Goal: Task Accomplishment & Management: Complete application form

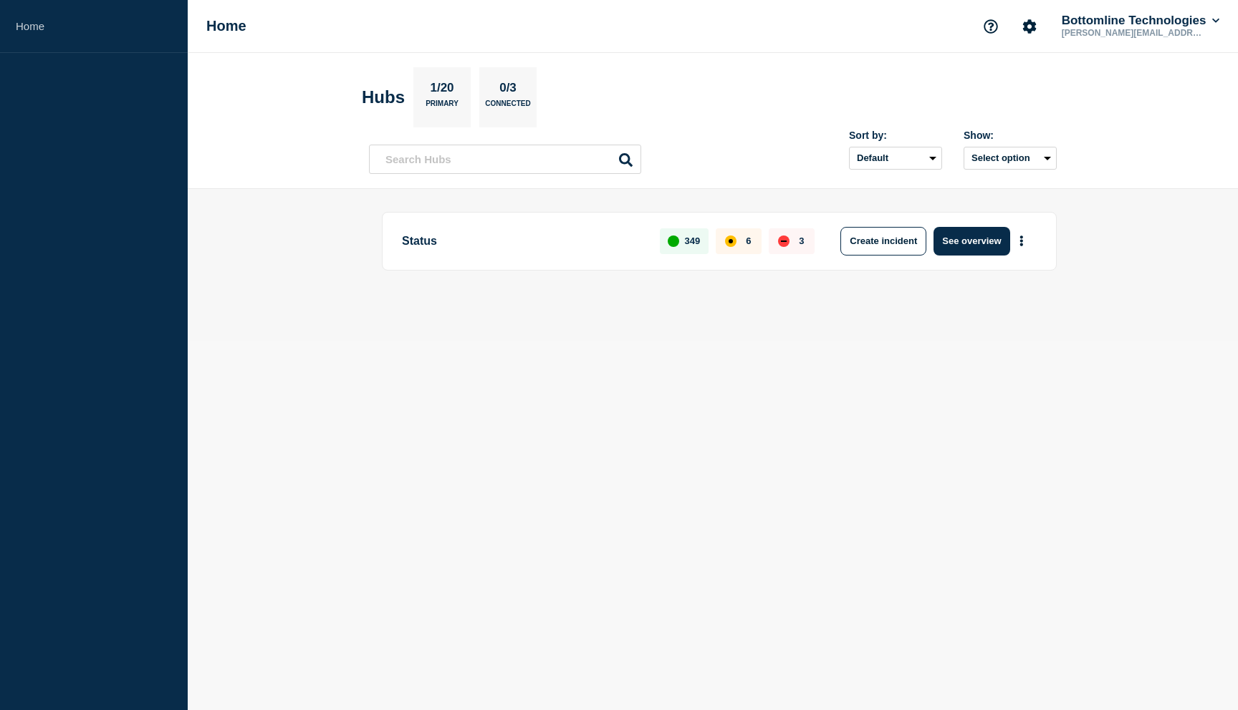
click at [803, 453] on body "Home Home Bottomline Technologies [PERSON_NAME][EMAIL_ADDRESS][PERSON_NAME][DOM…" at bounding box center [619, 355] width 1238 height 710
click at [1019, 238] on icon "More actions" at bounding box center [1021, 241] width 4 height 11
click at [1010, 287] on button "Create maintenance" at bounding box center [1016, 285] width 97 height 12
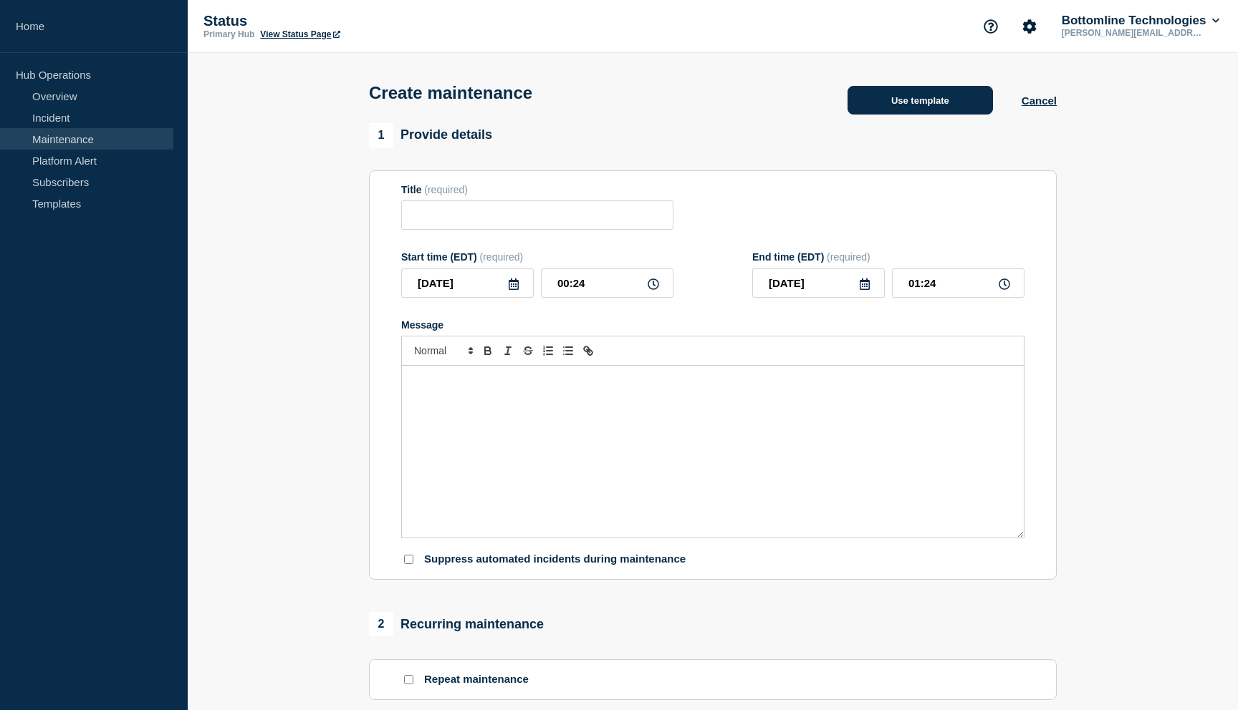
click at [947, 106] on button "Use template" at bounding box center [919, 100] width 145 height 29
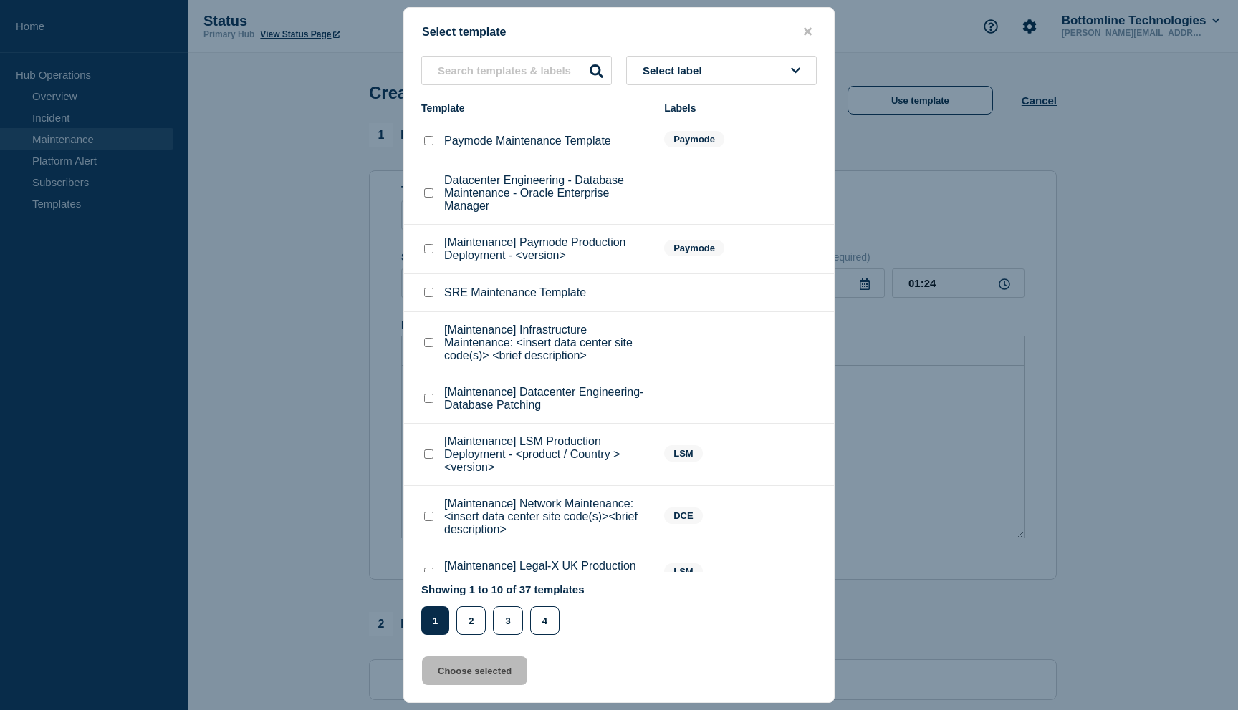
click at [423, 300] on div at bounding box center [428, 293] width 14 height 14
click at [427, 297] on input "SRE Maintenance Template checkbox" at bounding box center [428, 292] width 9 height 9
checkbox input "true"
click at [465, 676] on button "Choose selected" at bounding box center [474, 671] width 105 height 29
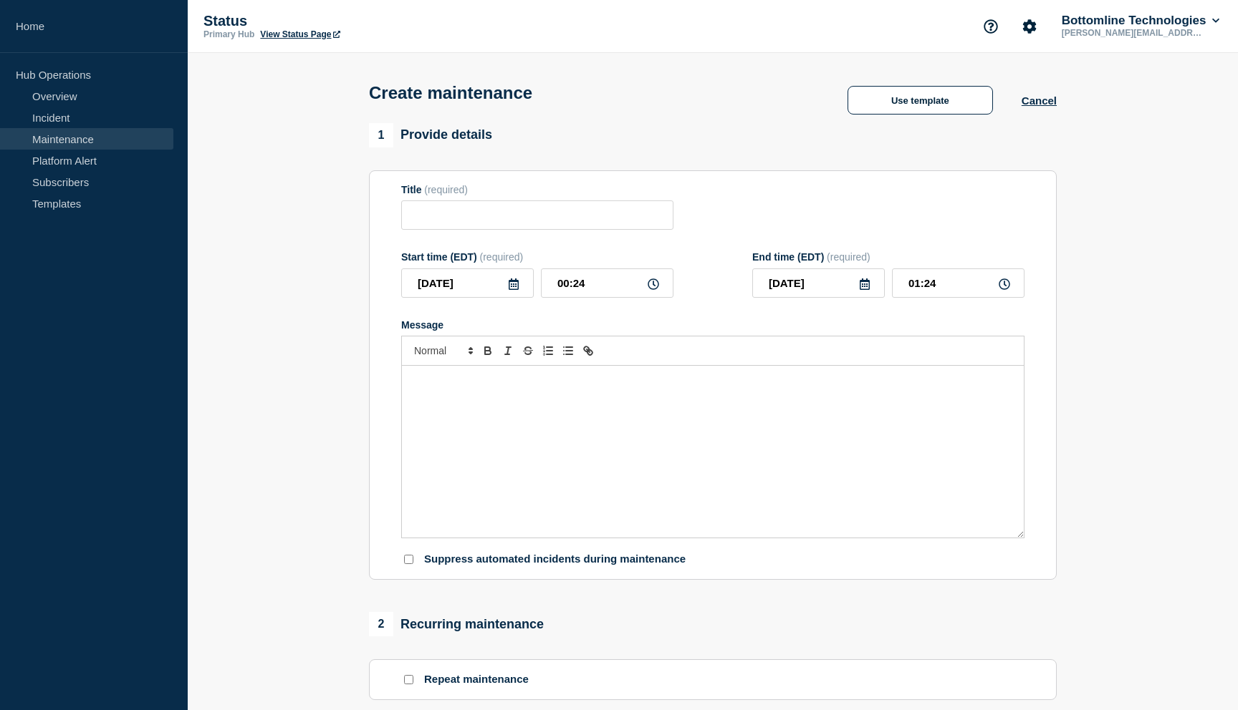
type input "SRE Maintenance Template"
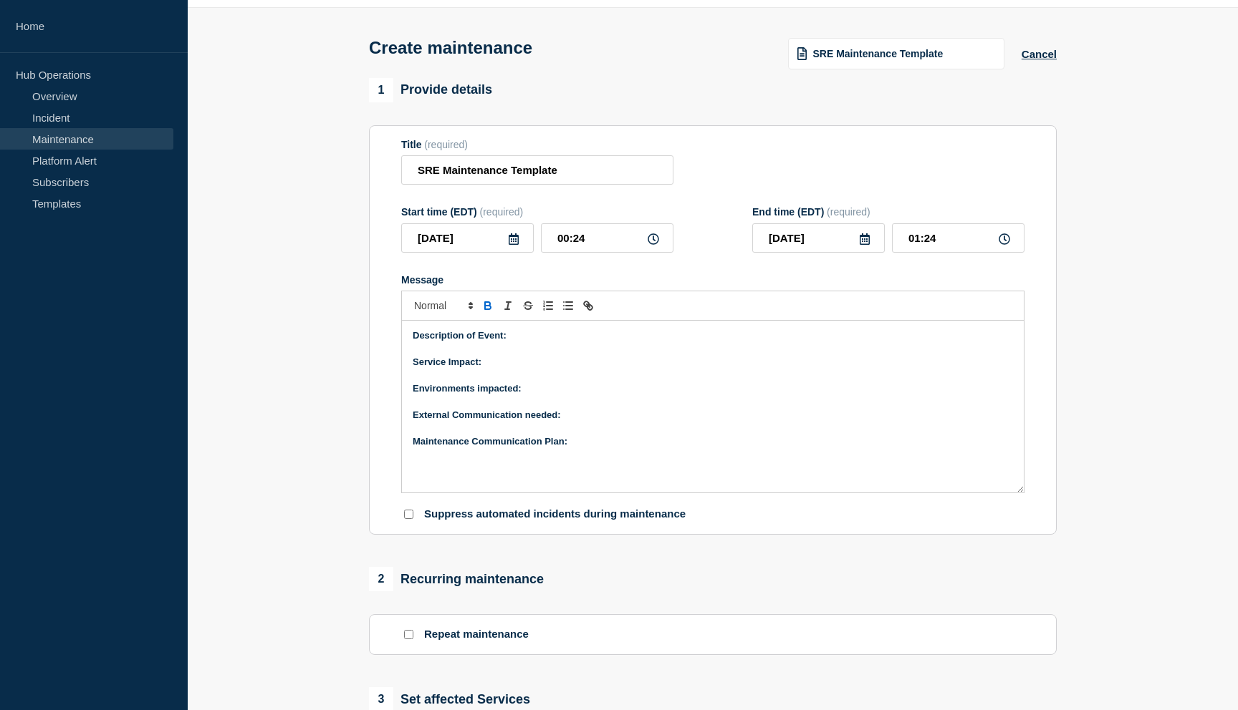
scroll to position [26, 0]
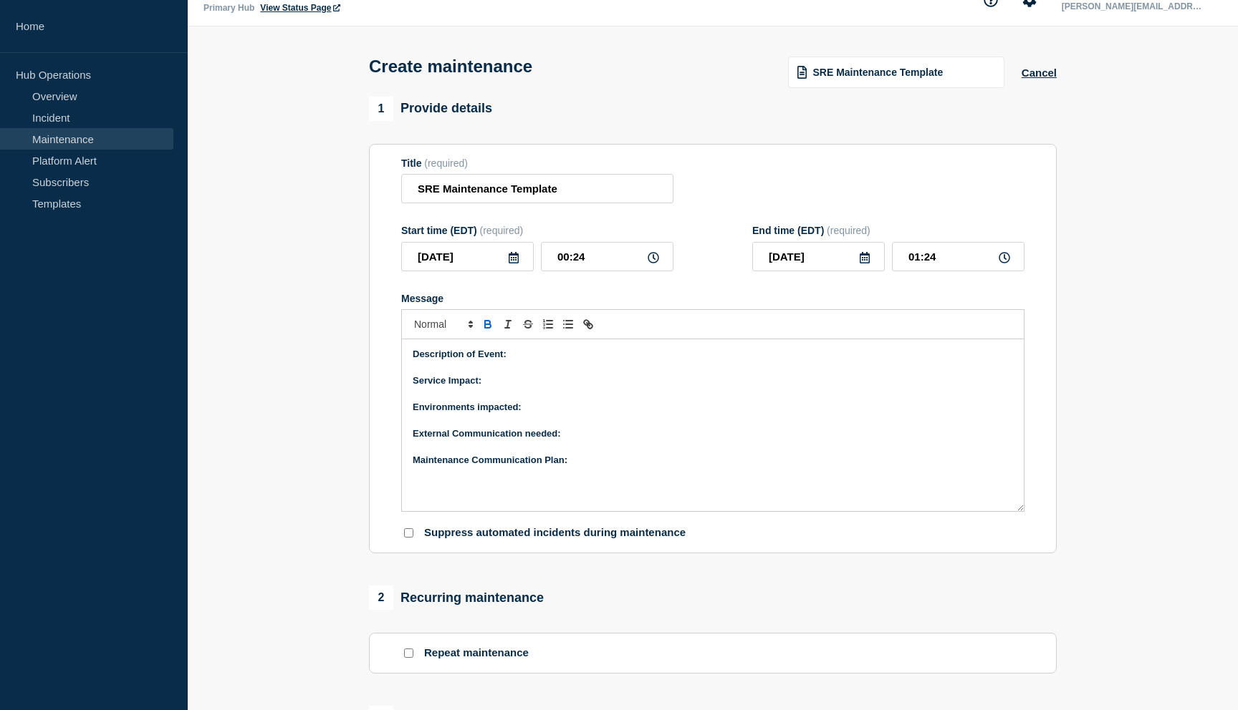
click at [541, 361] on p "Description of Event:" at bounding box center [713, 354] width 600 height 13
click at [415, 381] on p "As part of our monthly patching cycle, maintenance will be performed on the X e…" at bounding box center [713, 375] width 600 height 26
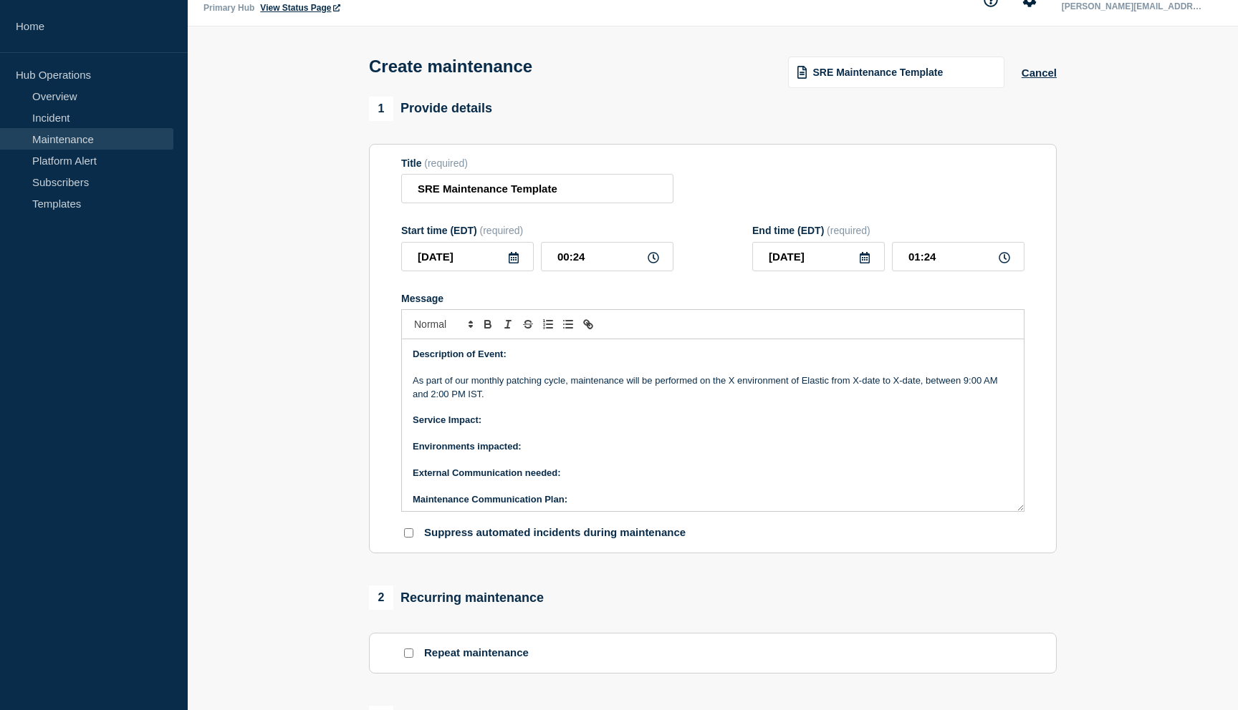
click at [733, 397] on p "As part of our monthly patching cycle, maintenance will be performed on the X e…" at bounding box center [713, 388] width 600 height 26
click at [404, 529] on input "Suppress automated incidents during maintenance" at bounding box center [408, 533] width 9 height 9
click at [413, 538] on input "Suppress automated incidents during maintenance" at bounding box center [408, 533] width 9 height 9
checkbox input "false"
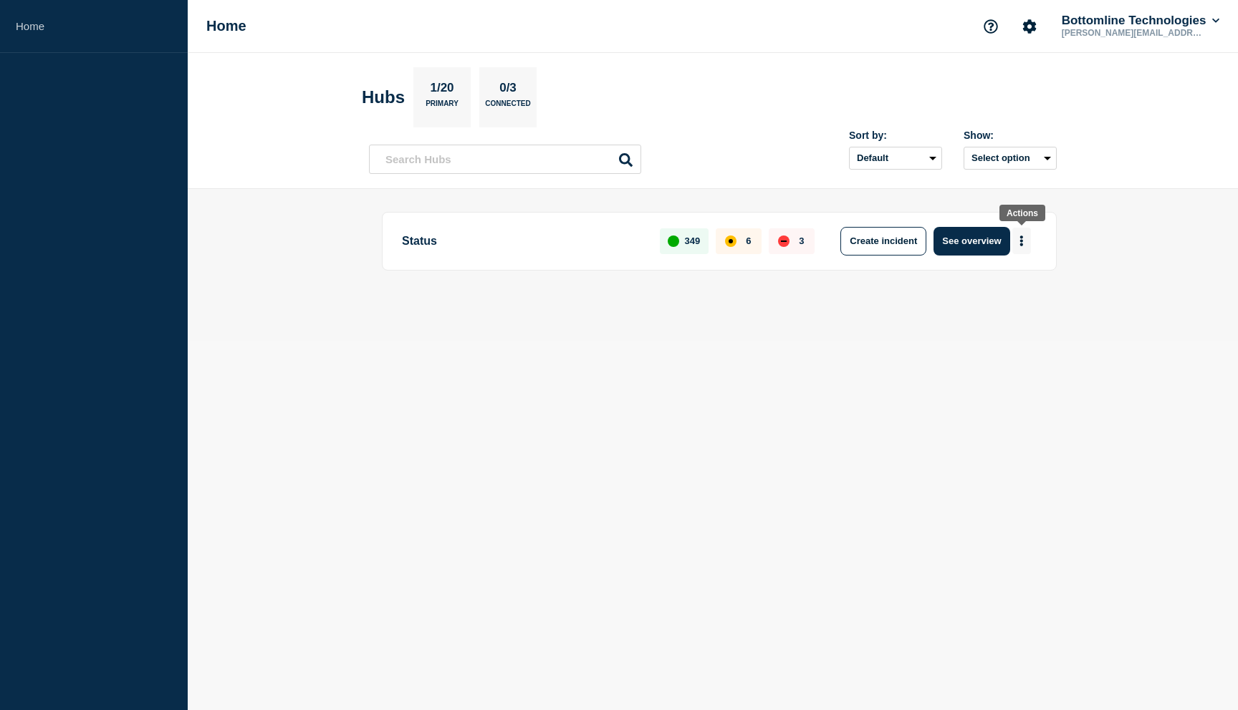
click at [1026, 237] on button "More actions" at bounding box center [1021, 241] width 19 height 26
click at [970, 282] on button "Create maintenance" at bounding box center [1016, 285] width 97 height 12
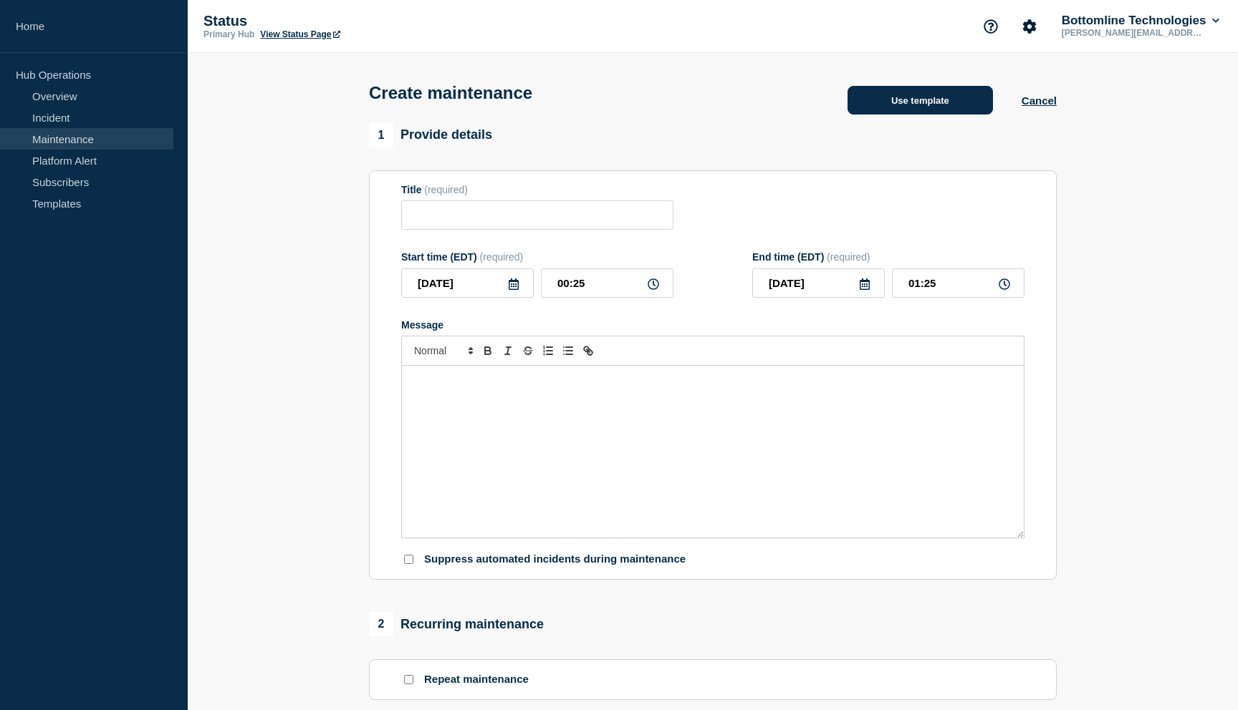
click at [898, 109] on button "Use template" at bounding box center [919, 100] width 145 height 29
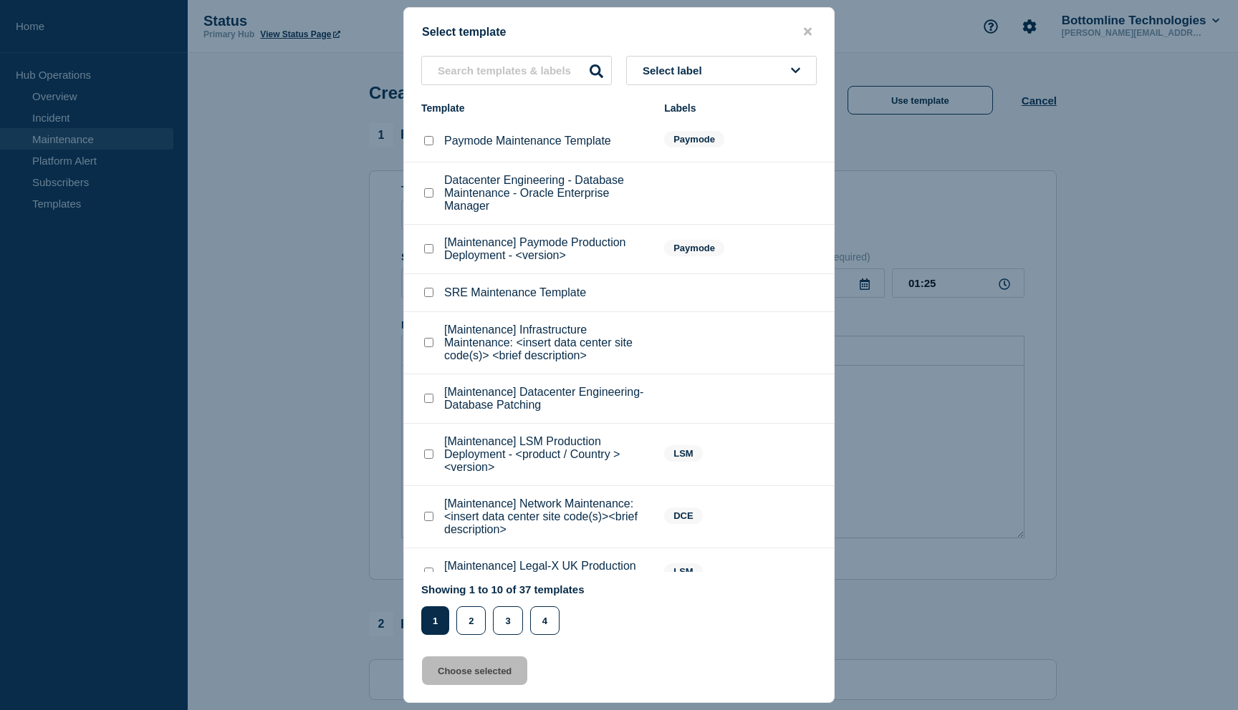
click at [690, 70] on span "Select label" at bounding box center [674, 70] width 65 height 12
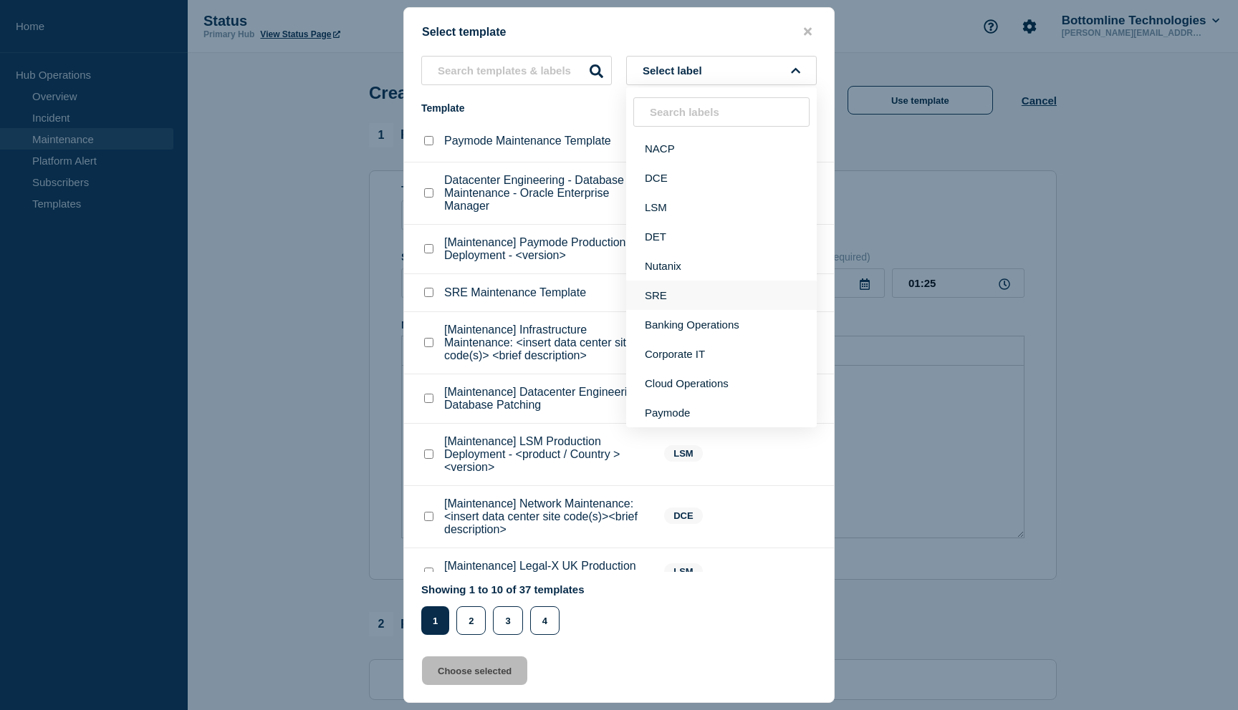
click at [672, 304] on button "SRE" at bounding box center [721, 295] width 190 height 29
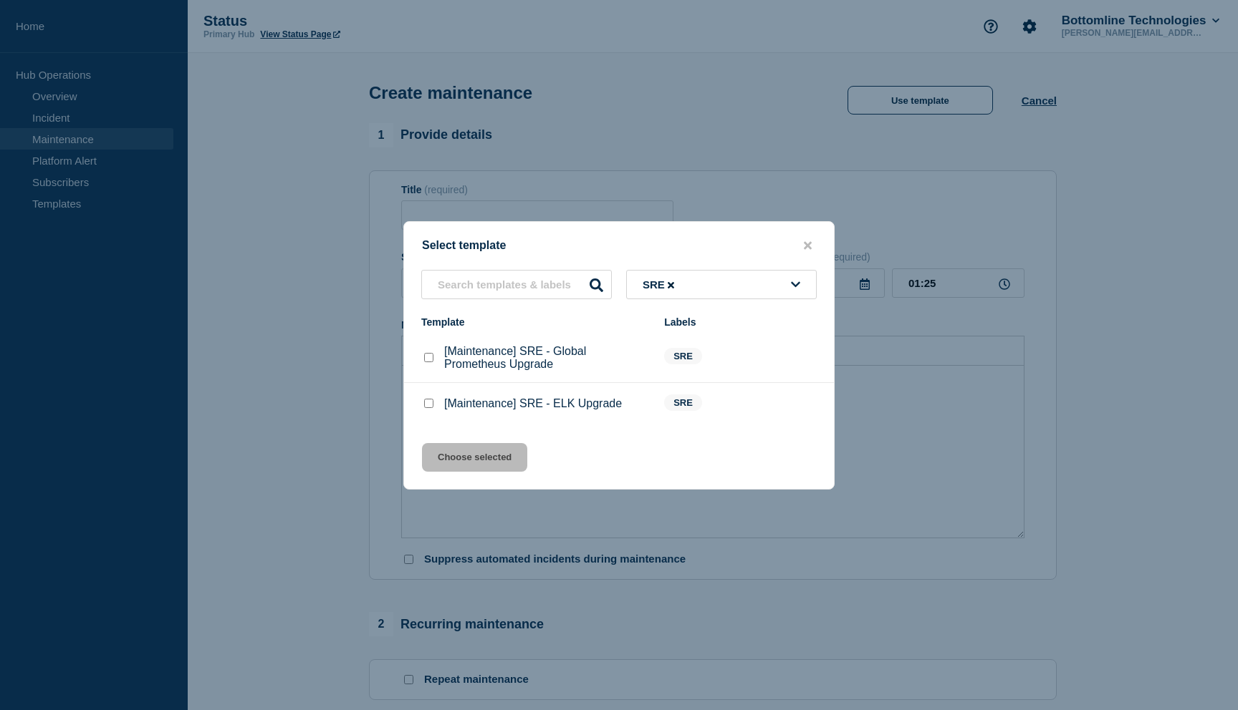
click at [431, 408] on checkbox"] "[Maintenance] SRE - ELK Upgrade checkbox" at bounding box center [428, 403] width 9 height 9
checkbox checkbox"] "true"
click at [479, 472] on button "Choose selected" at bounding box center [474, 457] width 105 height 29
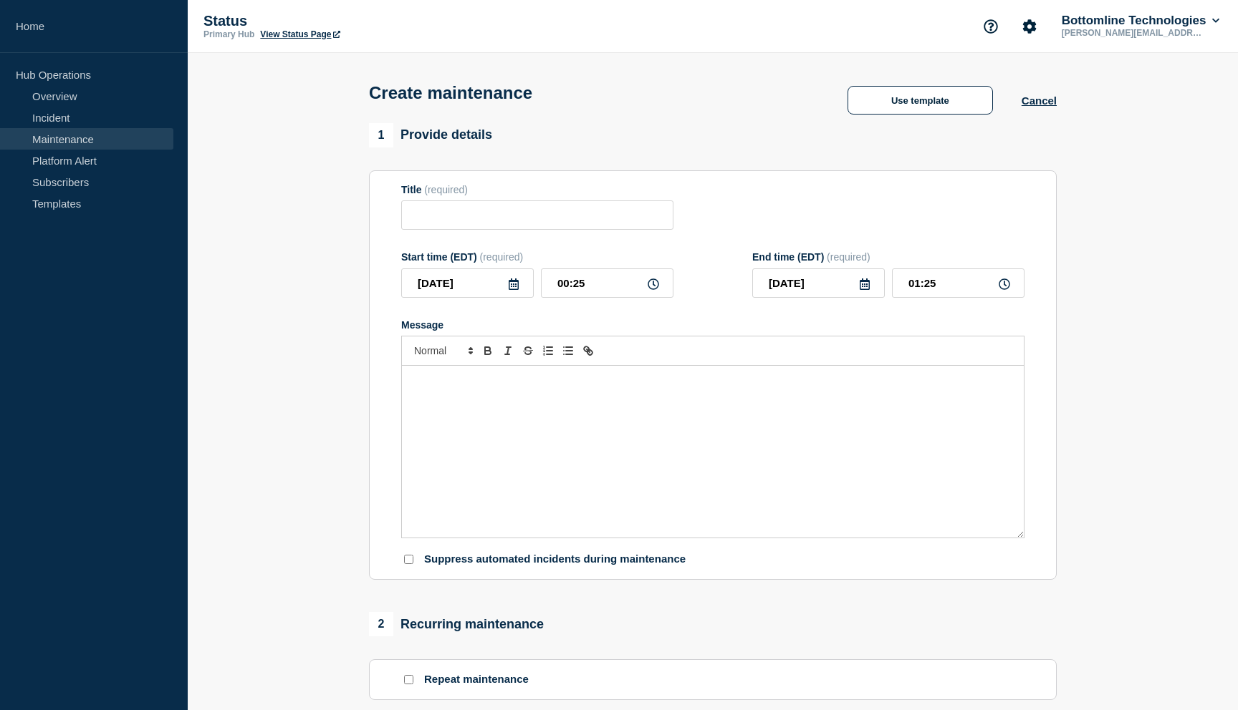
type input "[Maintenance] SRE - ELK Upgrade"
type input "04:25"
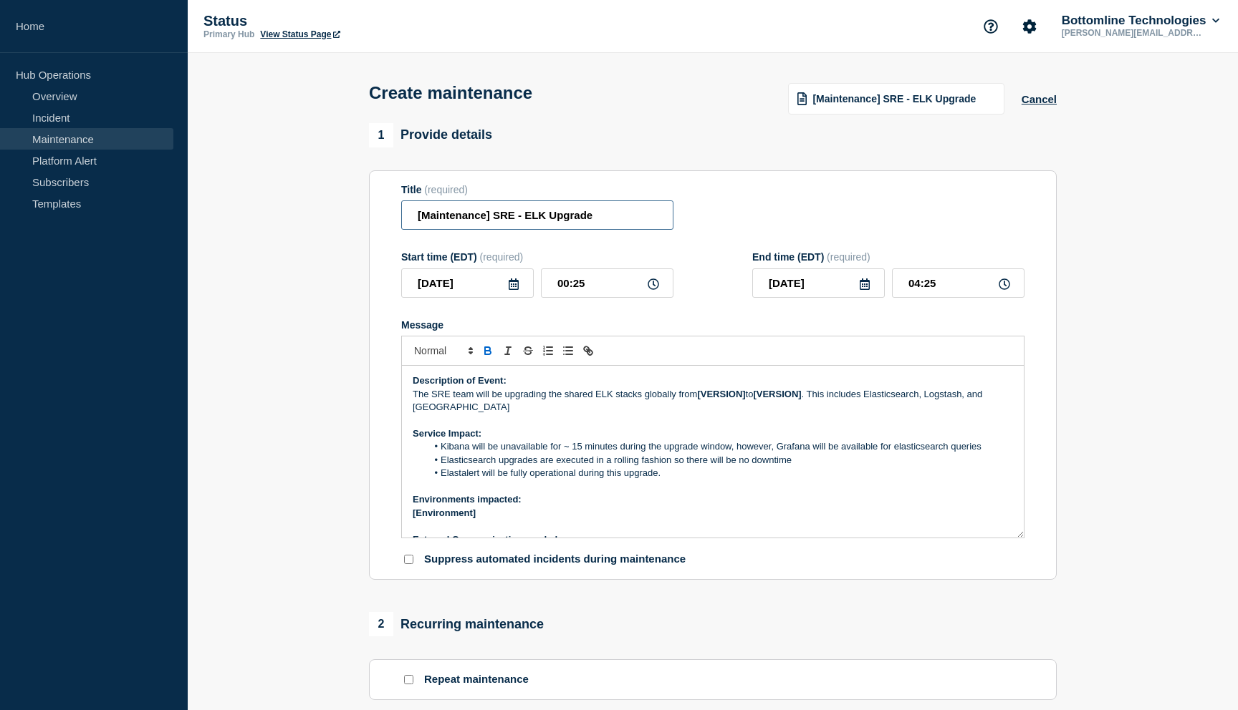
click at [490, 221] on input "[Maintenance] SRE - ELK Upgrade" at bounding box center [537, 215] width 272 height 29
click at [566, 222] on input "[Maintenance] SRE - ELK Upgrade" at bounding box center [537, 215] width 272 height 29
drag, startPoint x: 521, startPoint y: 222, endPoint x: 576, endPoint y: 221, distance: 55.9
click at [576, 221] on input "[Maintenance] SRE - ELK OS" at bounding box center [537, 215] width 272 height 29
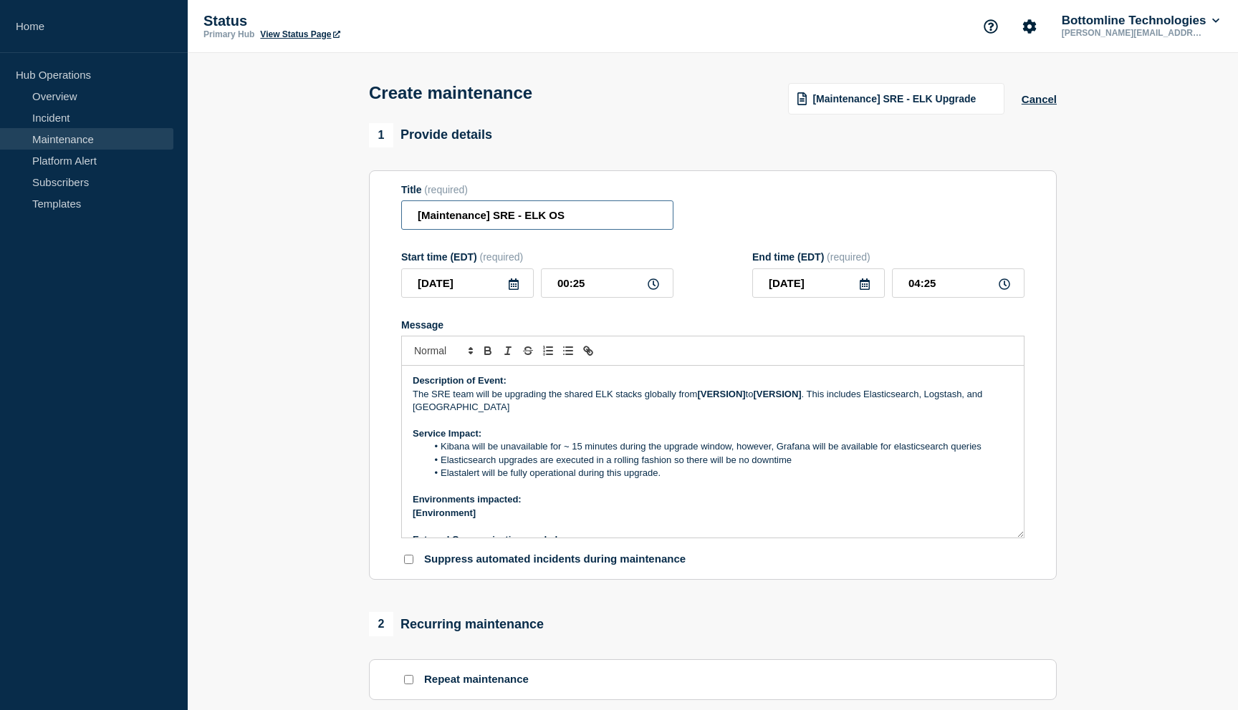
paste input "Patch US01 Elastic Stack"
click at [547, 223] on input "[Maintenance] SRE - Patch US01 Elastic Stack" at bounding box center [537, 215] width 272 height 29
click at [639, 221] on input "[Maintenance] SRE - Patching US01 Elastic Stack" at bounding box center [537, 215] width 272 height 29
type input "[Maintenance] SRE - Patching US01 Elastic Stack"
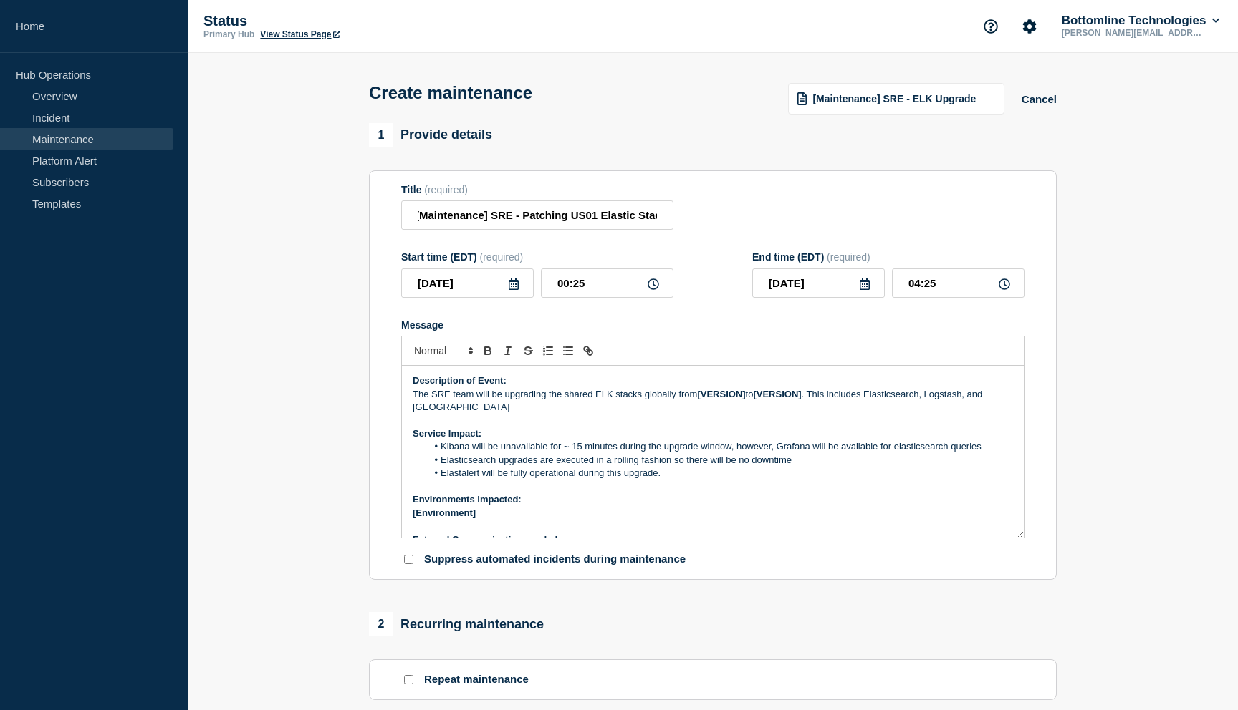
scroll to position [0, 0]
click at [653, 290] on icon at bounding box center [652, 284] width 11 height 11
click at [564, 293] on input "00:25" at bounding box center [607, 283] width 132 height 29
click at [589, 295] on input "00:25" at bounding box center [607, 283] width 132 height 29
type input "01:00"
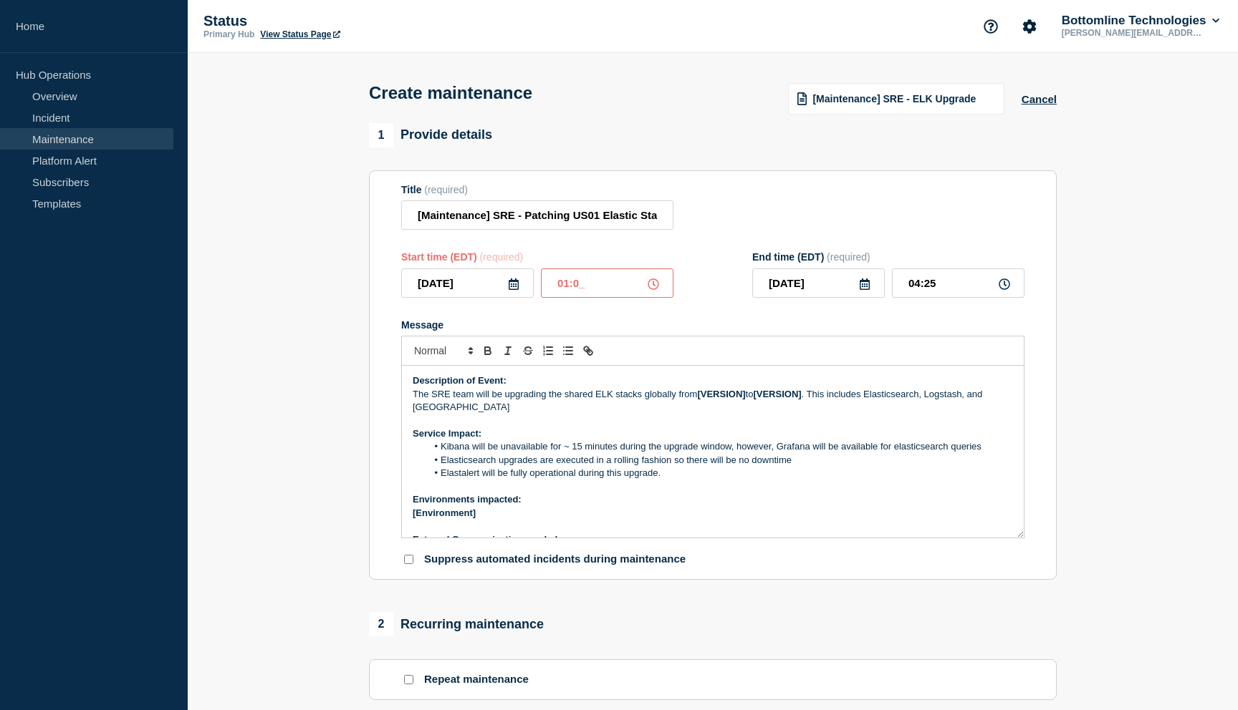
type input "05:00"
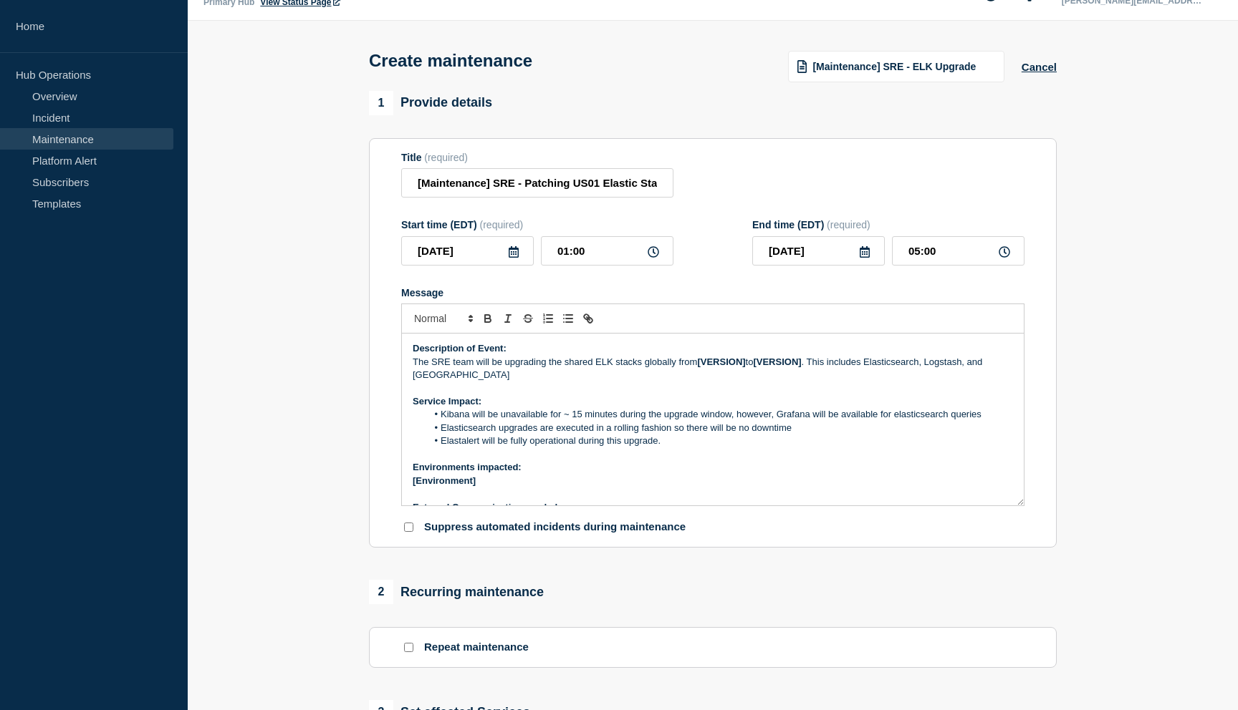
drag, startPoint x: 663, startPoint y: 458, endPoint x: 435, endPoint y: 428, distance: 230.4
click at [435, 428] on ol "Kibana will be unavailable for ~ 15 minutes during the upgrade window, however,…" at bounding box center [713, 427] width 600 height 39
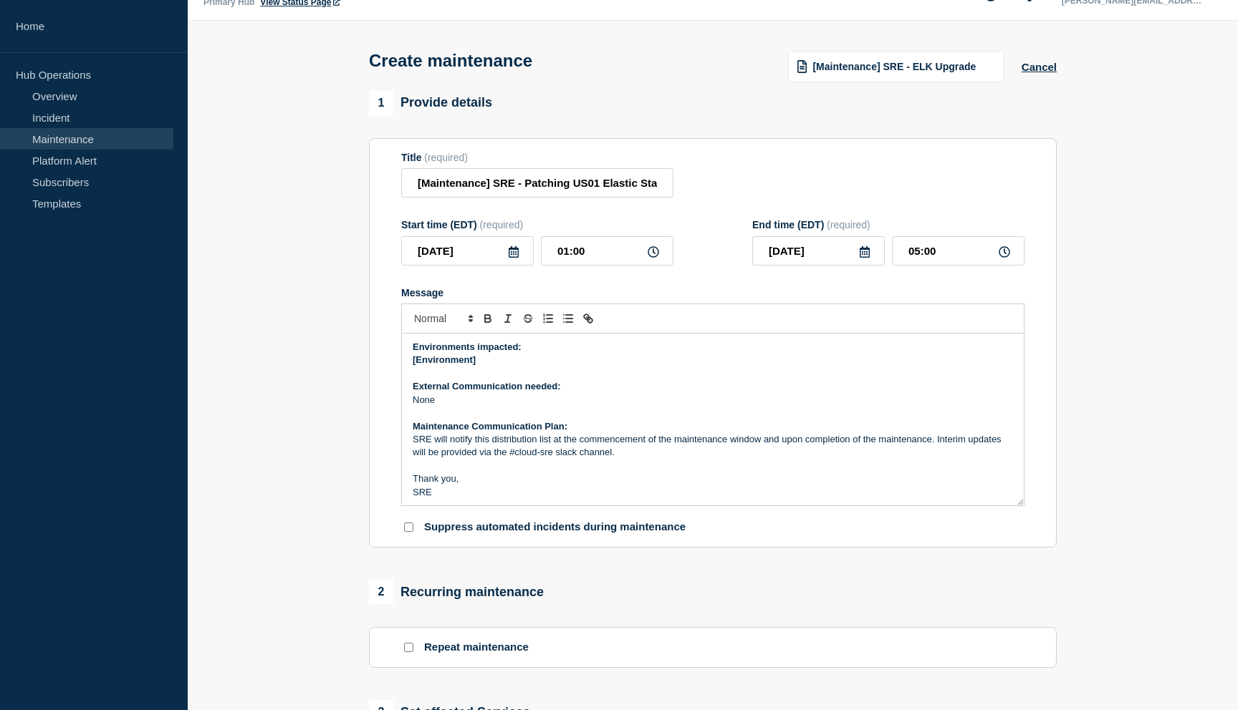
scroll to position [110, 0]
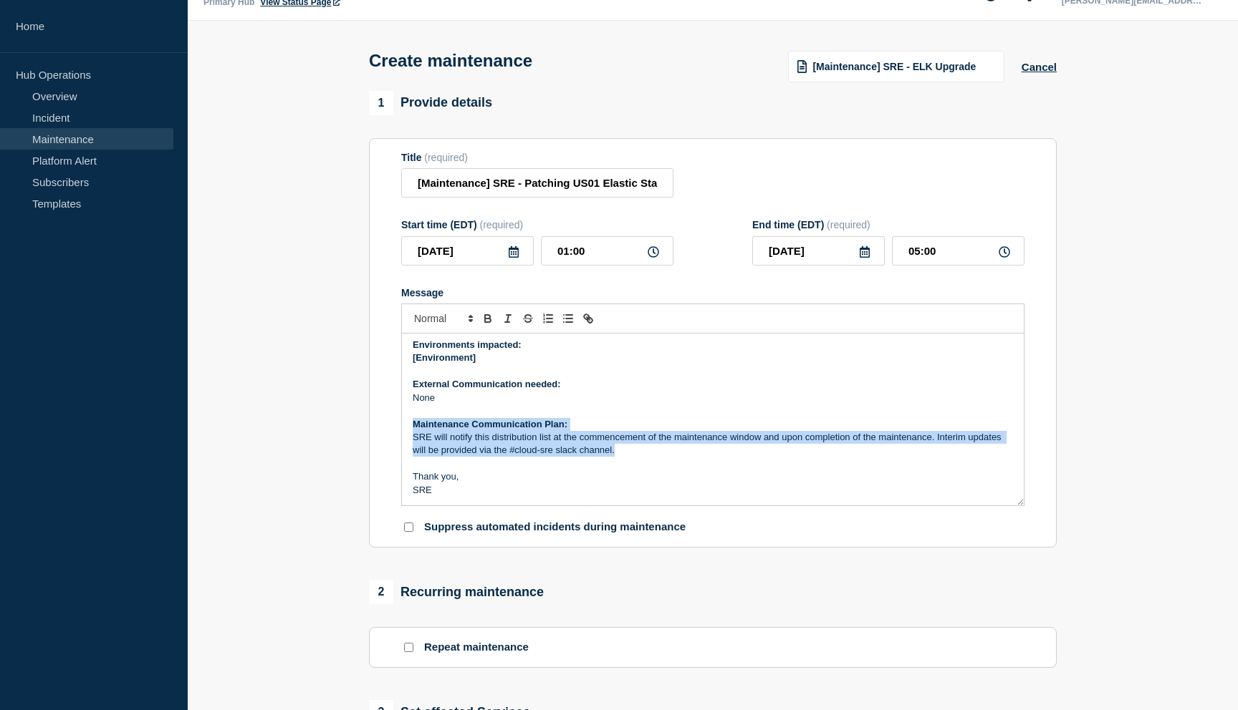
drag, startPoint x: 617, startPoint y: 468, endPoint x: 402, endPoint y: 441, distance: 216.5
click at [402, 441] on div "Description of Event: The SRE team will be upgrading the shared ELK stacks glob…" at bounding box center [713, 420] width 622 height 172
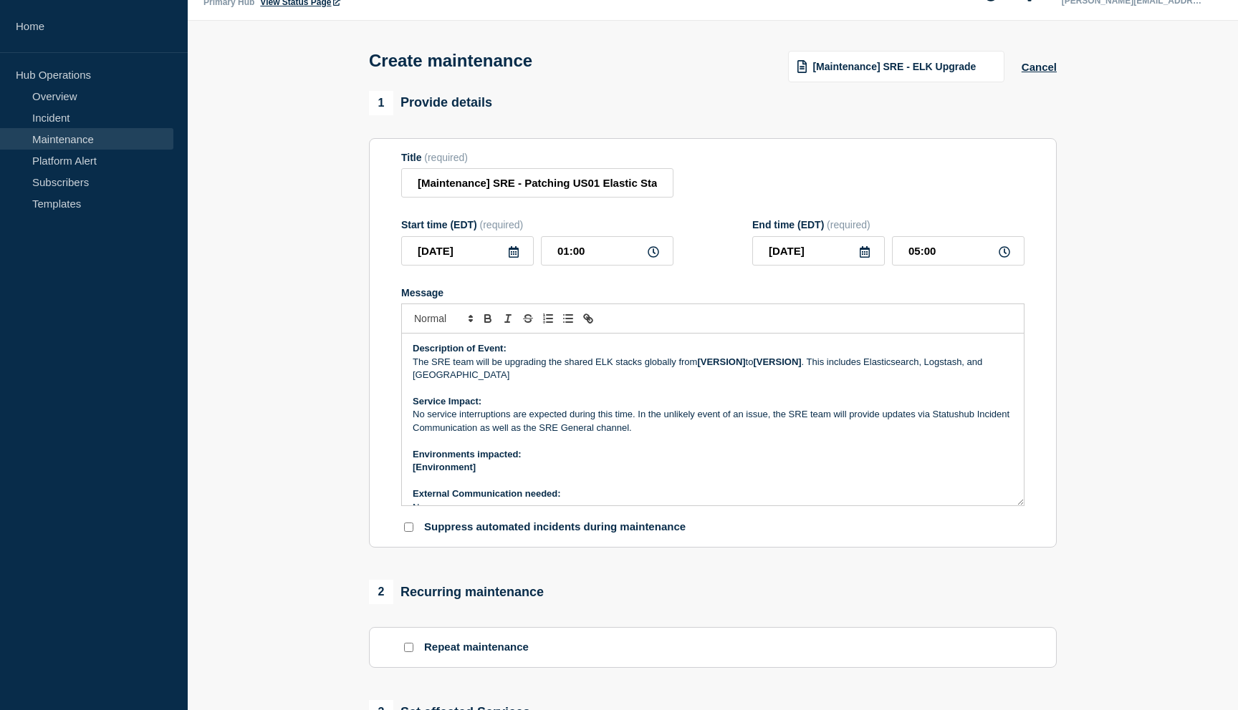
scroll to position [3, 0]
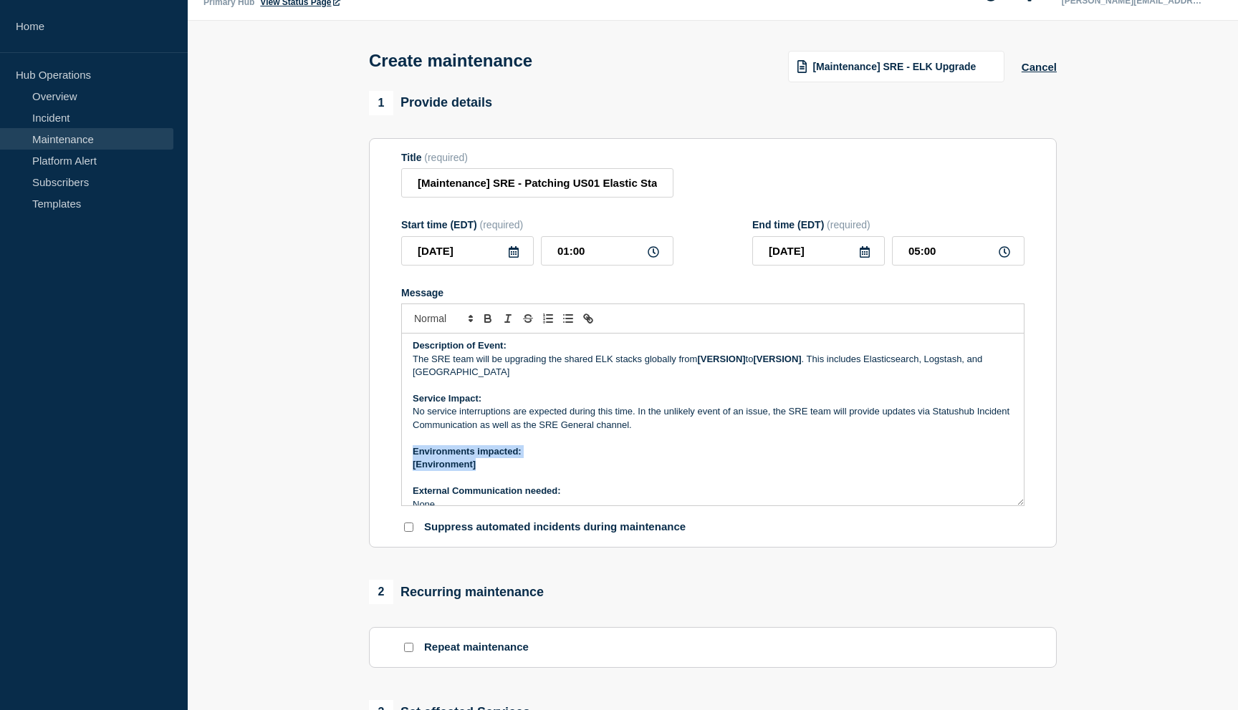
drag, startPoint x: 486, startPoint y: 481, endPoint x: 371, endPoint y: 471, distance: 115.7
click at [371, 468] on section "Title (required) [Maintenance] SRE - Patching US01 Elastic Stack Start time (ED…" at bounding box center [713, 343] width 688 height 410
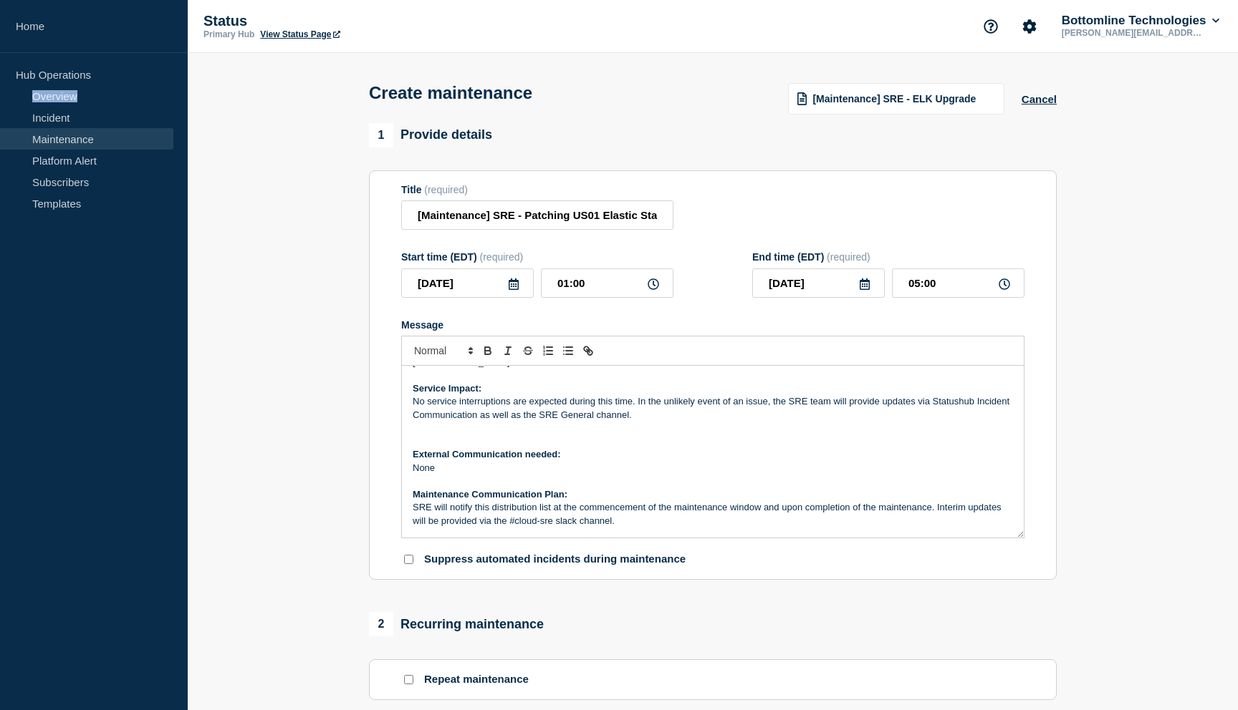
scroll to position [83, 0]
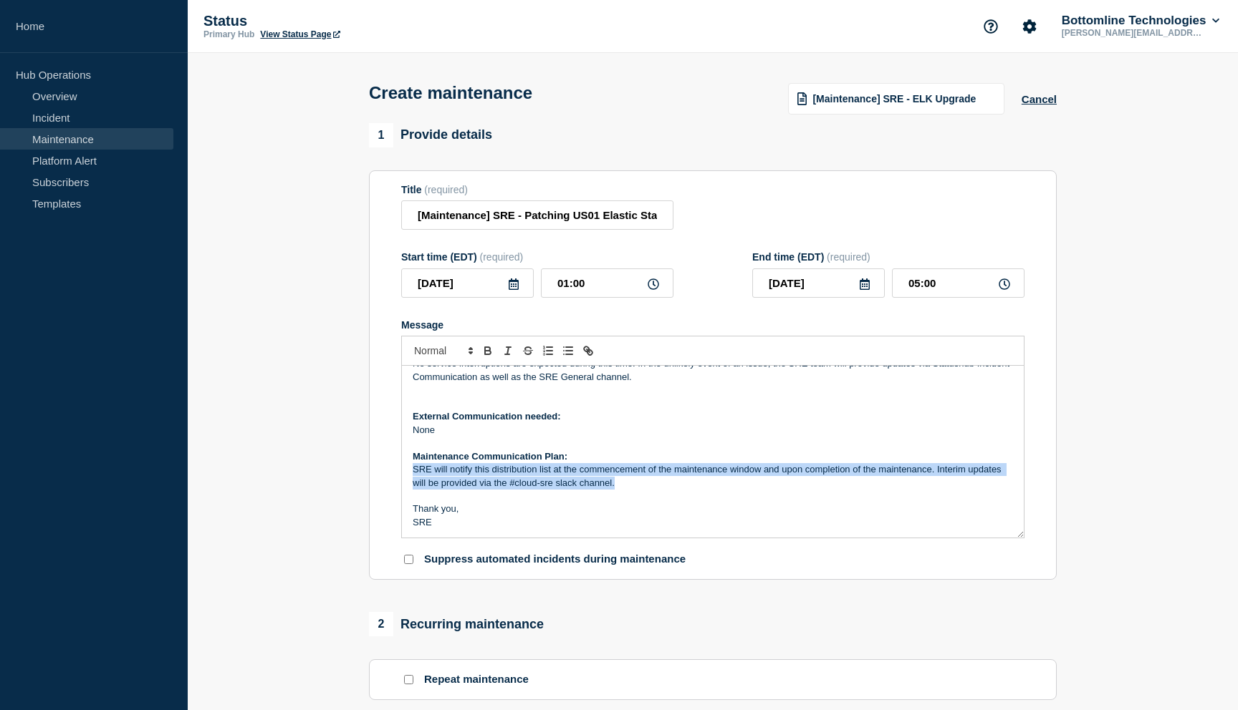
drag, startPoint x: 617, startPoint y: 500, endPoint x: 406, endPoint y: 489, distance: 211.5
click at [406, 489] on div "Description of Event: The SRE team will be upgrading the shared ELK stacks glob…" at bounding box center [713, 452] width 622 height 172
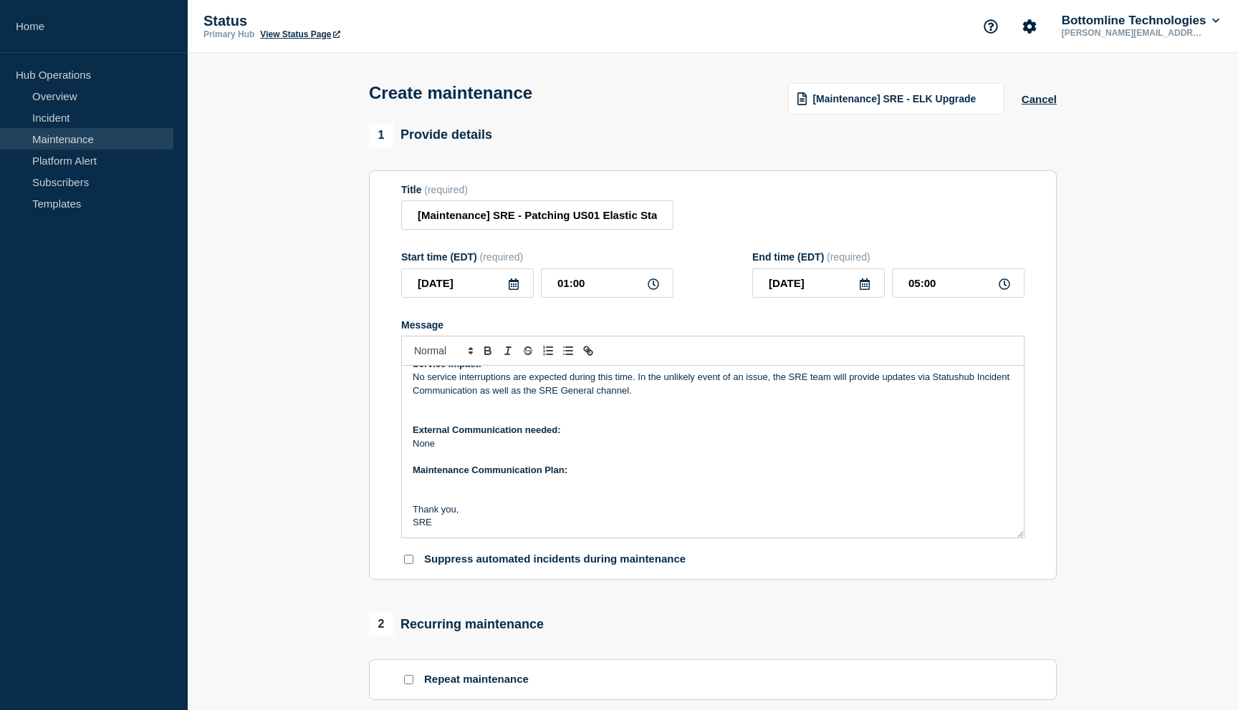
scroll to position [46, 0]
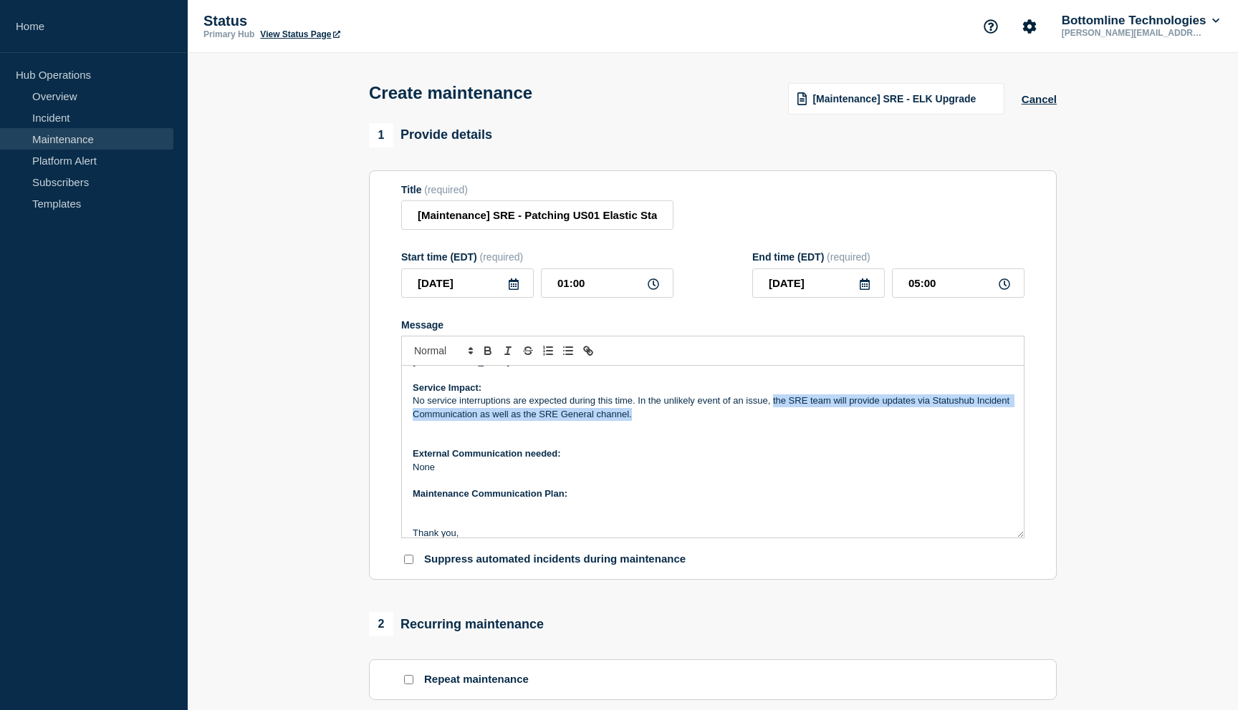
drag, startPoint x: 772, startPoint y: 415, endPoint x: 776, endPoint y: 434, distance: 19.1
click at [776, 421] on p "No service interruptions are expected during this time. In the unlikely event o…" at bounding box center [713, 408] width 600 height 26
copy p "the SRE team will provide updates via Statushub Incident Communication as well …"
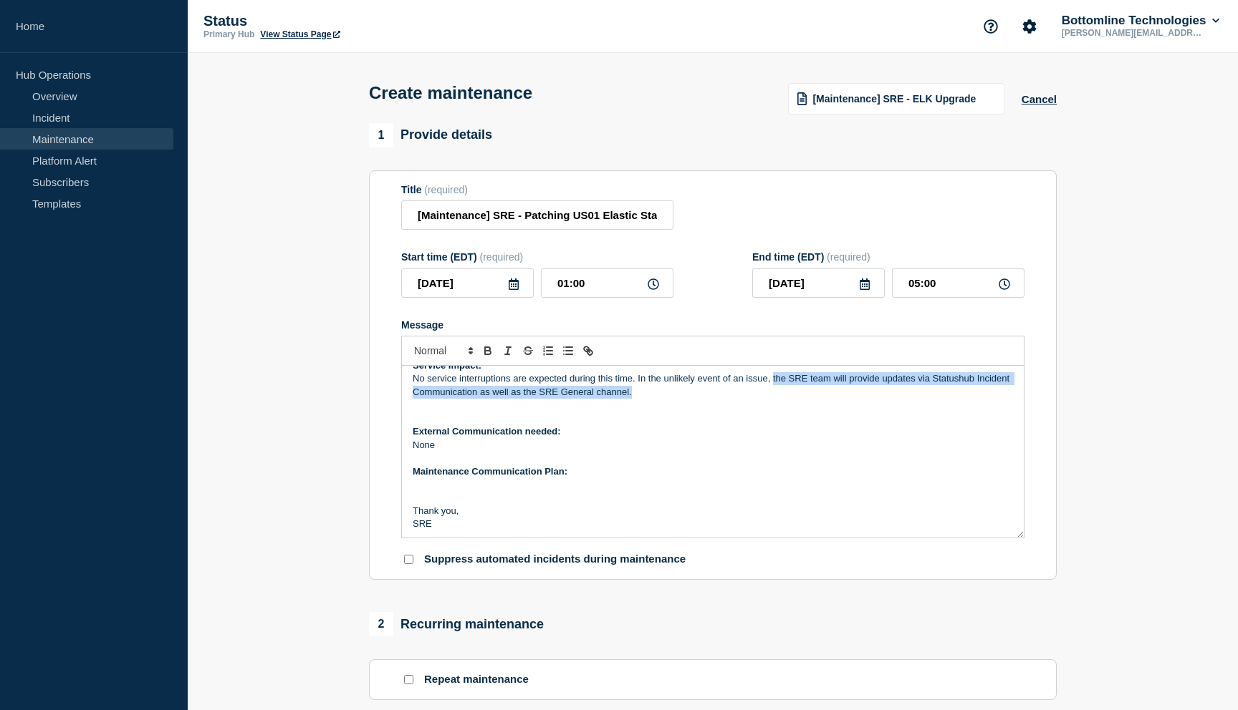
scroll to position [69, 0]
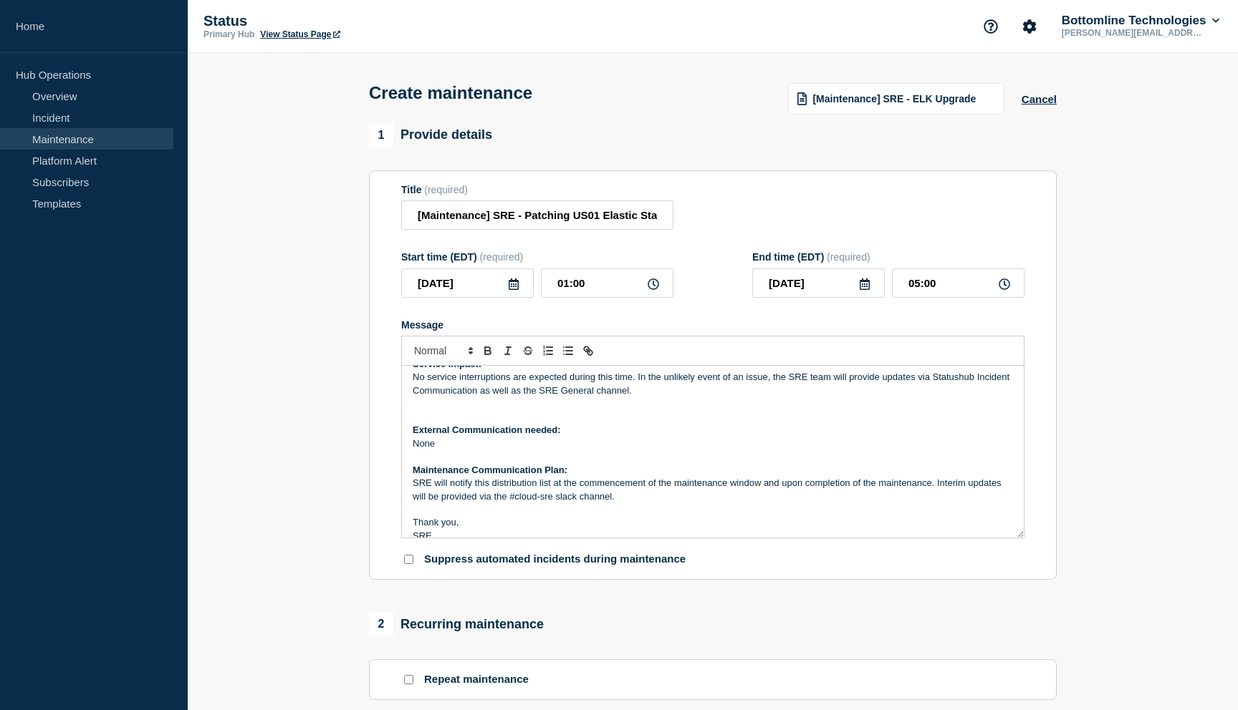
click at [639, 503] on p "SRE will notify this distribution list at the commencement of the maintenance w…" at bounding box center [713, 490] width 600 height 26
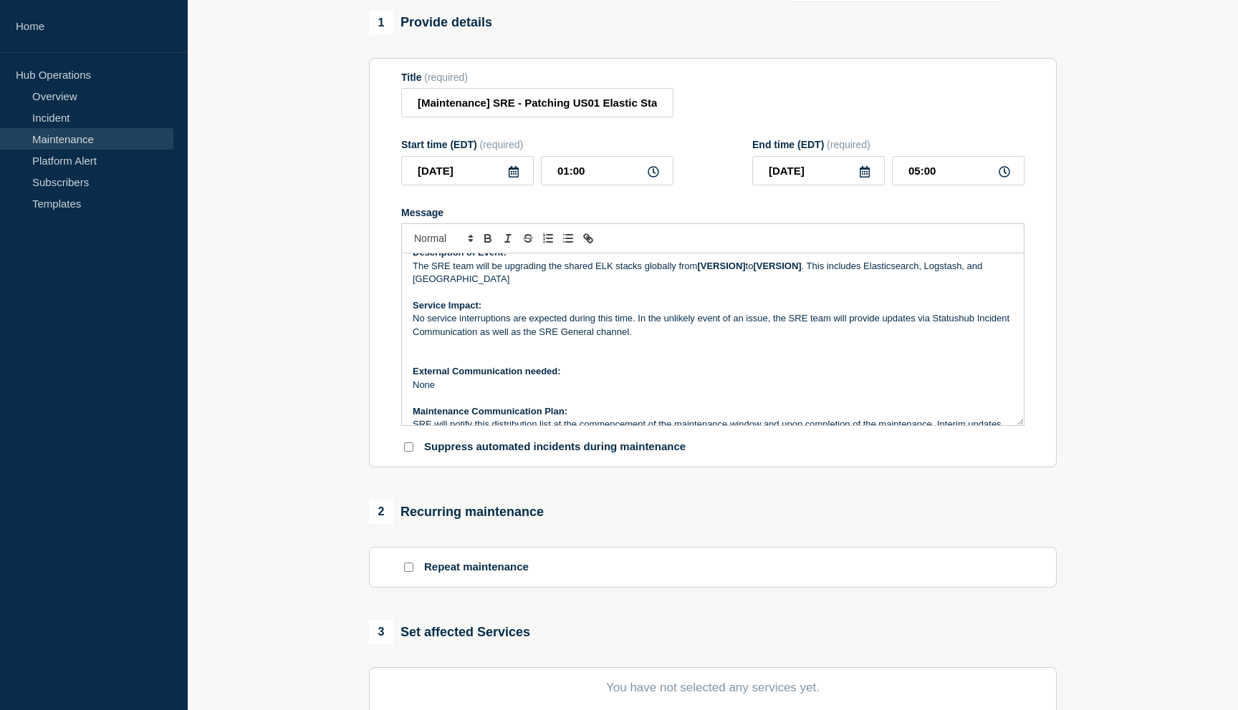
scroll to position [19, 0]
click at [657, 348] on p "Message" at bounding box center [713, 341] width 600 height 13
paste div "Message"
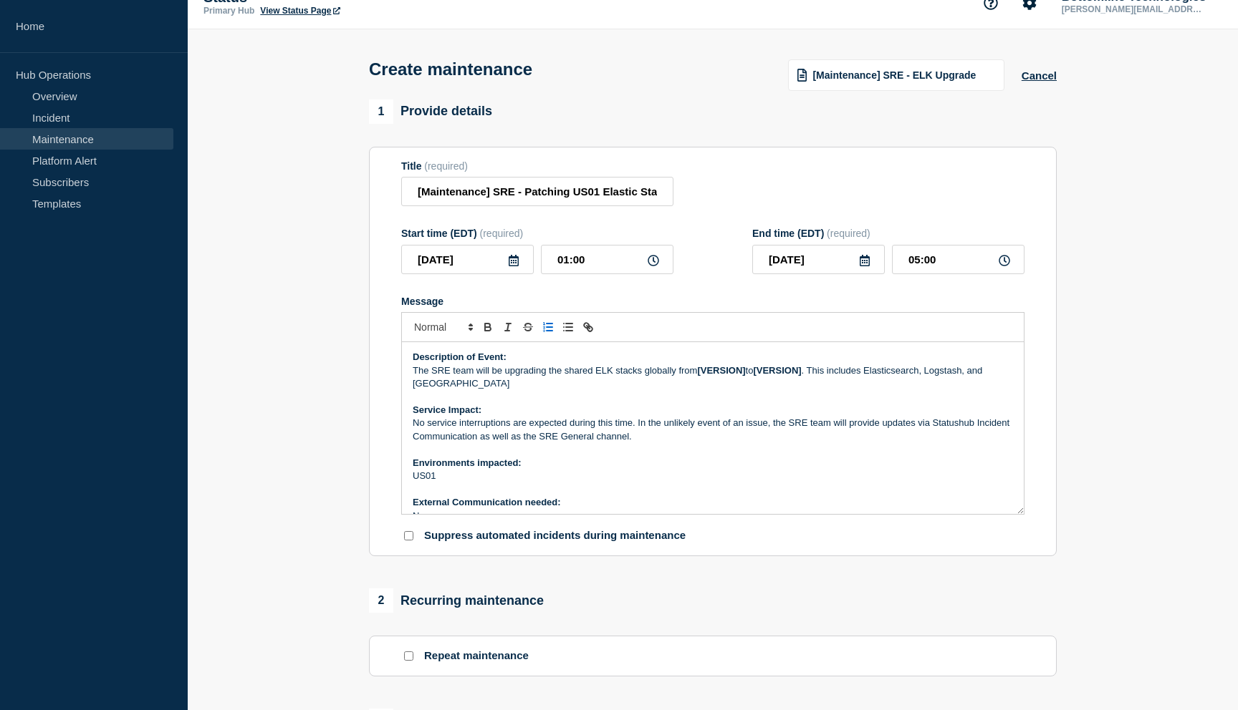
scroll to position [0, 0]
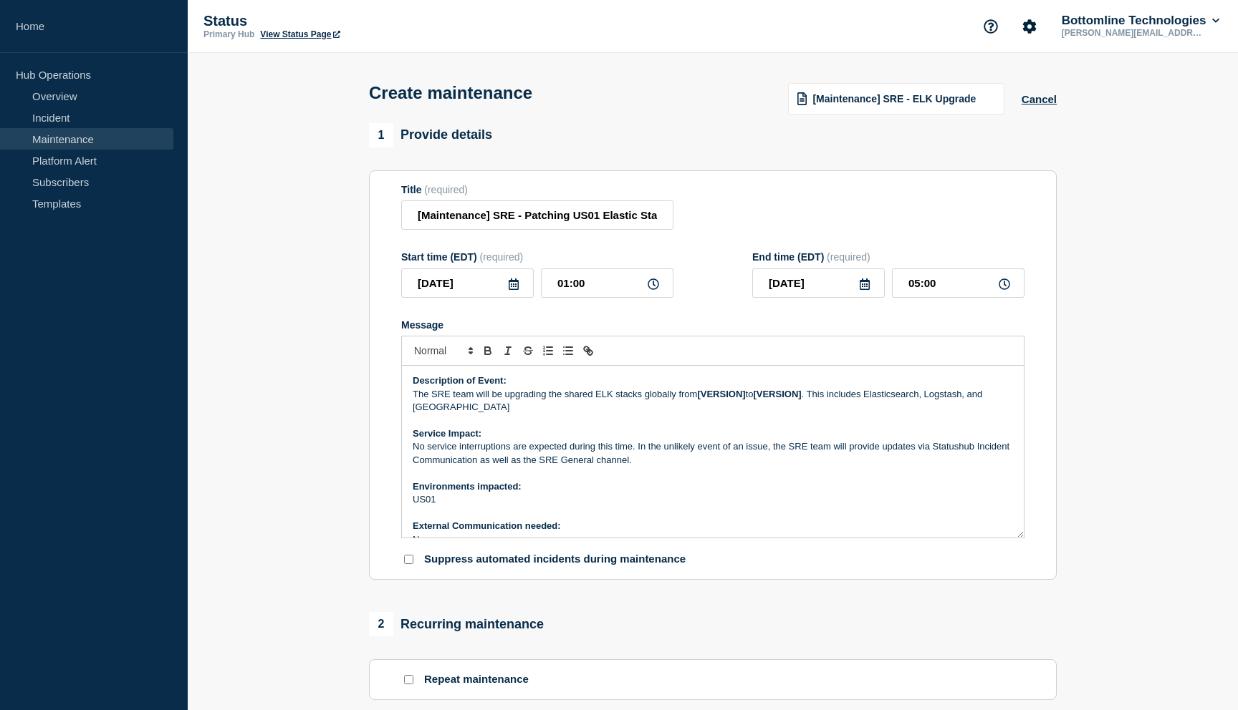
click at [1003, 290] on icon at bounding box center [1003, 284] width 11 height 11
click at [916, 295] on input "05:00" at bounding box center [958, 283] width 132 height 29
click at [559, 295] on input "01:00" at bounding box center [607, 283] width 132 height 29
type input "12:00"
type input "16:00"
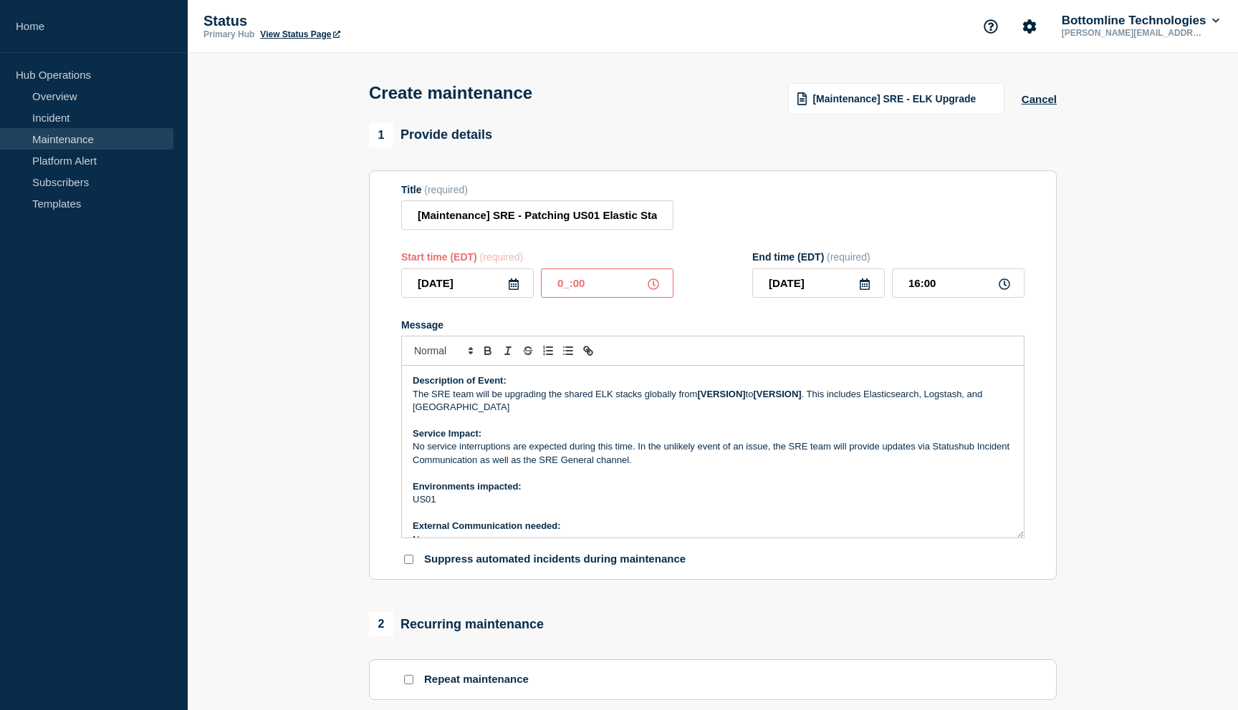
type input "01:00"
type input "05:00"
drag, startPoint x: 568, startPoint y: 296, endPoint x: 582, endPoint y: 518, distance: 223.2
click at [568, 298] on input "01:00" at bounding box center [607, 283] width 132 height 29
type input "02:00"
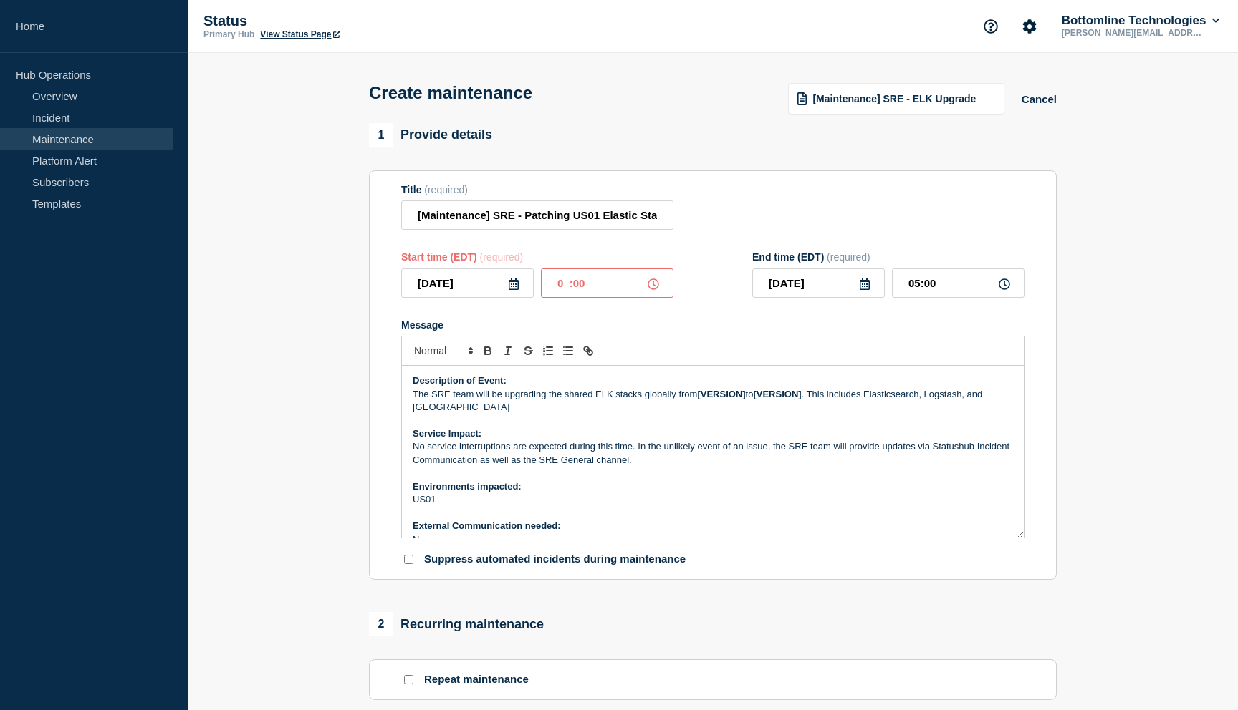
type input "06:00"
click at [568, 297] on input "02:00" at bounding box center [607, 283] width 132 height 29
type input "01:00"
type input "05:00"
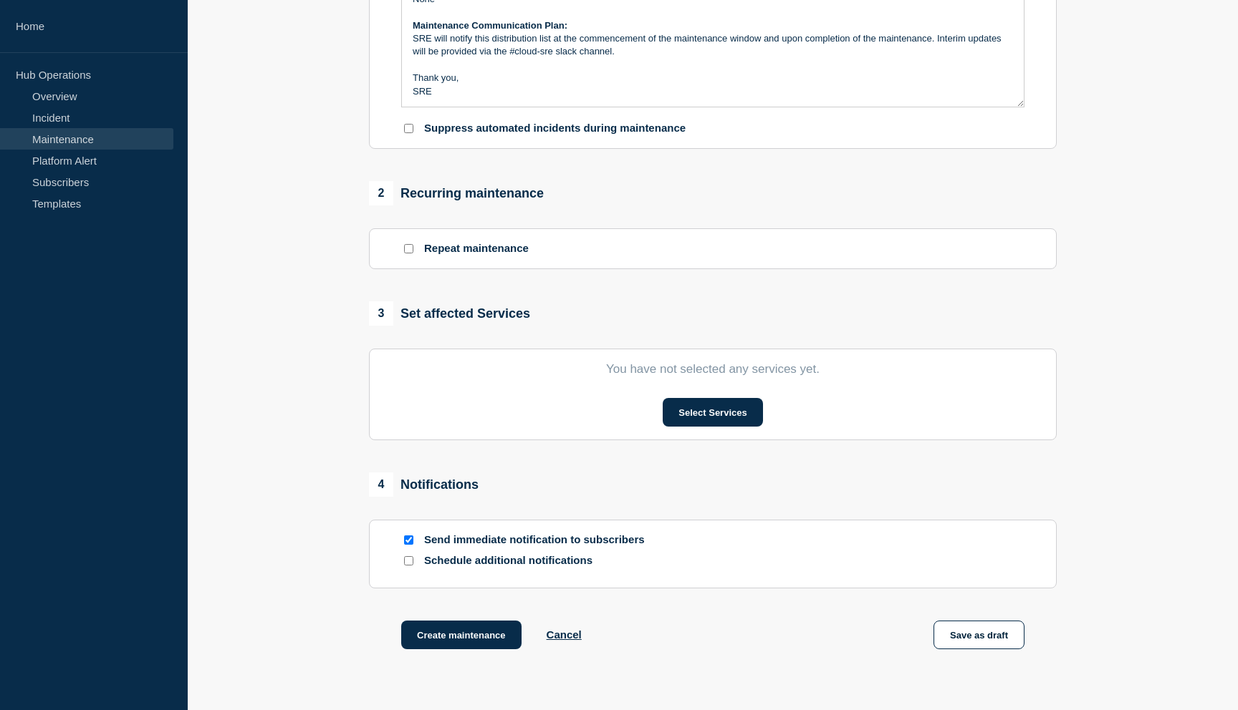
scroll to position [338, 0]
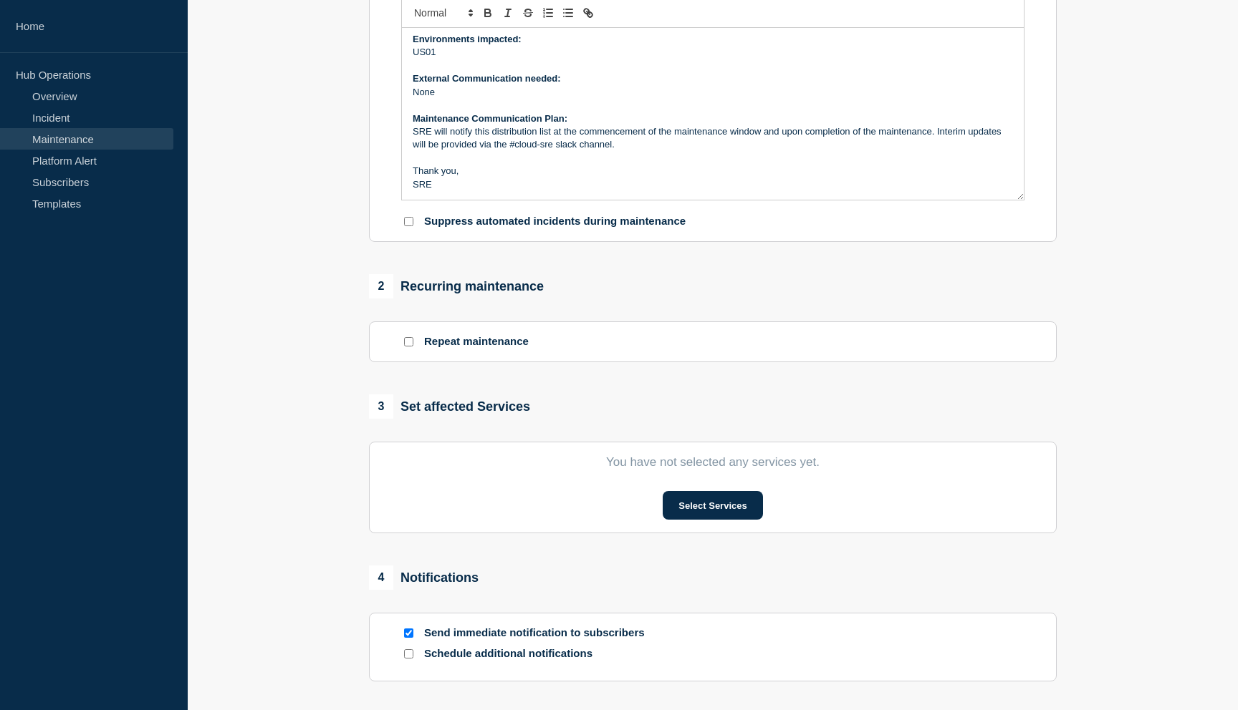
click at [409, 347] on input "Repeat maintenance" at bounding box center [408, 341] width 9 height 9
checkbox input "true"
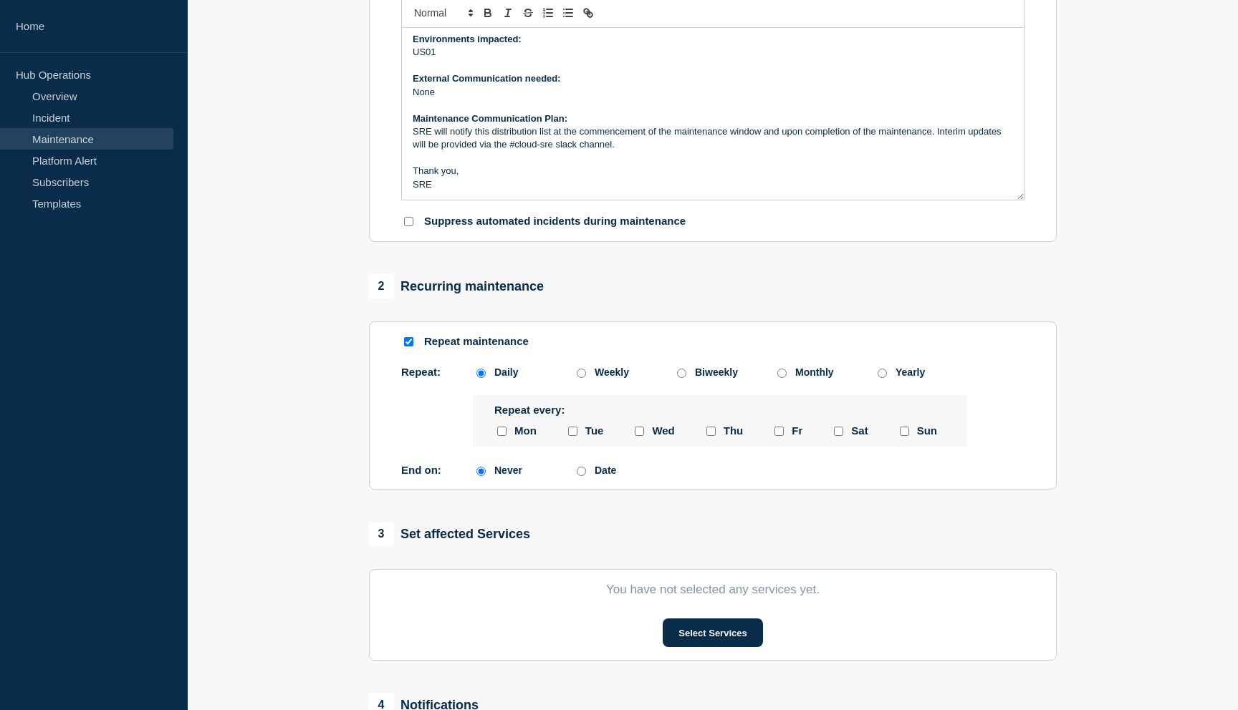
scroll to position [367, 0]
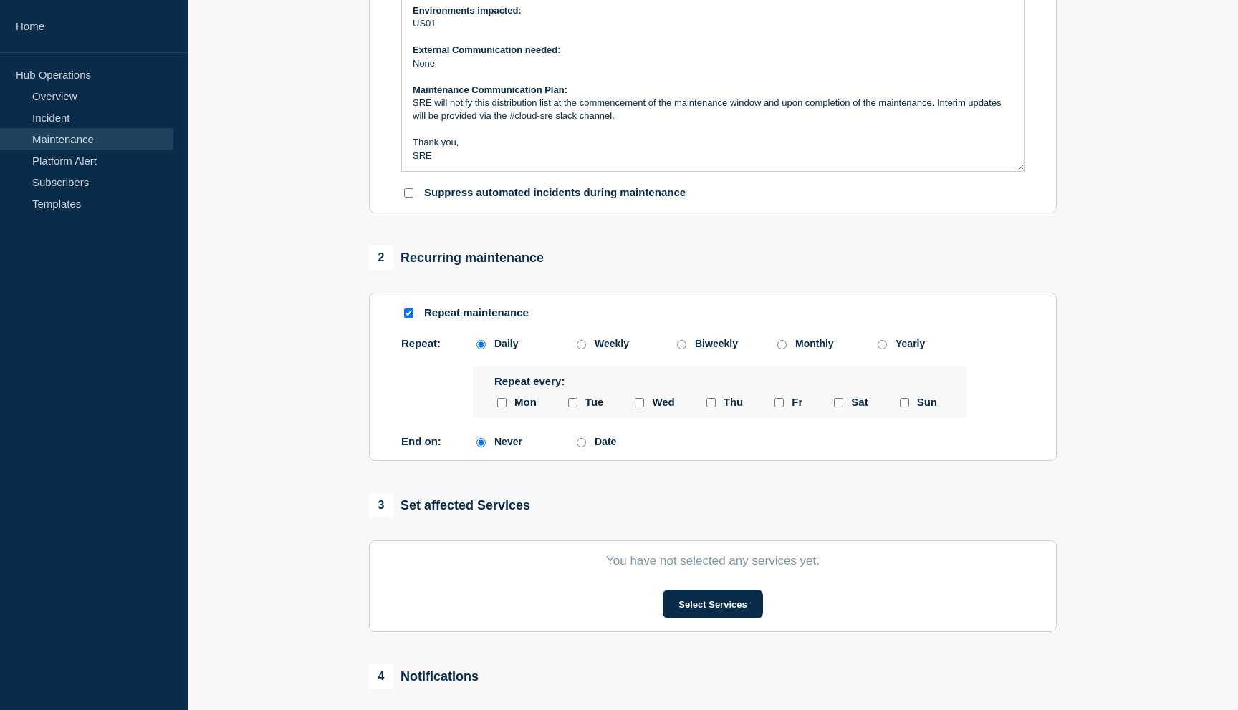
click at [583, 448] on input "Date" at bounding box center [580, 442] width 9 height 9
radio input "true"
radio input "false"
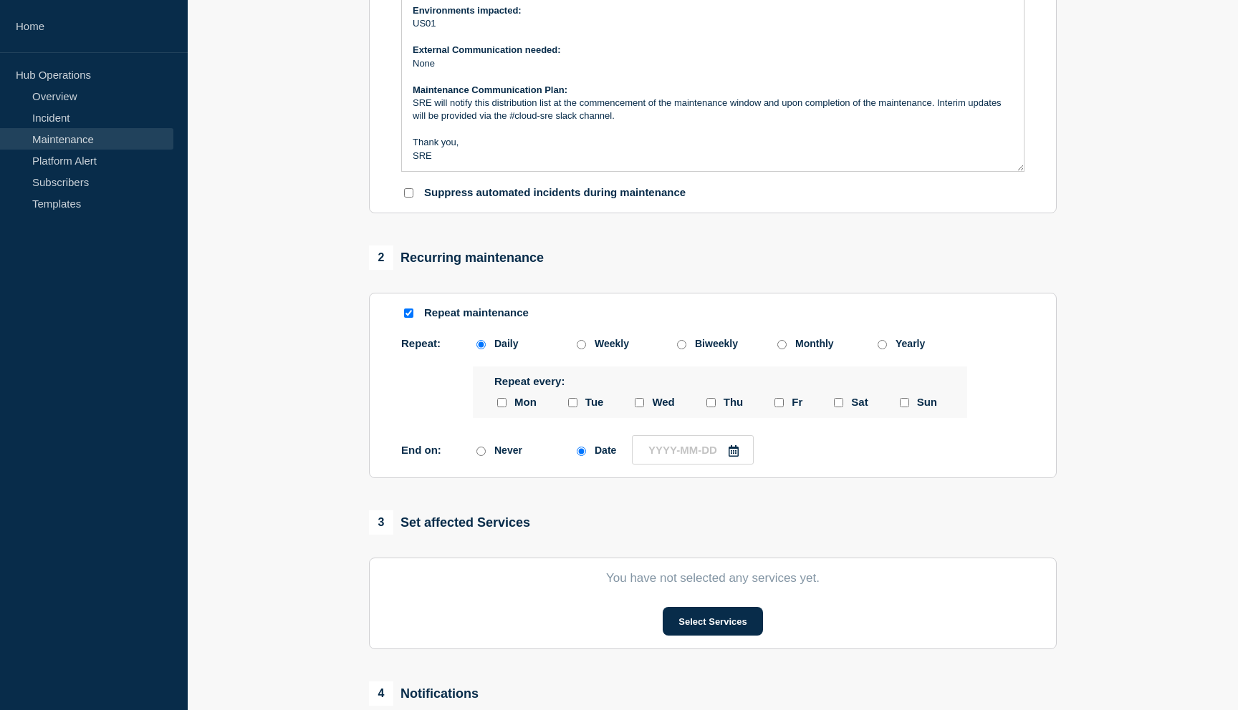
click at [504, 407] on input "monday checkbox" at bounding box center [501, 402] width 9 height 9
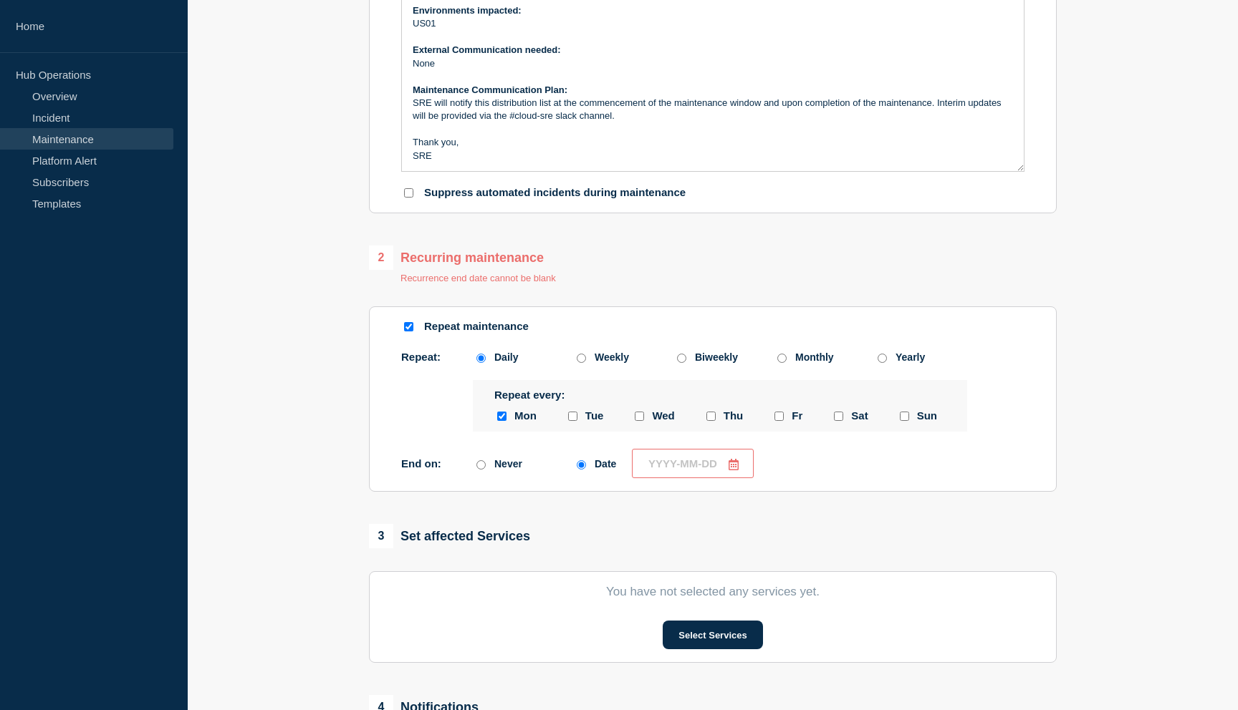
click at [498, 421] on input "monday checkbox" at bounding box center [501, 416] width 9 height 9
checkbox input "false"
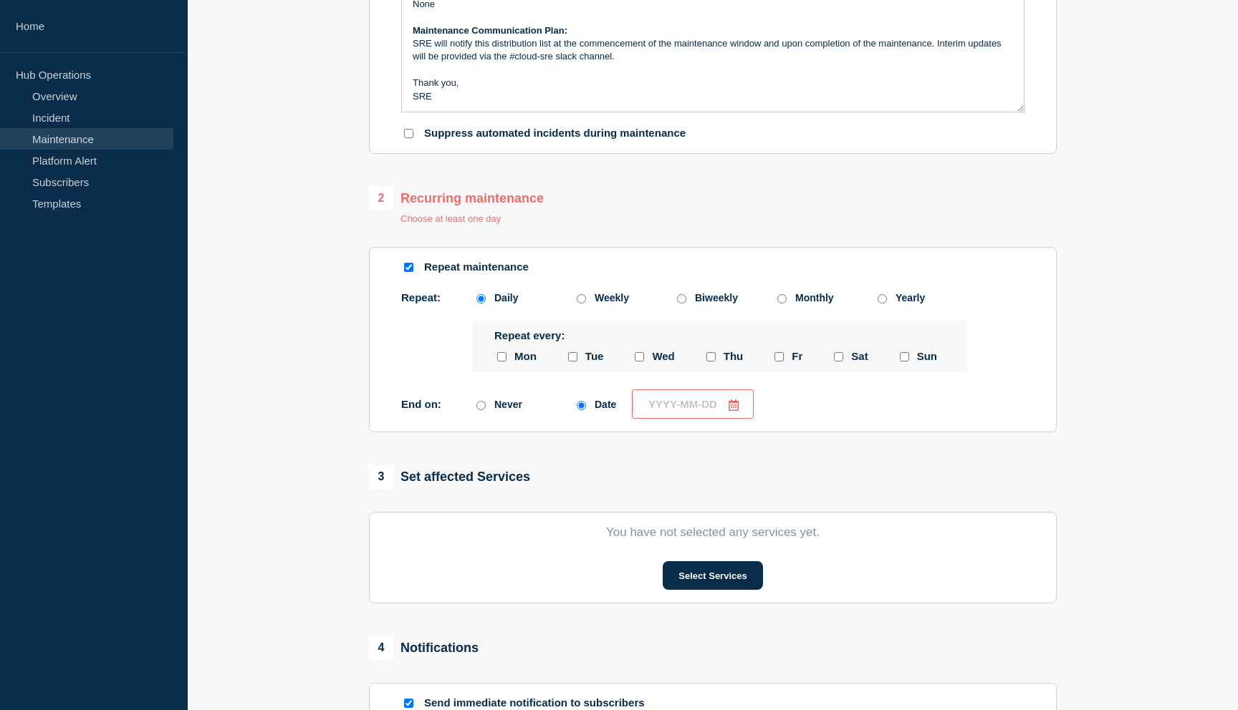
scroll to position [430, 0]
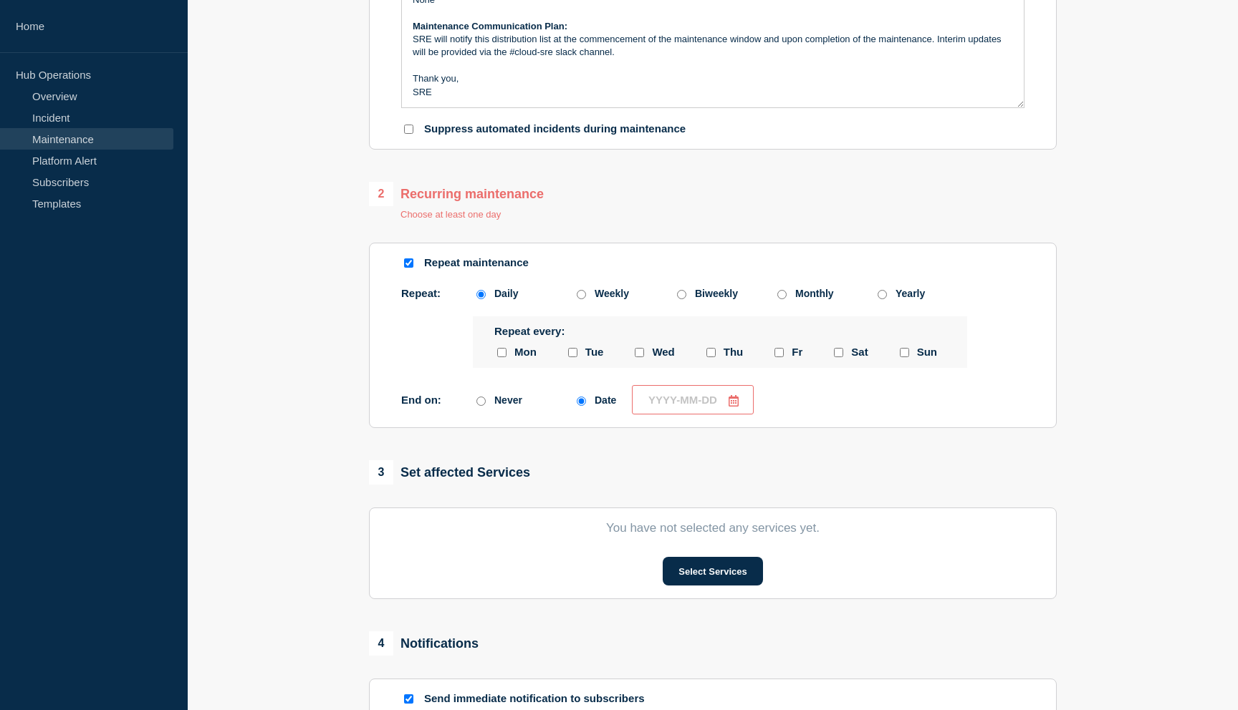
click at [664, 415] on input "text" at bounding box center [693, 399] width 122 height 29
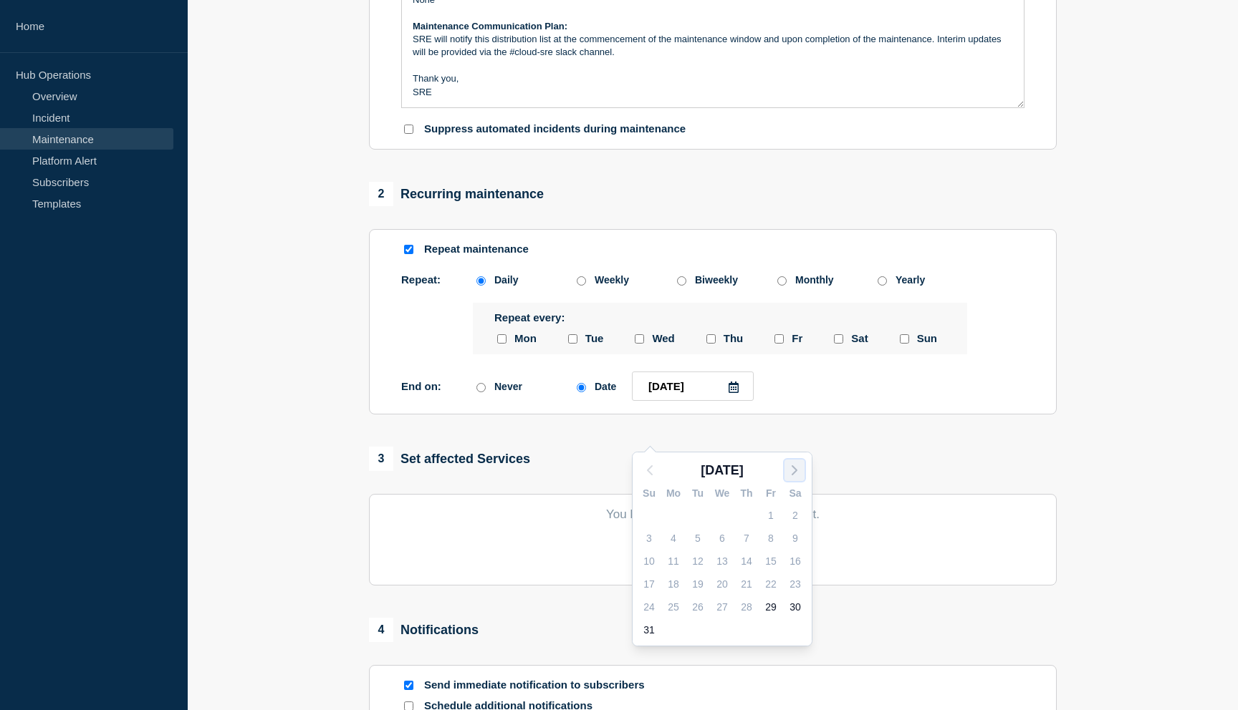
click at [793, 474] on icon "button" at bounding box center [794, 470] width 17 height 17
click at [725, 514] on div "3" at bounding box center [722, 516] width 20 height 20
click at [735, 393] on icon at bounding box center [733, 387] width 11 height 11
click at [744, 502] on div "4" at bounding box center [746, 500] width 20 height 20
type input "2025-09-04"
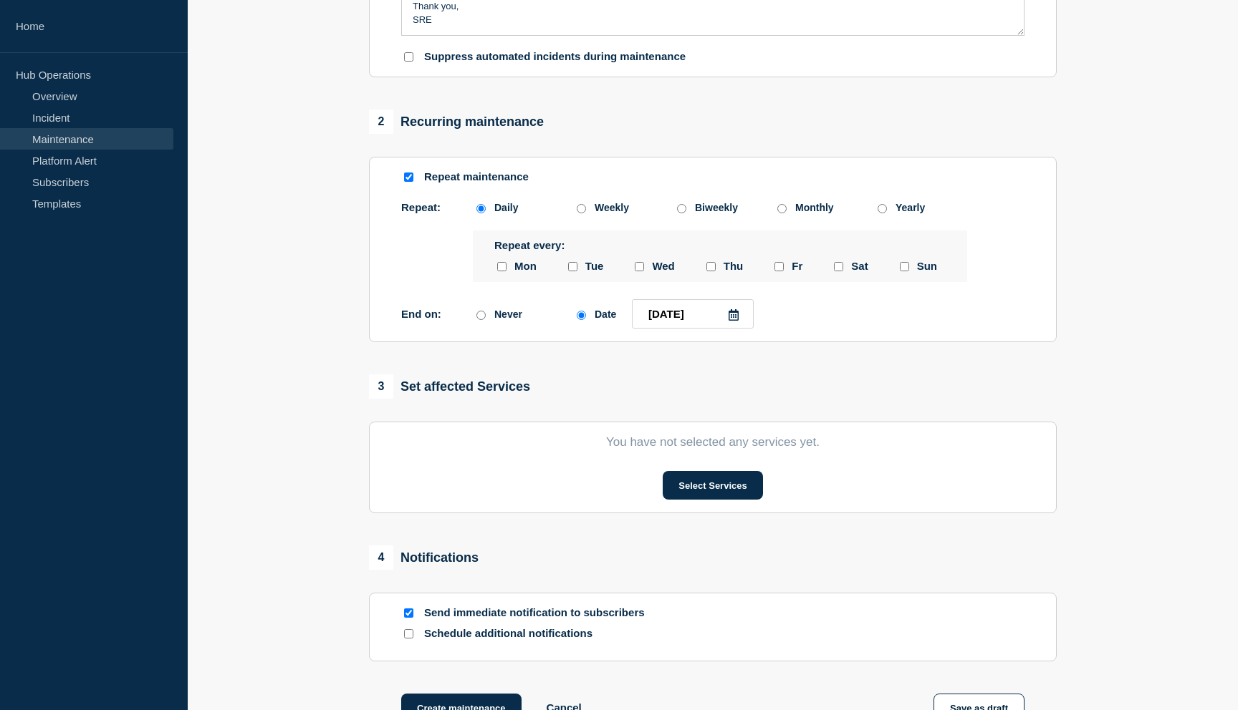
scroll to position [583, 0]
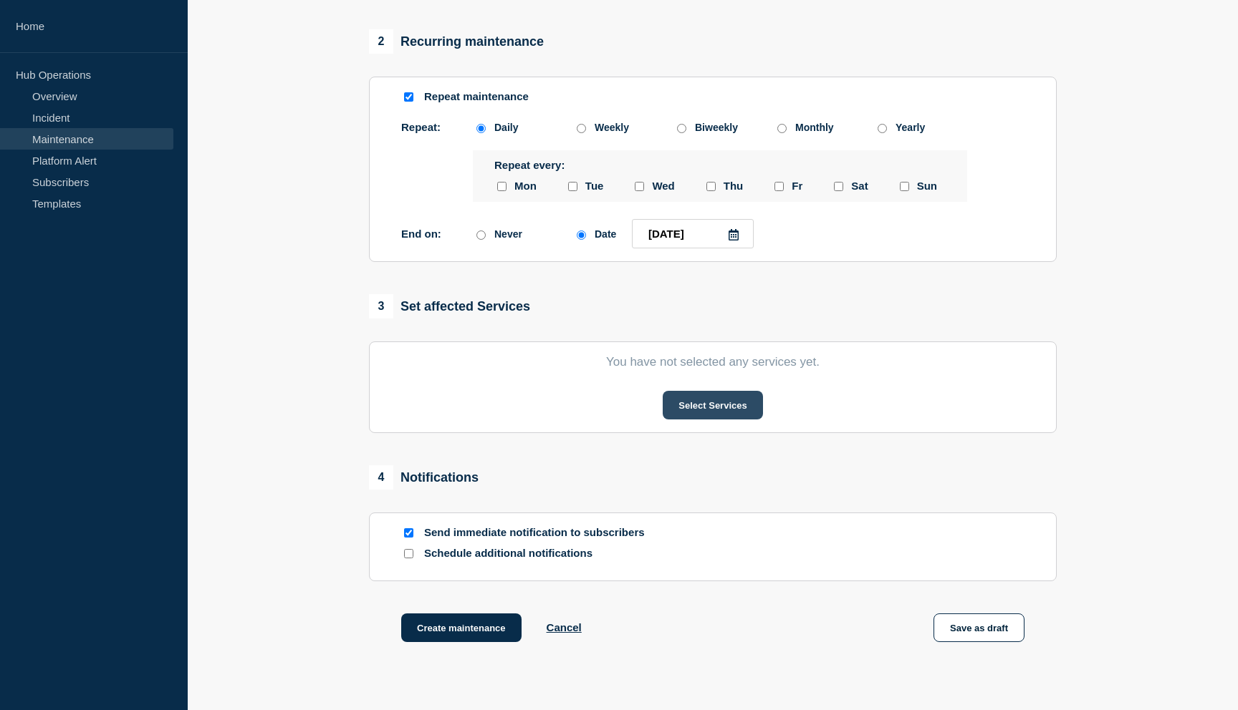
click at [700, 420] on button "Select Services" at bounding box center [712, 405] width 100 height 29
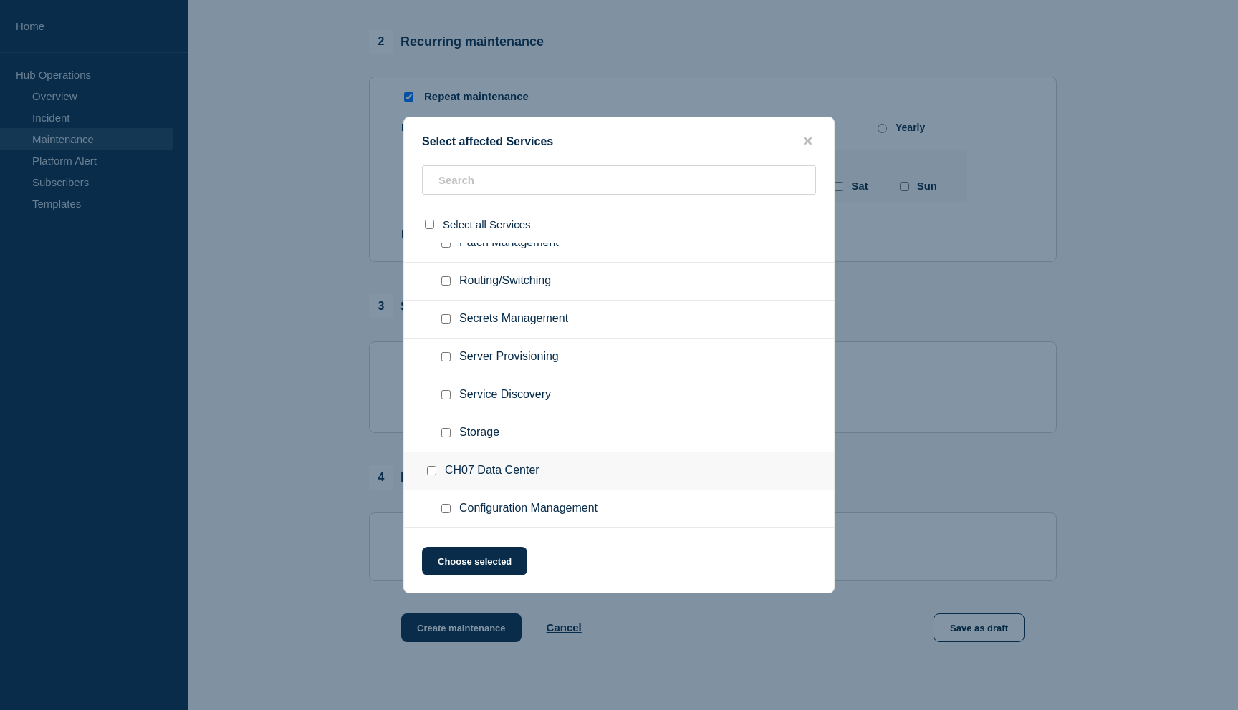
scroll to position [1364, 0]
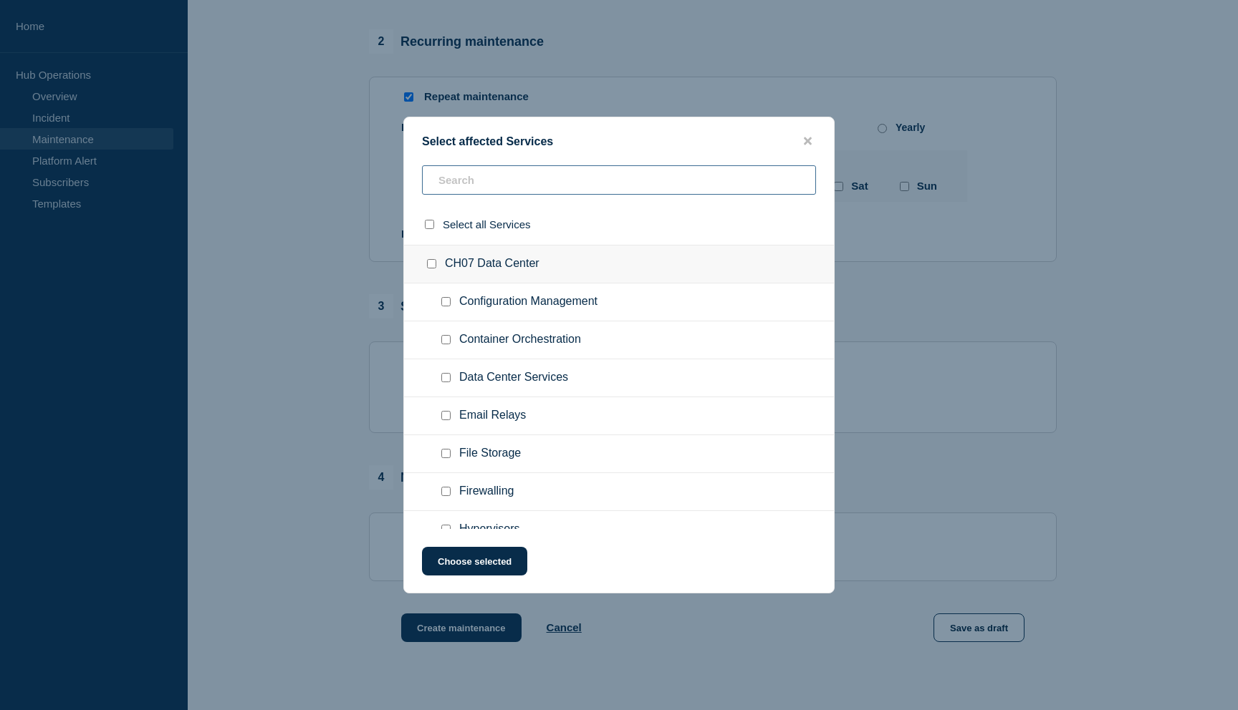
click at [528, 172] on input "text" at bounding box center [619, 179] width 394 height 29
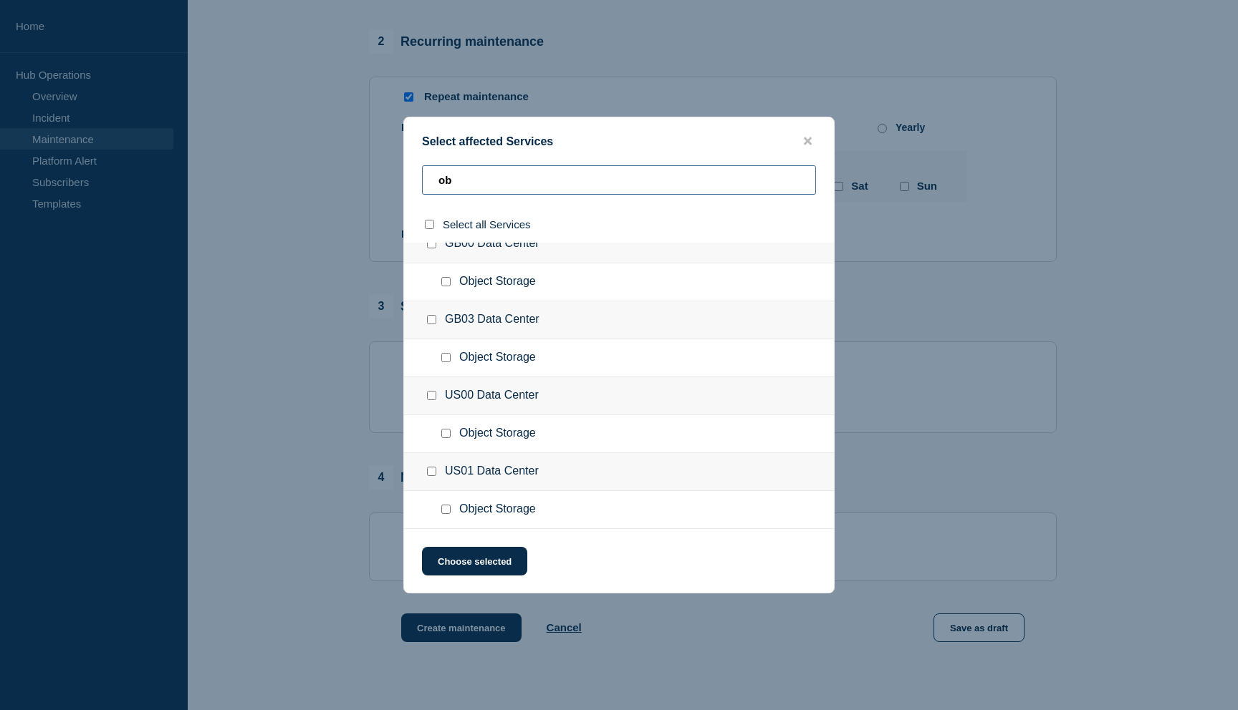
scroll to position [817, 0]
type input "obs"
checkbox input "true"
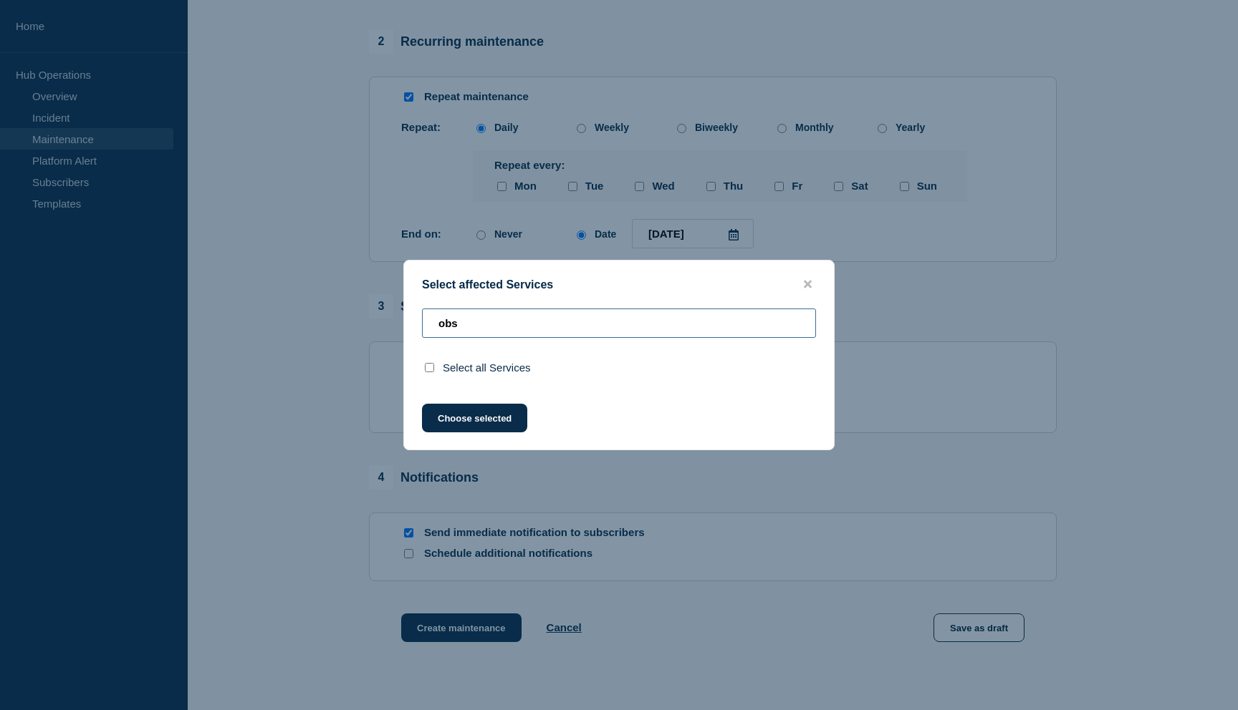
type input "ob"
checkbox input "false"
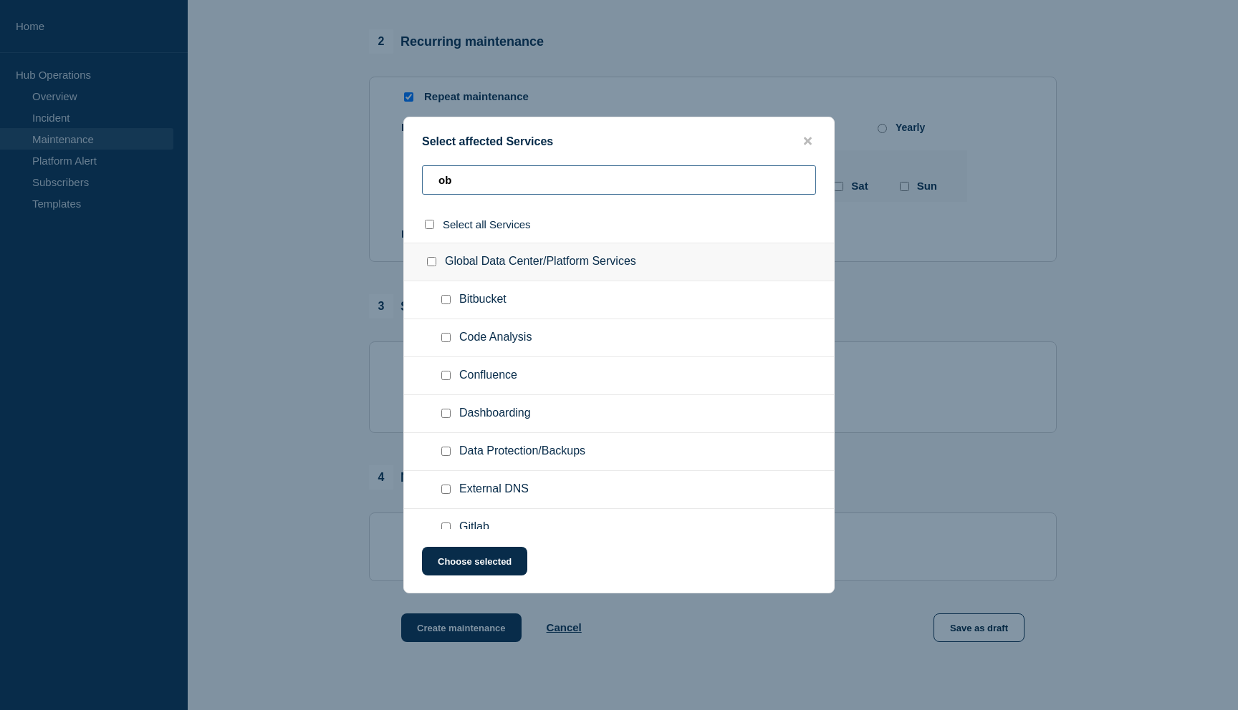
type input "o"
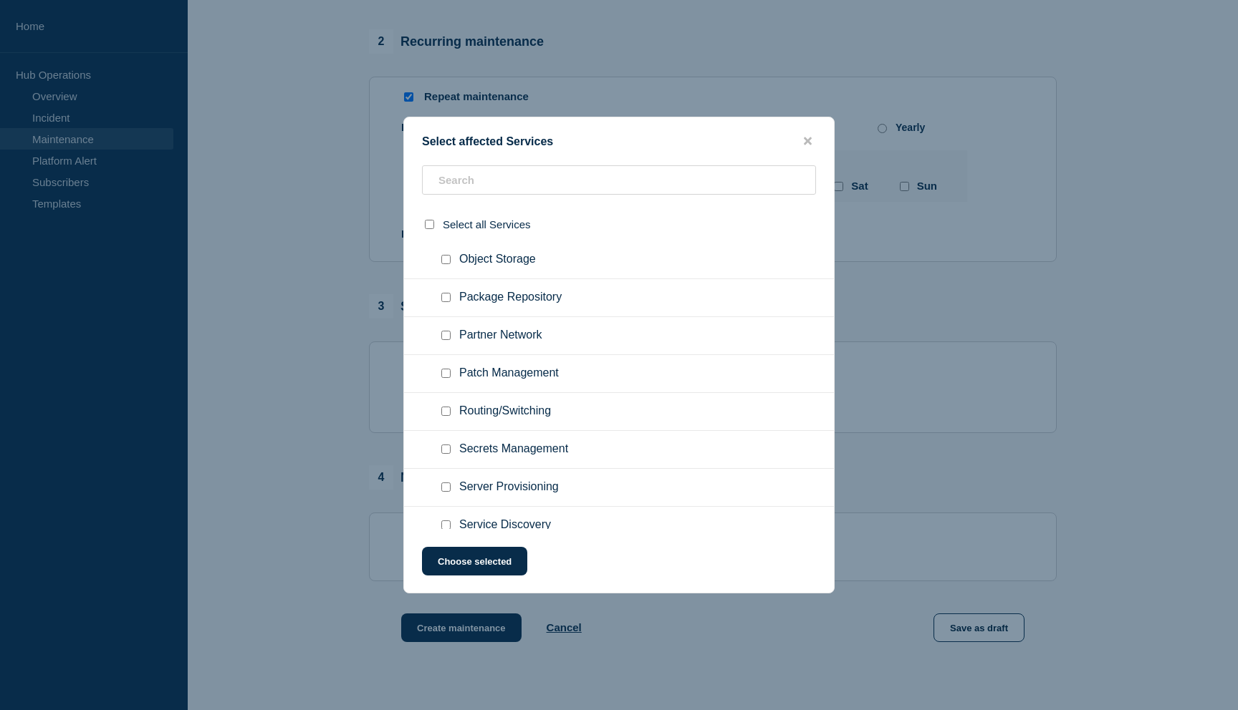
click at [562, 191] on span "Log Aggregation & Tracing" at bounding box center [526, 184] width 135 height 14
click at [445, 188] on input "Log Aggregation & Tracing checkbox" at bounding box center [445, 183] width 9 height 9
checkbox input "true"
click at [460, 567] on button "Choose selected" at bounding box center [474, 561] width 105 height 29
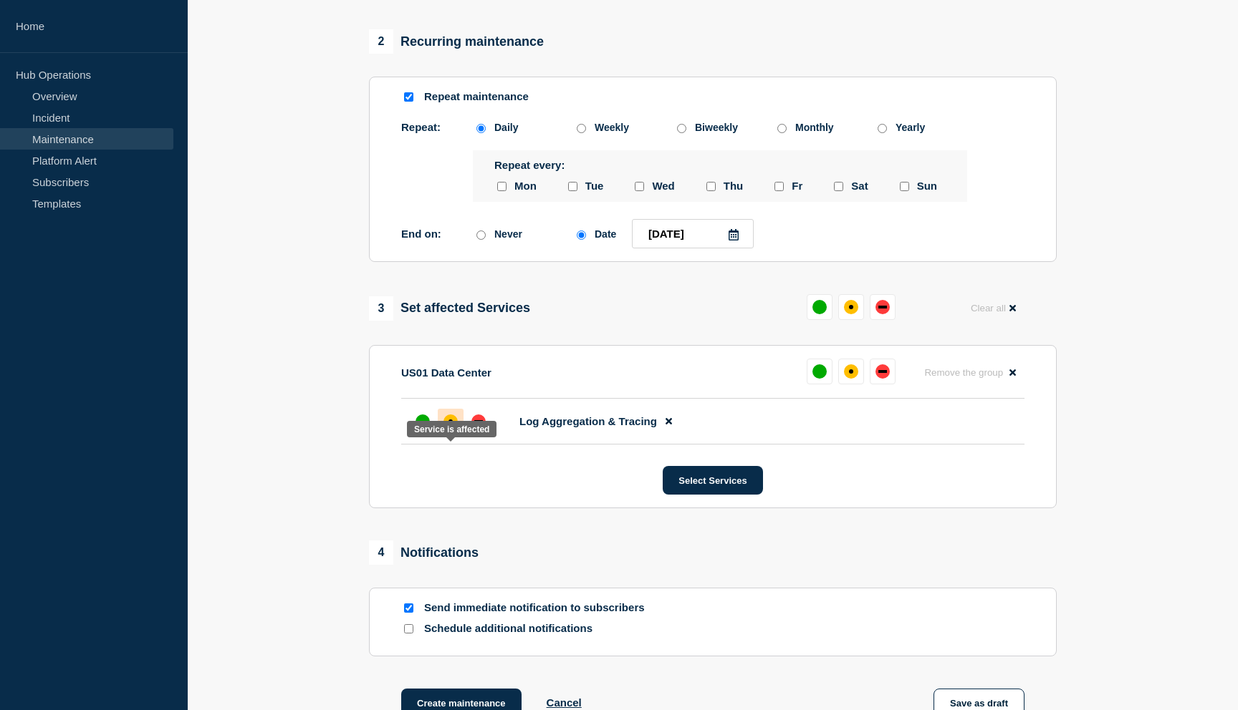
click at [453, 429] on div "affected" at bounding box center [450, 422] width 14 height 14
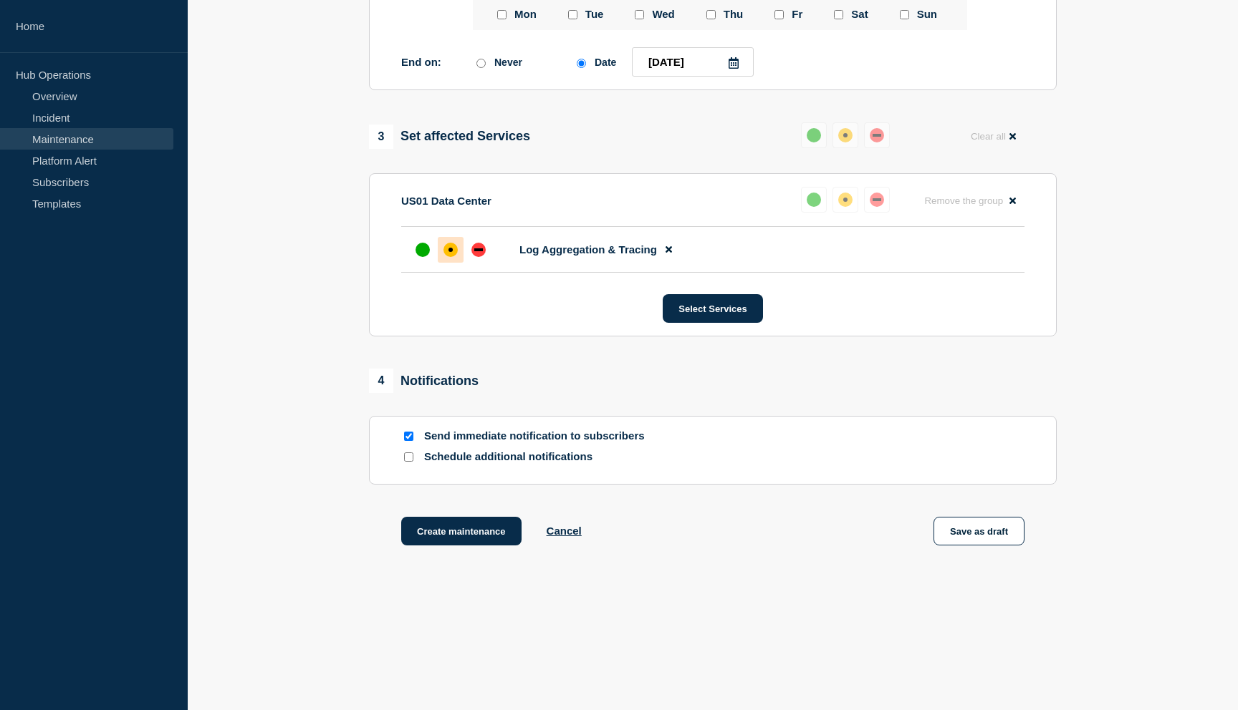
scroll to position [792, 0]
click at [409, 456] on input "Schedule additional notifications" at bounding box center [408, 457] width 9 height 9
checkbox input "true"
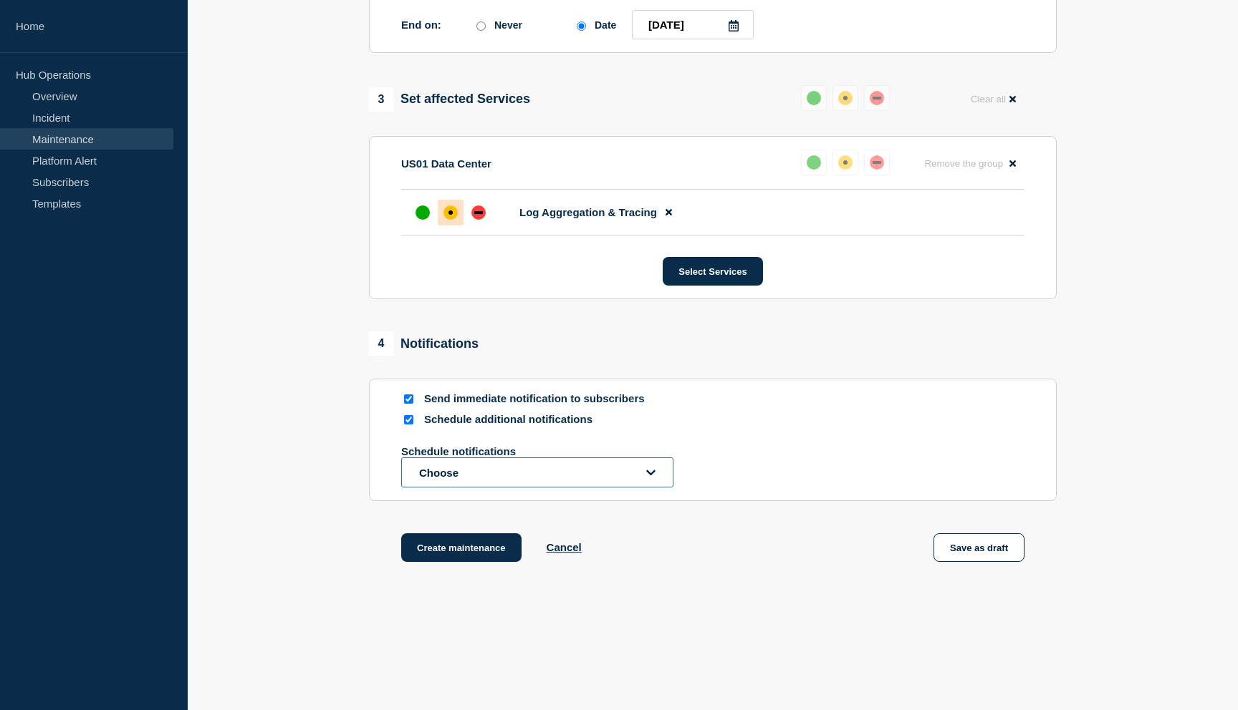
click at [453, 488] on button "Choose" at bounding box center [537, 473] width 272 height 30
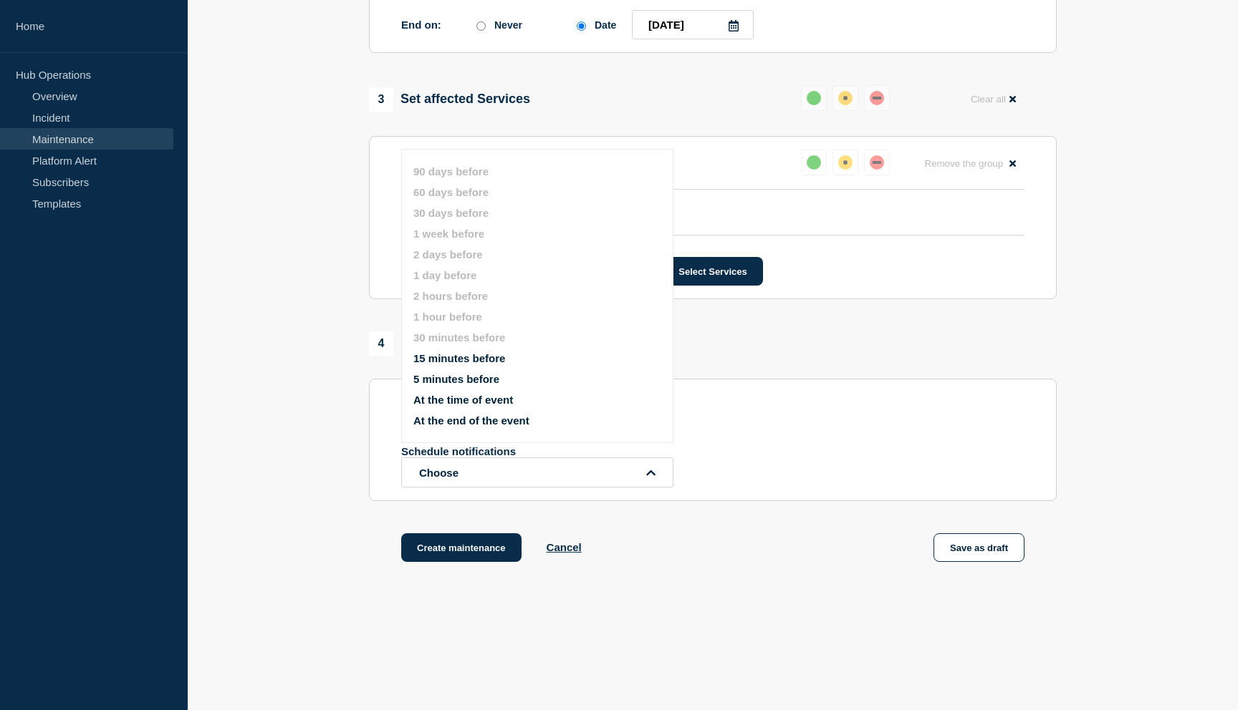
click at [453, 365] on button "15 minutes before" at bounding box center [459, 358] width 92 height 12
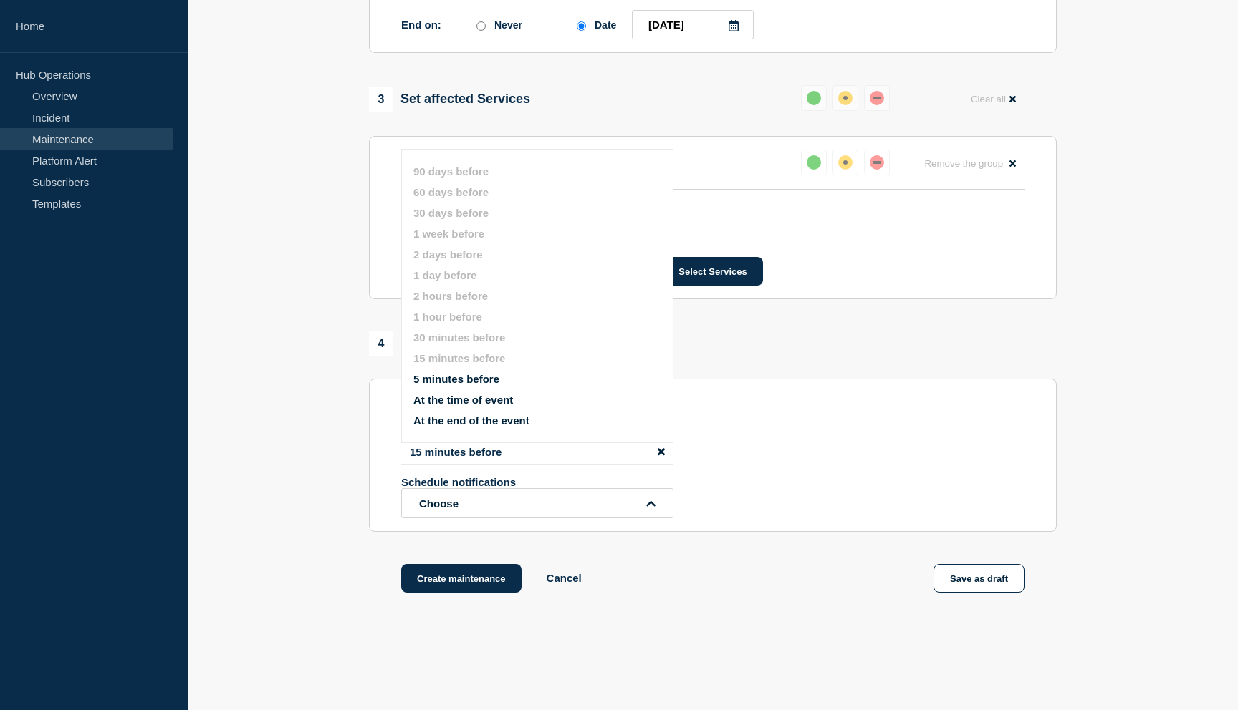
click at [691, 508] on div "15 minutes before Schedule notifications Choose 90 days before 60 days before 3…" at bounding box center [712, 479] width 623 height 79
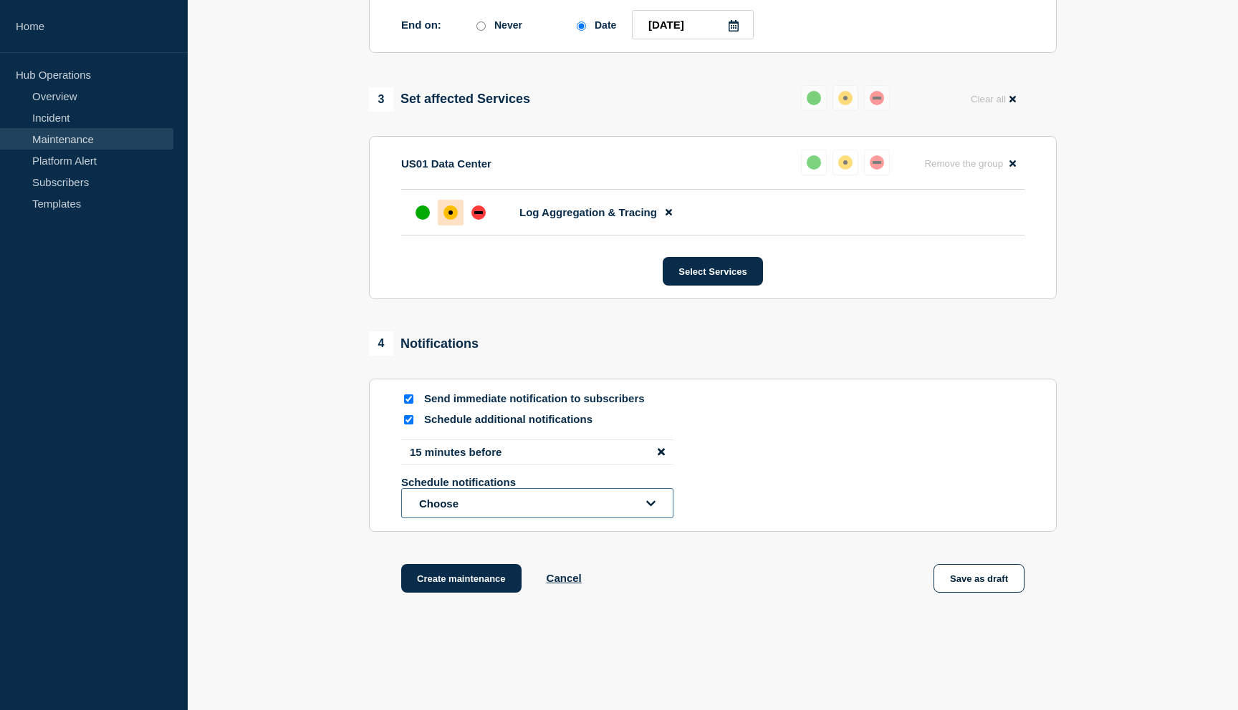
click at [540, 518] on button "Choose" at bounding box center [537, 503] width 272 height 30
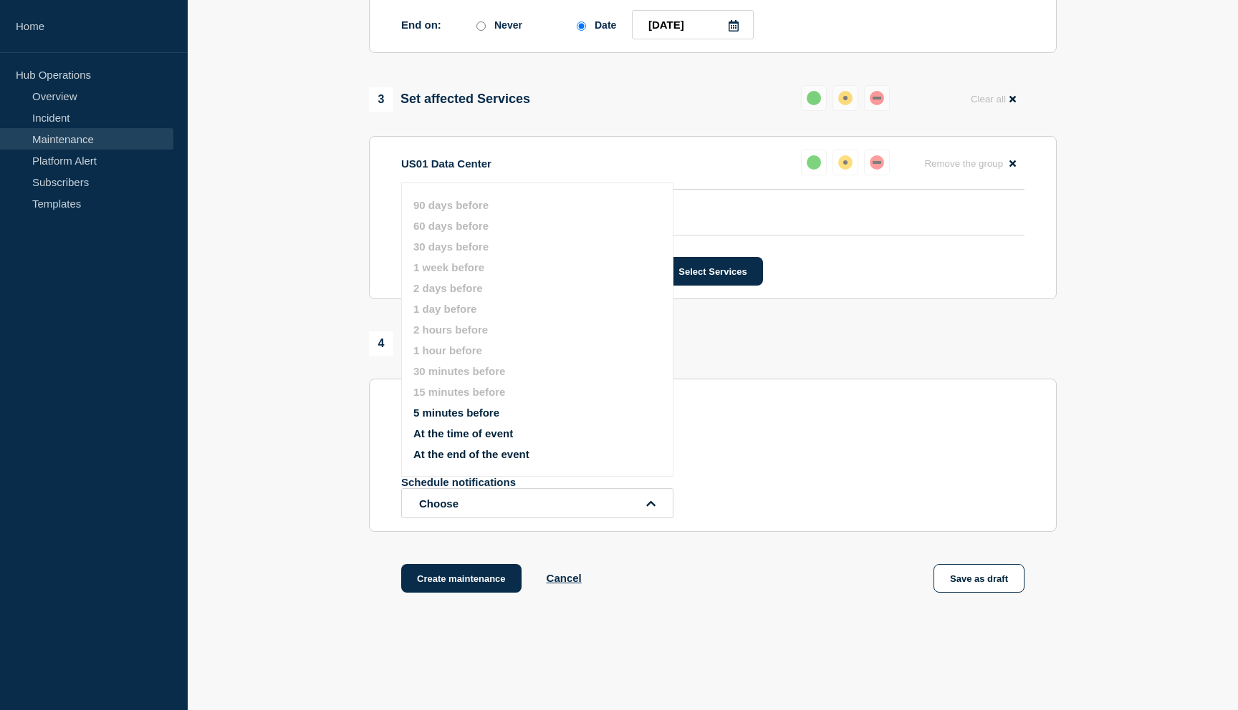
click at [463, 440] on button "At the time of event" at bounding box center [463, 434] width 100 height 12
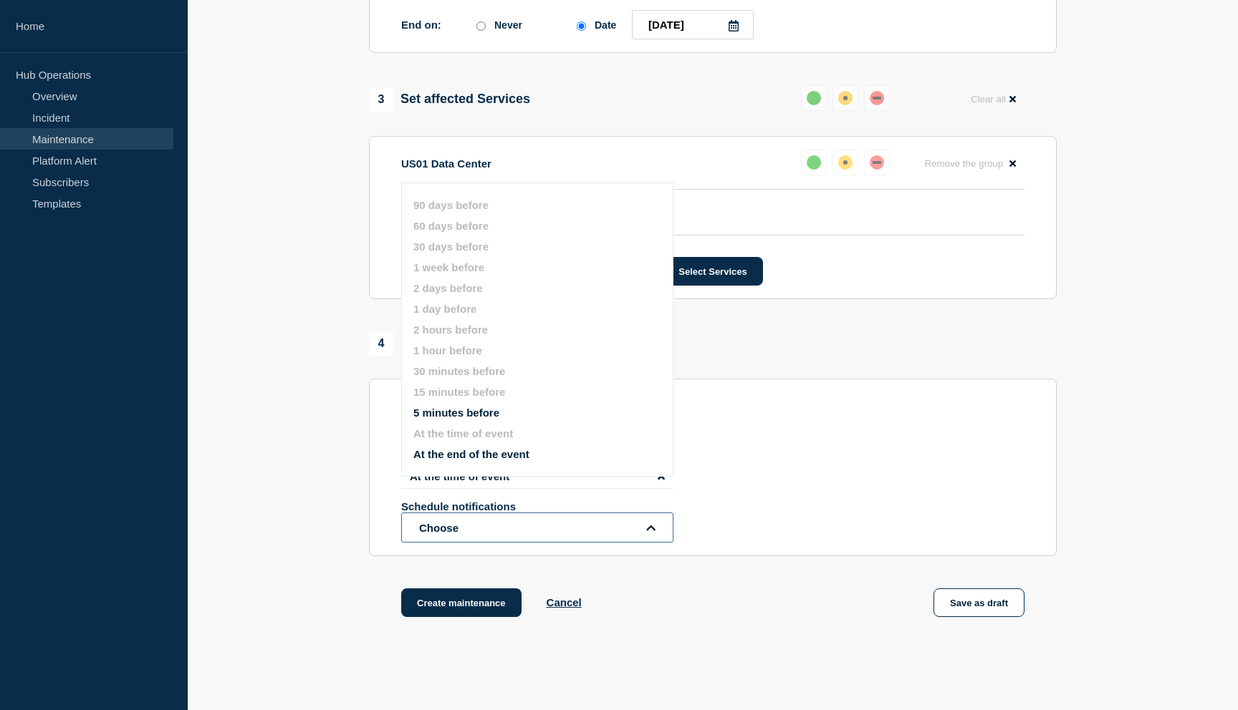
click at [465, 543] on button "Choose" at bounding box center [537, 528] width 272 height 30
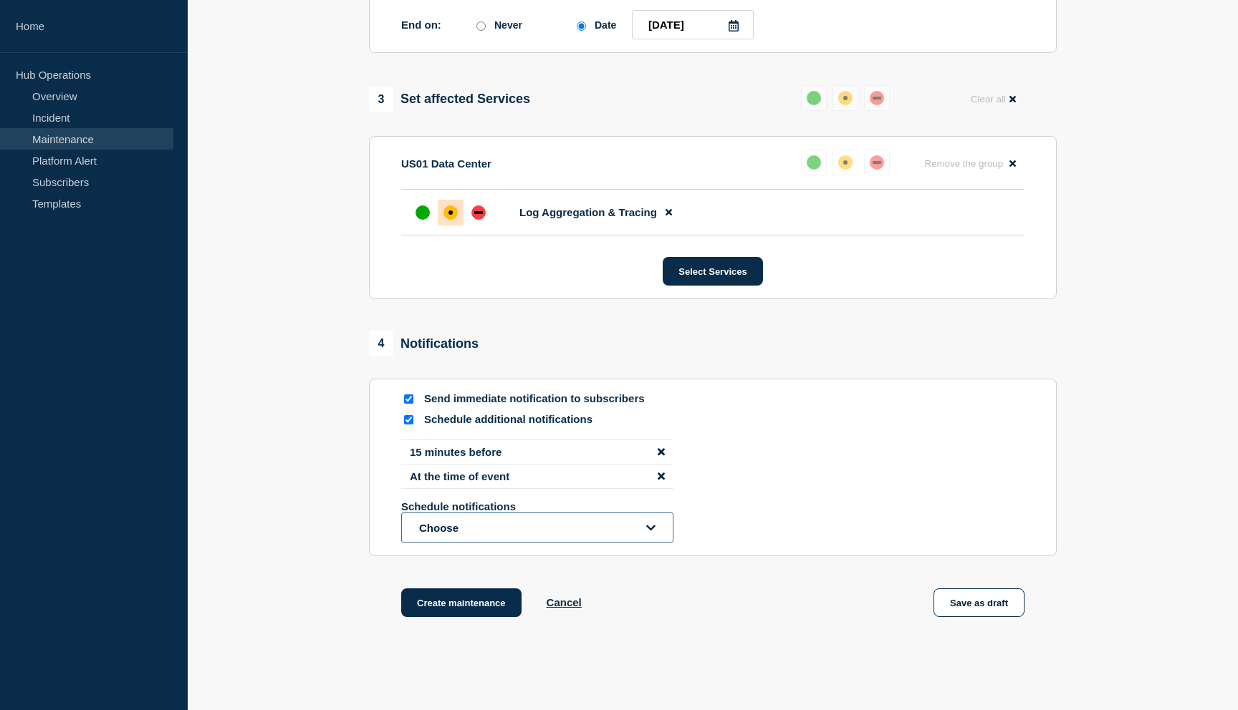
click at [465, 543] on button "Choose" at bounding box center [537, 528] width 272 height 30
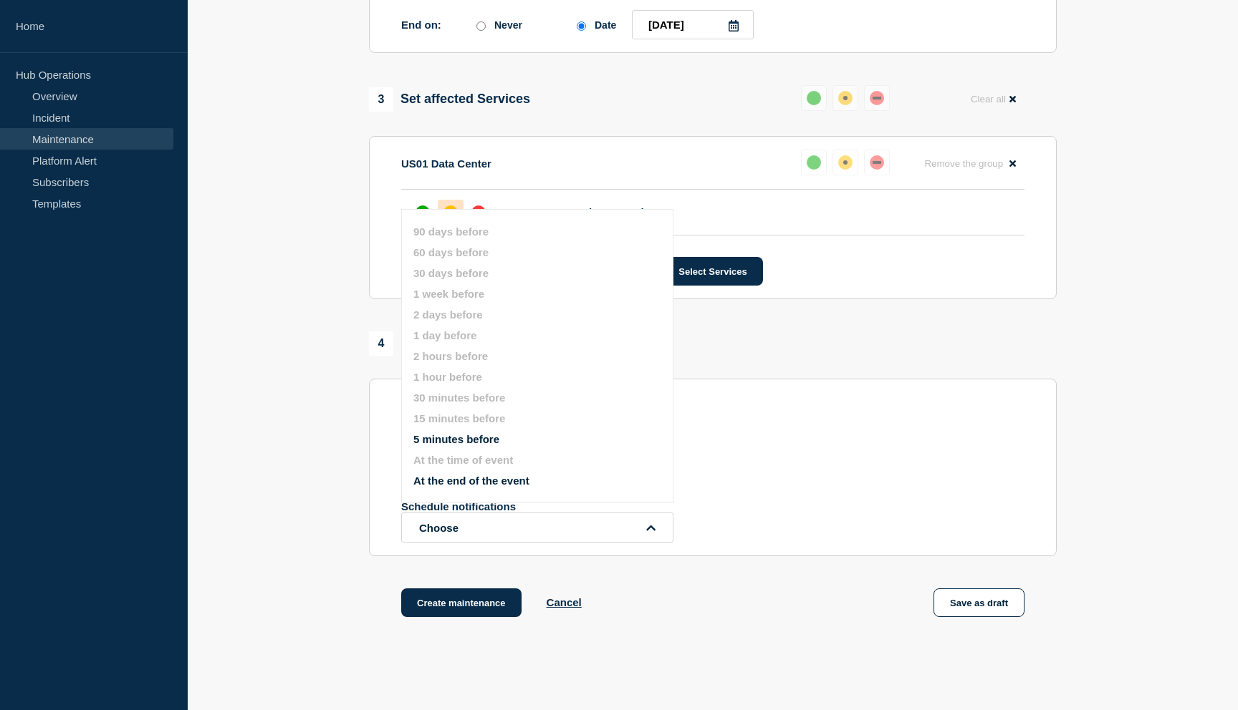
click at [463, 487] on button "At the end of the event" at bounding box center [471, 481] width 116 height 12
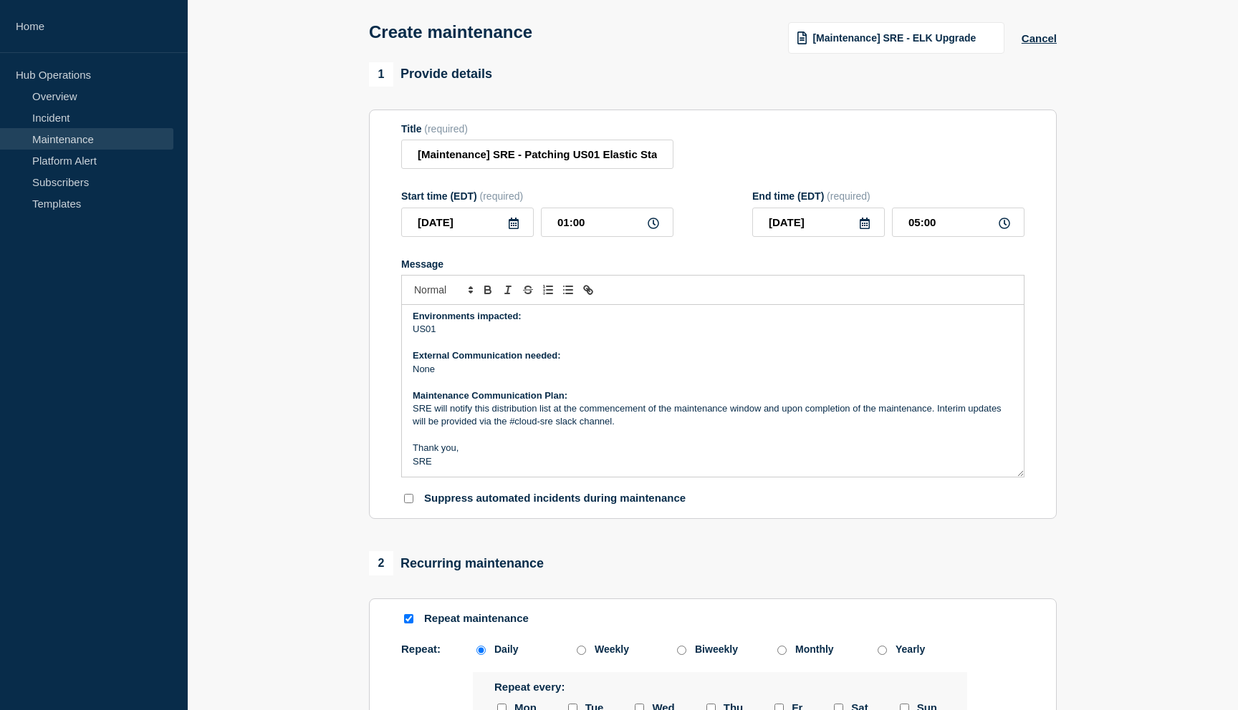
scroll to position [77, 0]
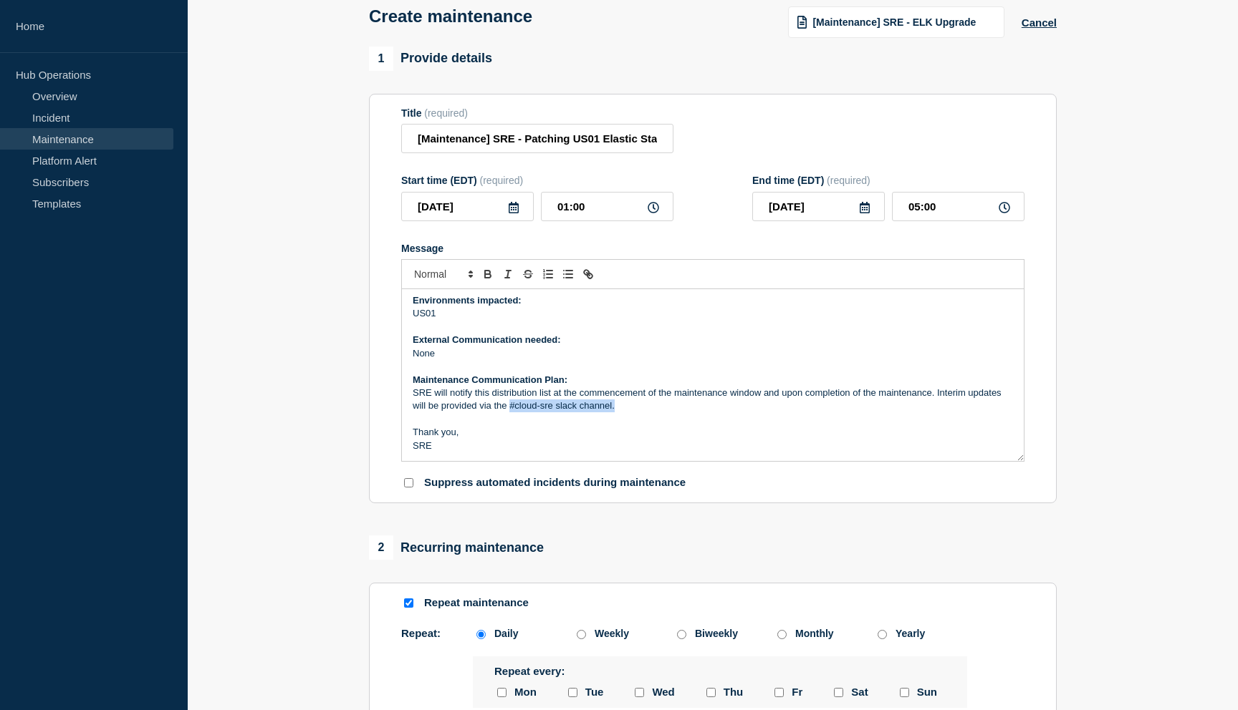
drag, startPoint x: 509, startPoint y: 421, endPoint x: 616, endPoint y: 421, distance: 106.7
click at [616, 413] on p "SRE will notify this distribution list at the commencement of the maintenance w…" at bounding box center [713, 400] width 600 height 26
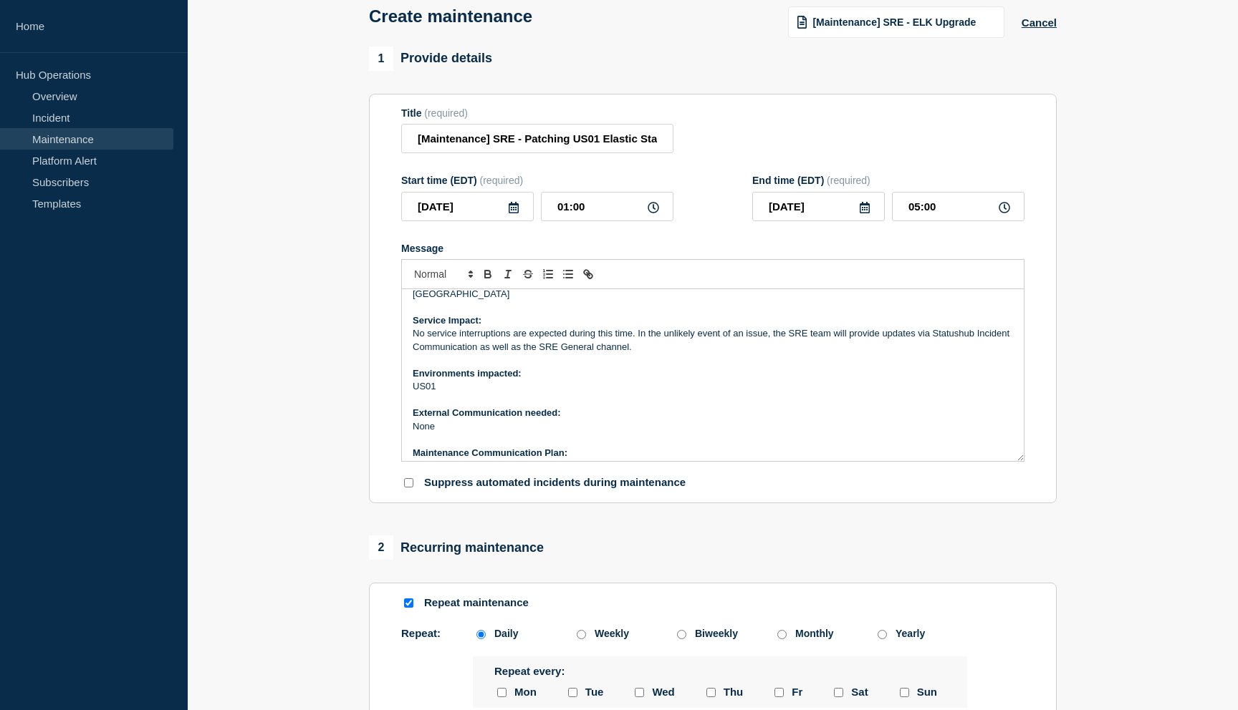
scroll to position [35, 0]
drag, startPoint x: 540, startPoint y: 365, endPoint x: 628, endPoint y: 365, distance: 88.1
click at [628, 355] on p "No service interruptions are expected during this time. In the unlikely event o…" at bounding box center [713, 342] width 600 height 26
copy p "SRE General channel"
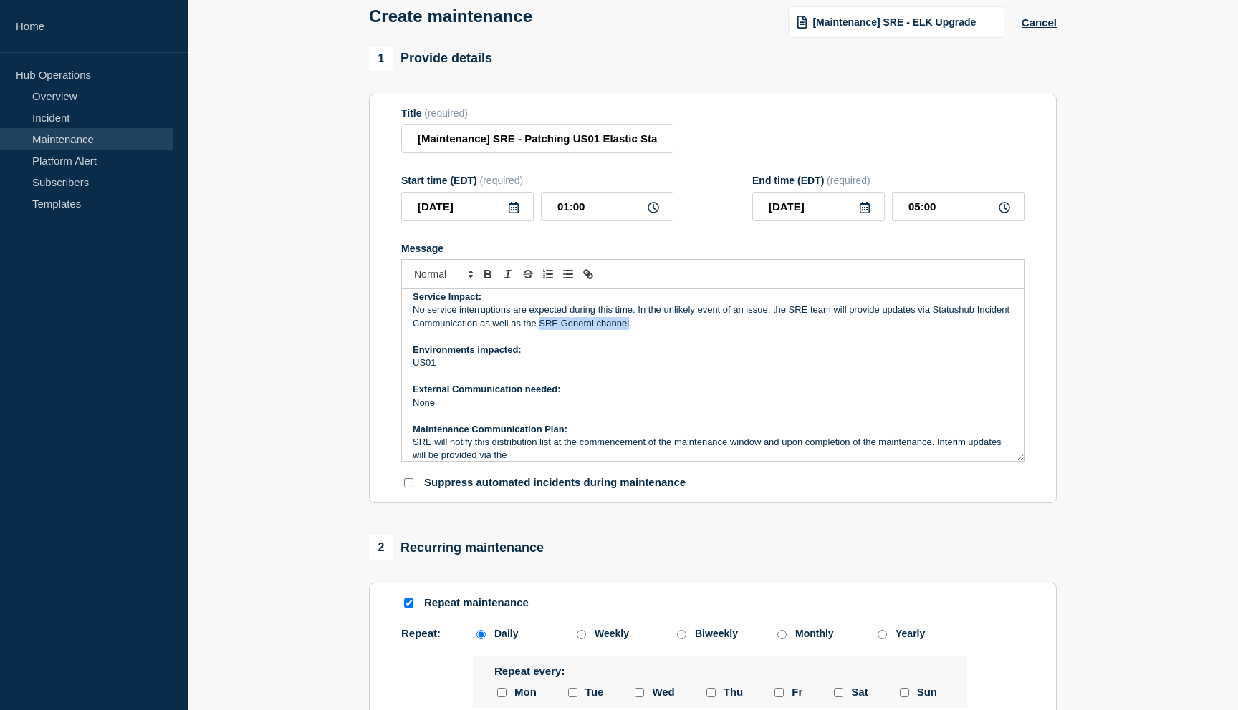
scroll to position [110, 0]
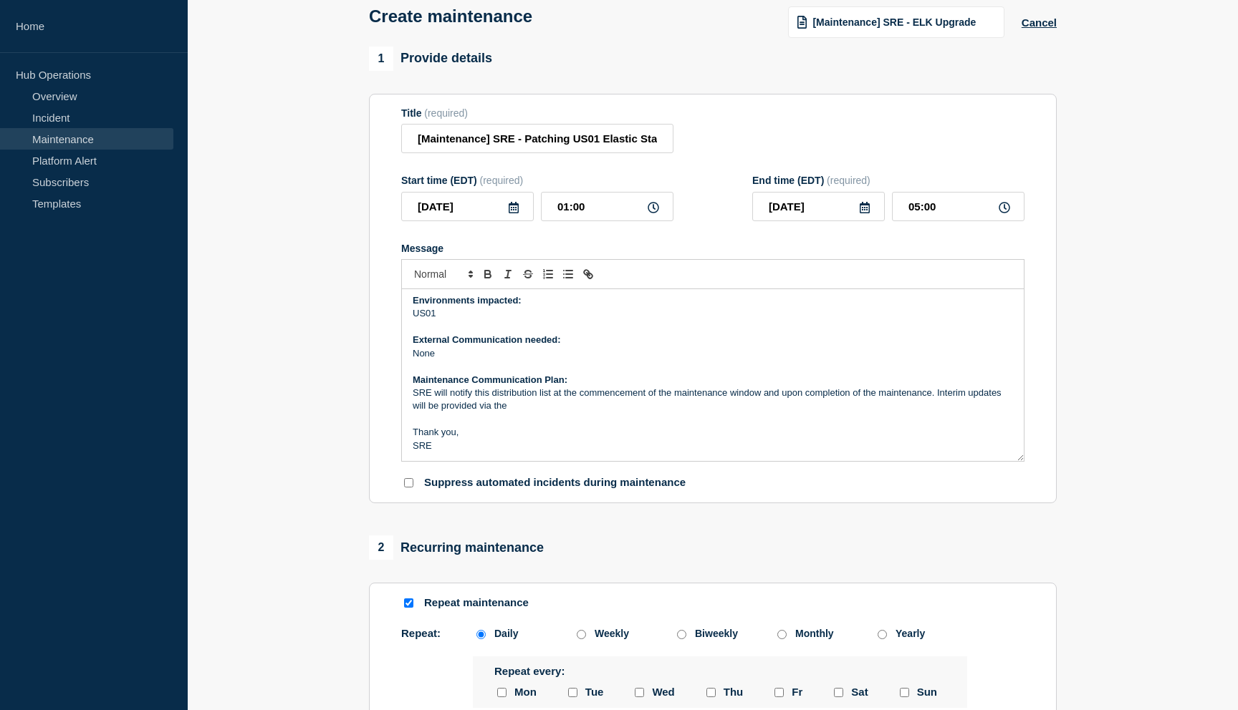
click at [519, 413] on p "SRE will notify this distribution list at the commencement of the maintenance w…" at bounding box center [713, 400] width 600 height 26
click at [334, 475] on section "1 Provide details Title (required) [Maintenance] SRE - Patching US01 Elastic St…" at bounding box center [713, 699] width 1050 height 1305
click at [609, 413] on p "SRE will notify this distribution list at the commencement of the maintenance w…" at bounding box center [713, 400] width 600 height 26
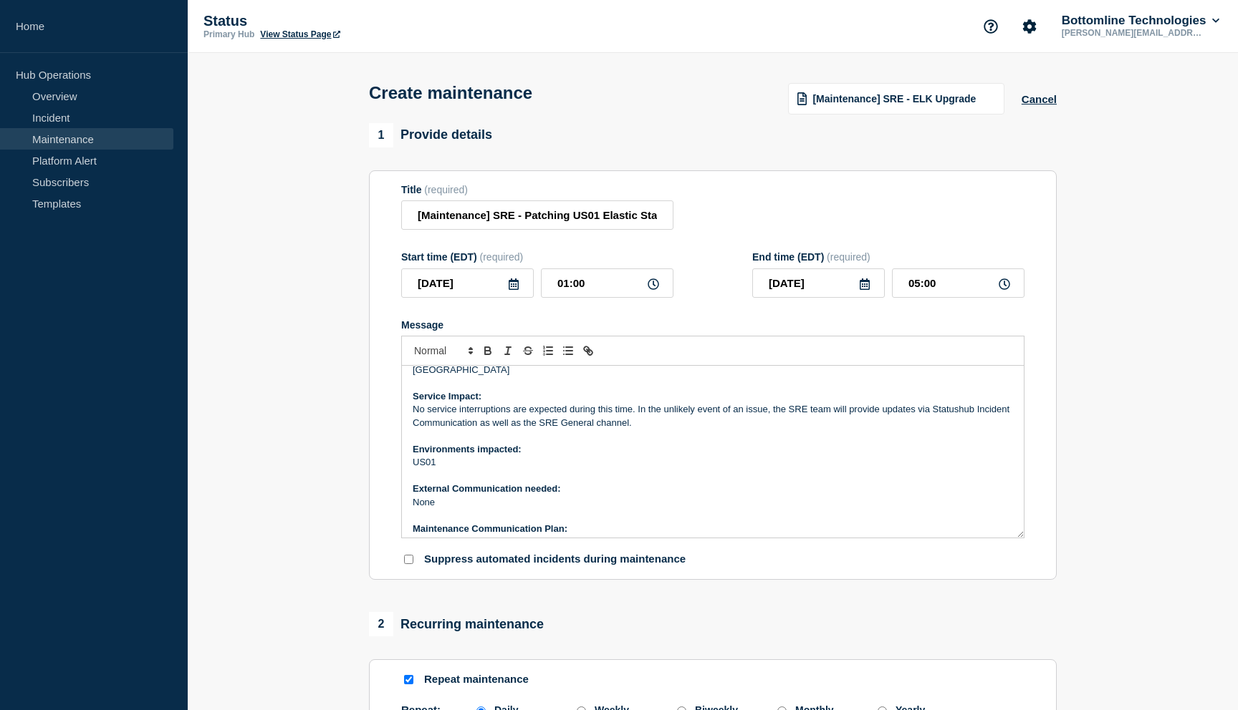
scroll to position [0, 0]
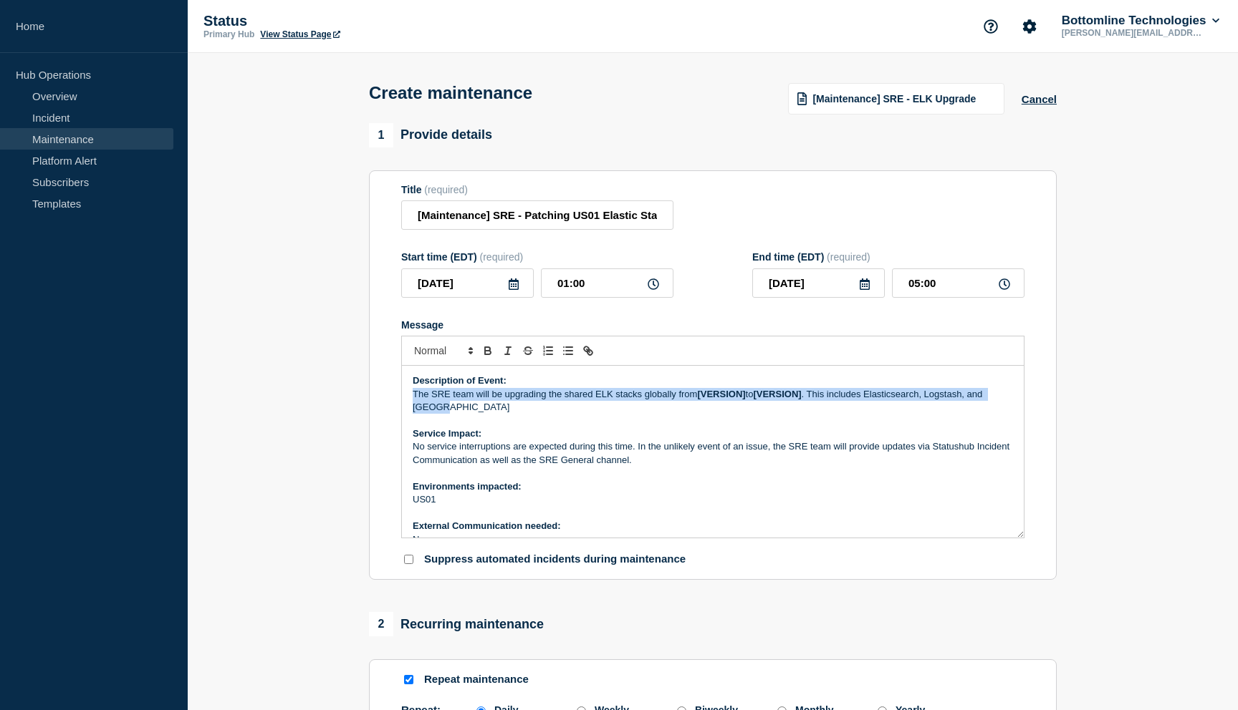
drag, startPoint x: 460, startPoint y: 425, endPoint x: 405, endPoint y: 403, distance: 59.8
click at [404, 403] on div "Description of Event: The SRE team will be upgrading the shared ELK stacks glob…" at bounding box center [713, 452] width 622 height 172
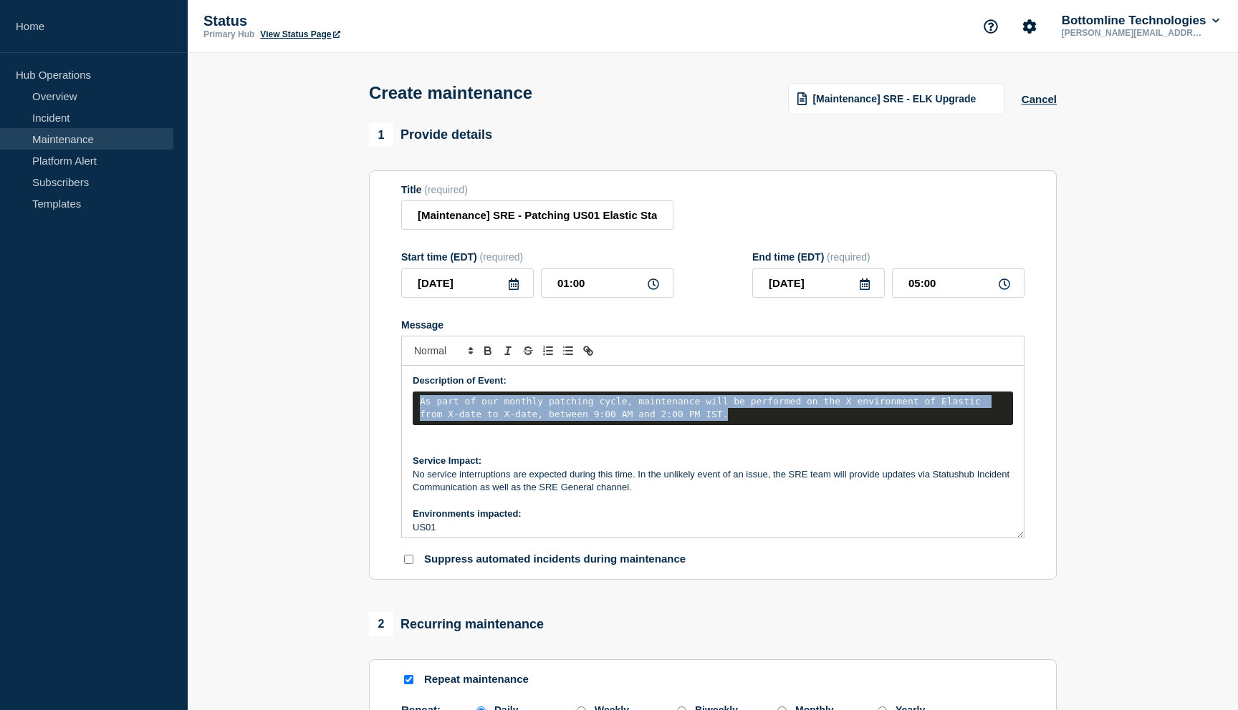
drag, startPoint x: 742, startPoint y: 435, endPoint x: 419, endPoint y: 415, distance: 323.6
click at [420, 415] on div "As part of our monthly patching cycle, maintenance will be performed on the X e…" at bounding box center [713, 408] width 586 height 26
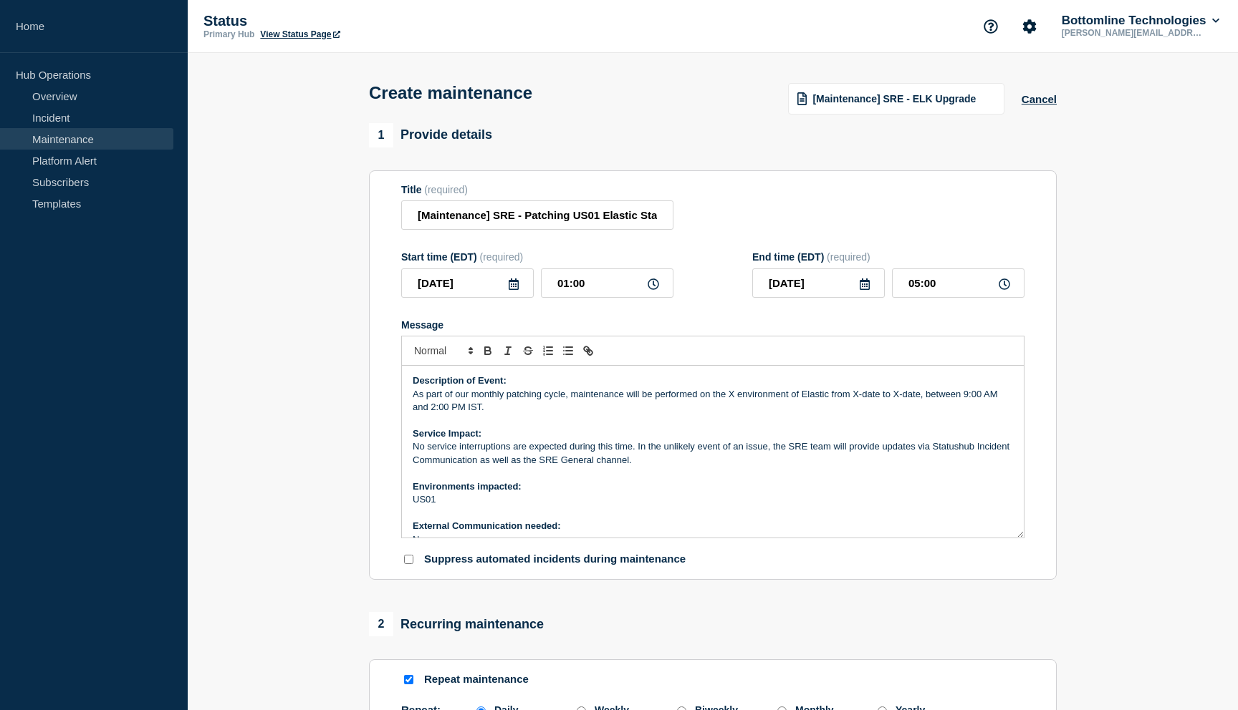
click at [733, 408] on p "As part of our monthly patching cycle, maintenance will be performed on the X e…" at bounding box center [713, 401] width 600 height 26
drag, startPoint x: 607, startPoint y: 423, endPoint x: 607, endPoint y: 455, distance: 31.5
click at [607, 415] on p "As part of our monthly patching cycle, maintenance will be performed on the US0…" at bounding box center [713, 401] width 600 height 26
click at [622, 415] on p "As part of our monthly patching cycle, maintenance will be performed on the US0…" at bounding box center [713, 401] width 600 height 26
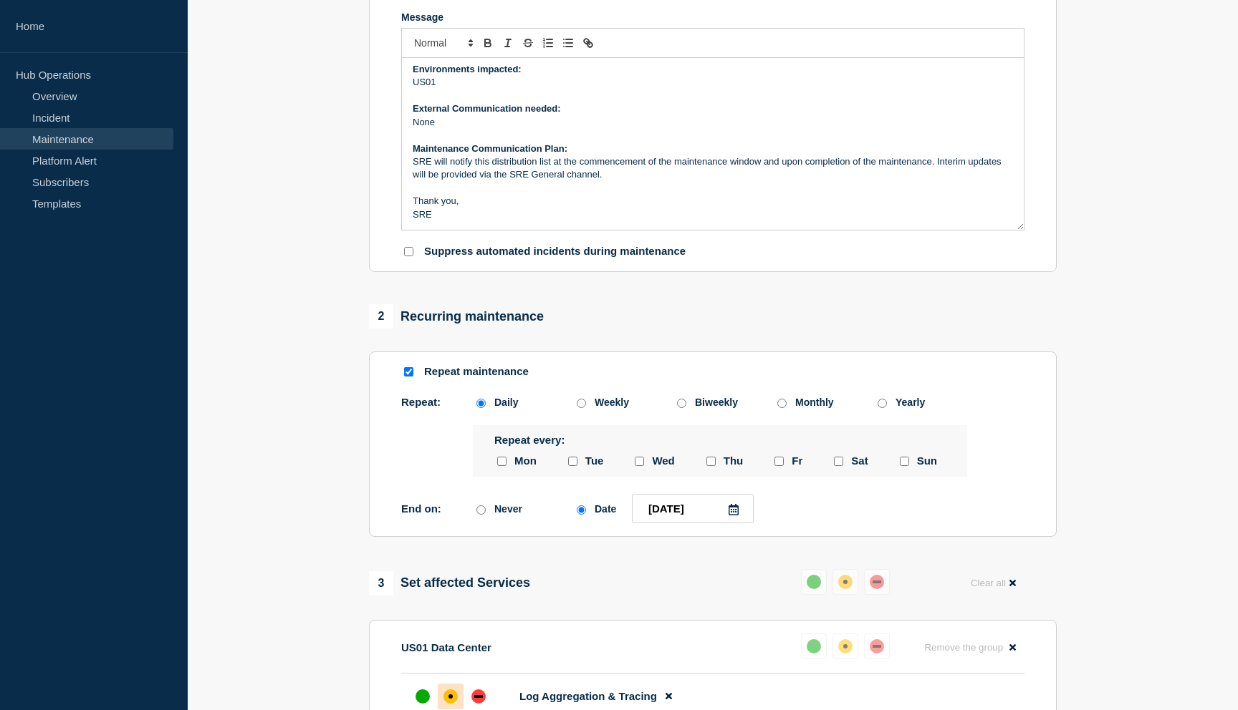
scroll to position [317, 0]
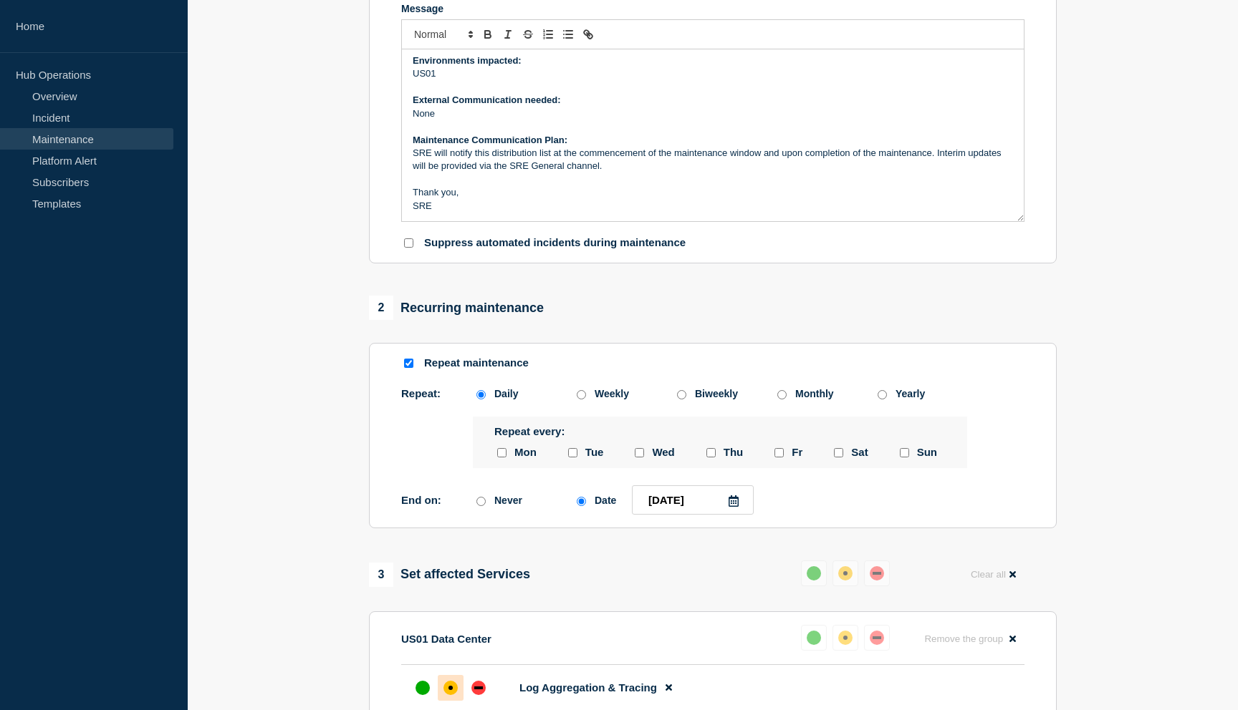
click at [581, 400] on input "Weekly" at bounding box center [580, 394] width 9 height 9
radio input "true"
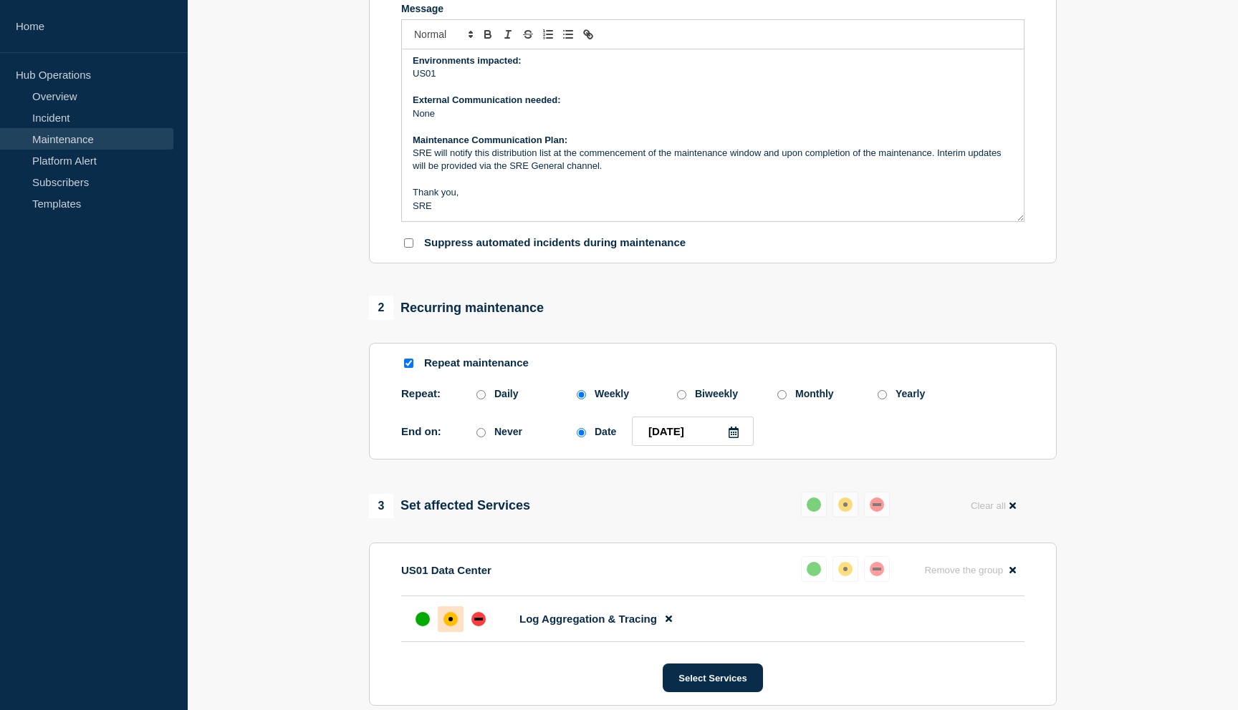
click at [481, 400] on input "Daily" at bounding box center [480, 394] width 9 height 9
radio input "true"
radio input "false"
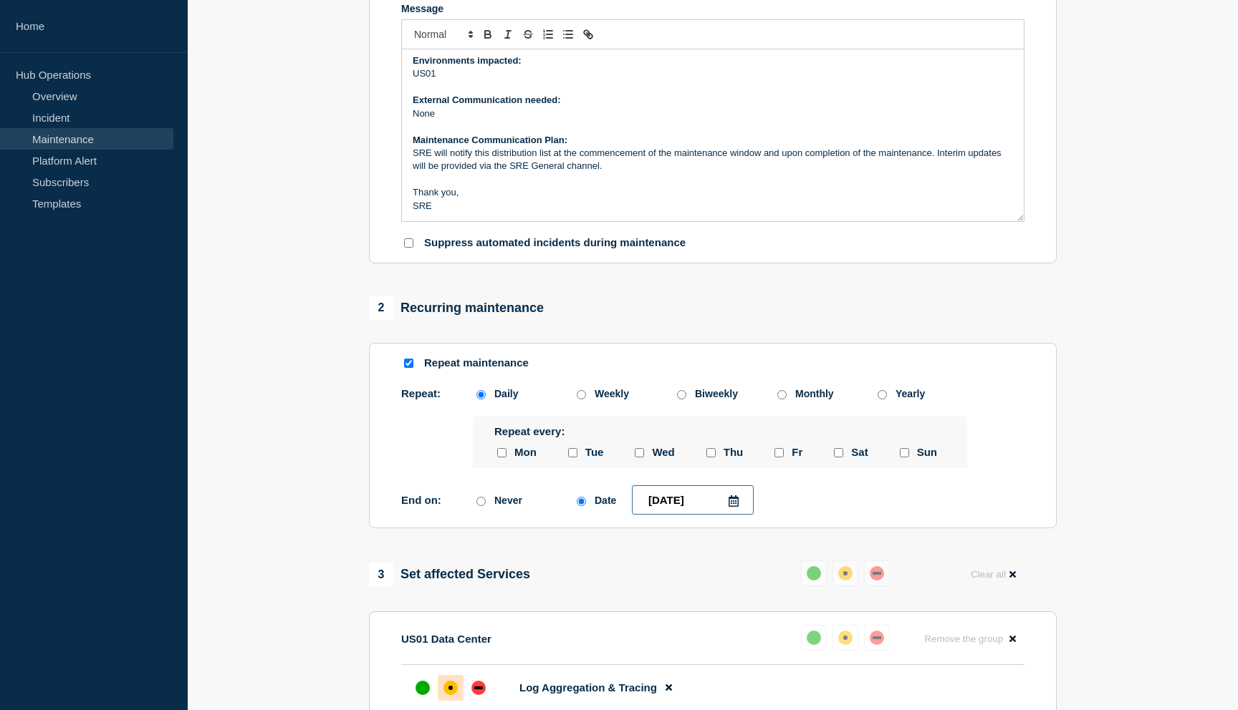
click at [707, 515] on input "2025-09-04" at bounding box center [693, 500] width 122 height 29
click at [724, 587] on div "1 Provide details Title (required) [Maintenance] SRE - Patching US01 Elastic St…" at bounding box center [713, 459] width 704 height 1305
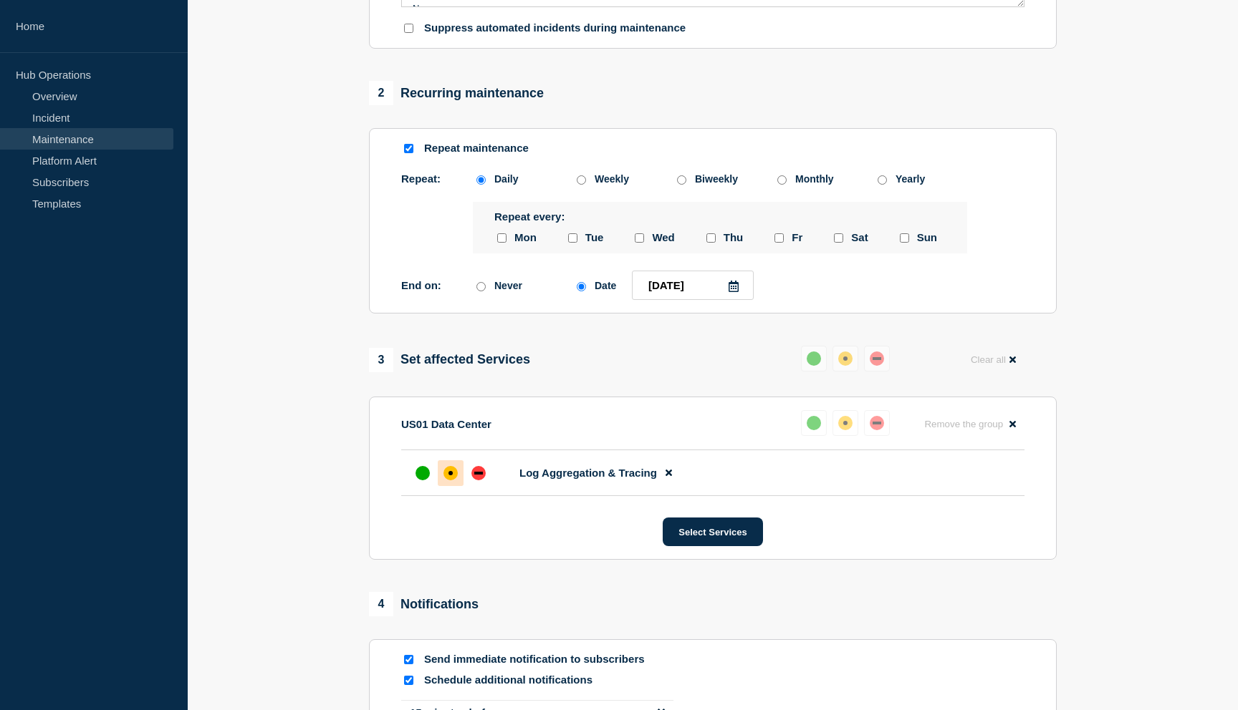
scroll to position [891, 0]
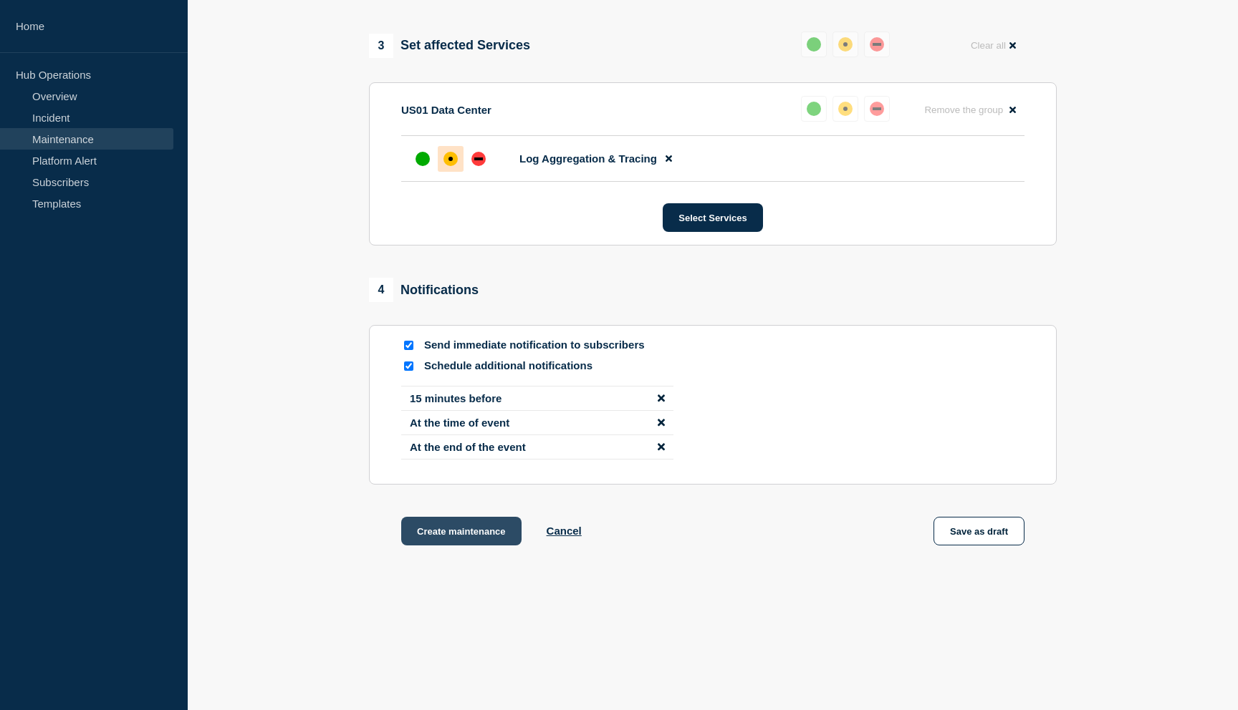
click at [466, 532] on button "Create maintenance" at bounding box center [461, 531] width 120 height 29
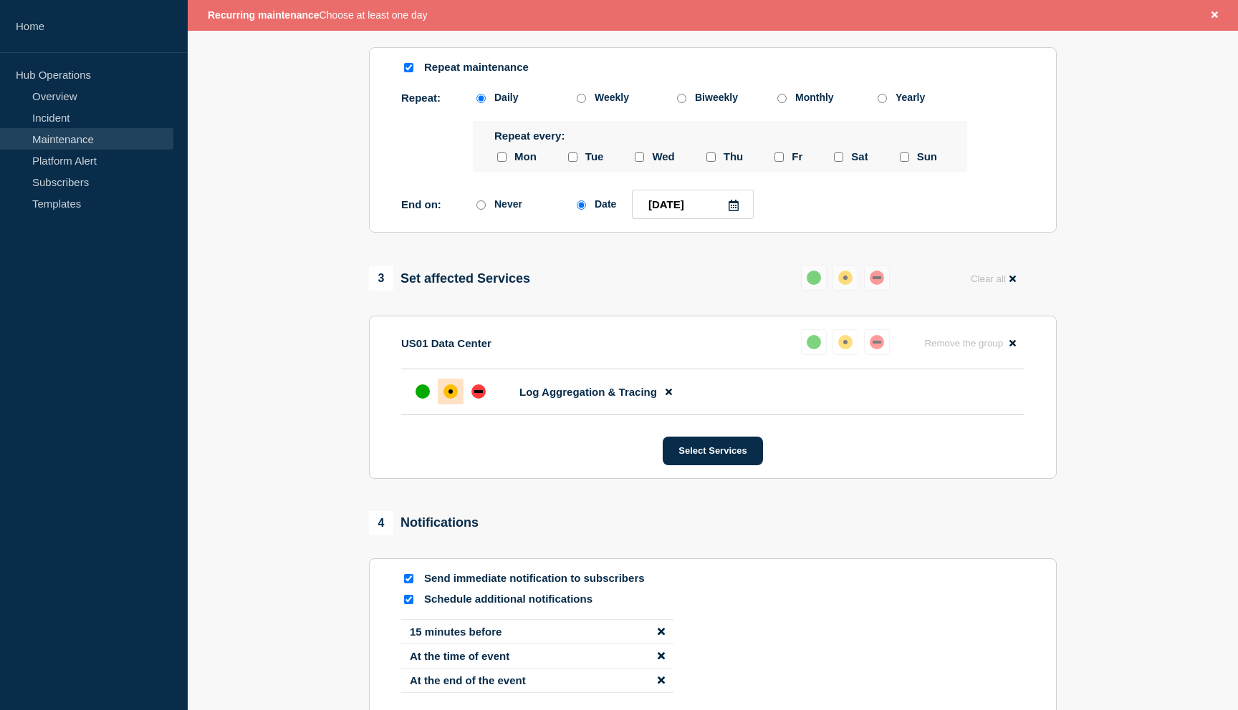
scroll to position [635, 0]
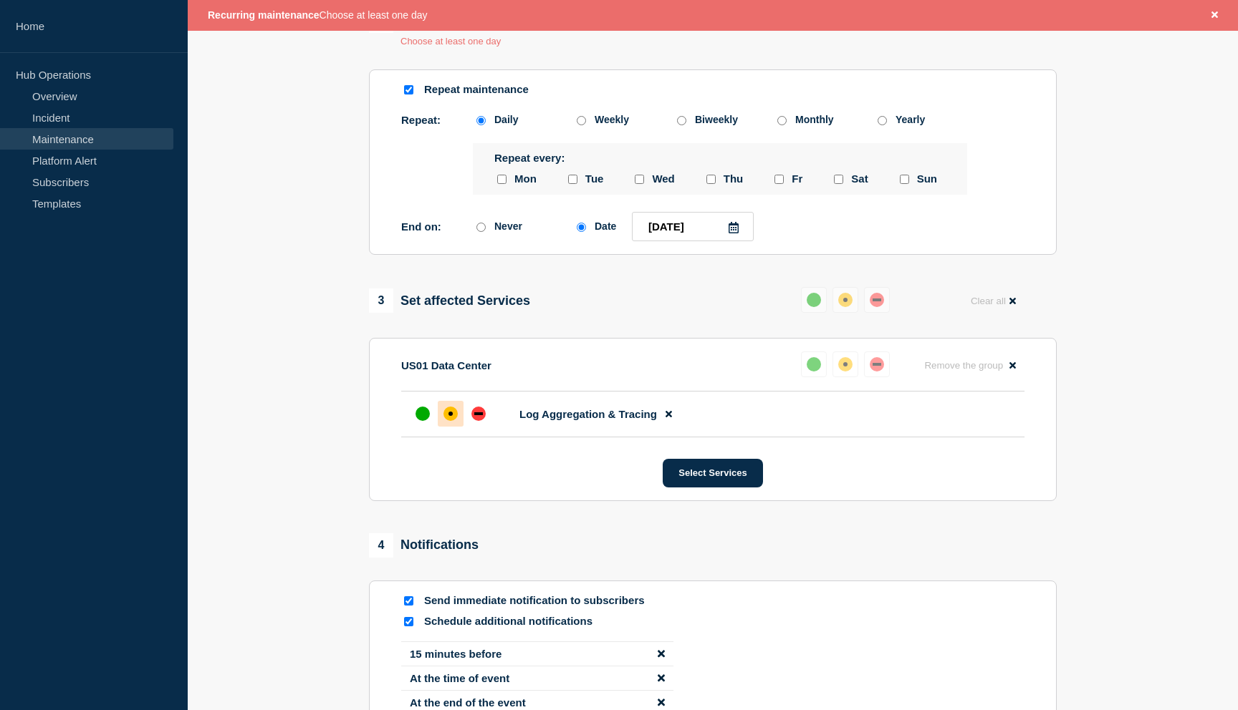
click at [497, 184] on input "monday checkbox" at bounding box center [501, 179] width 9 height 9
checkbox input "true"
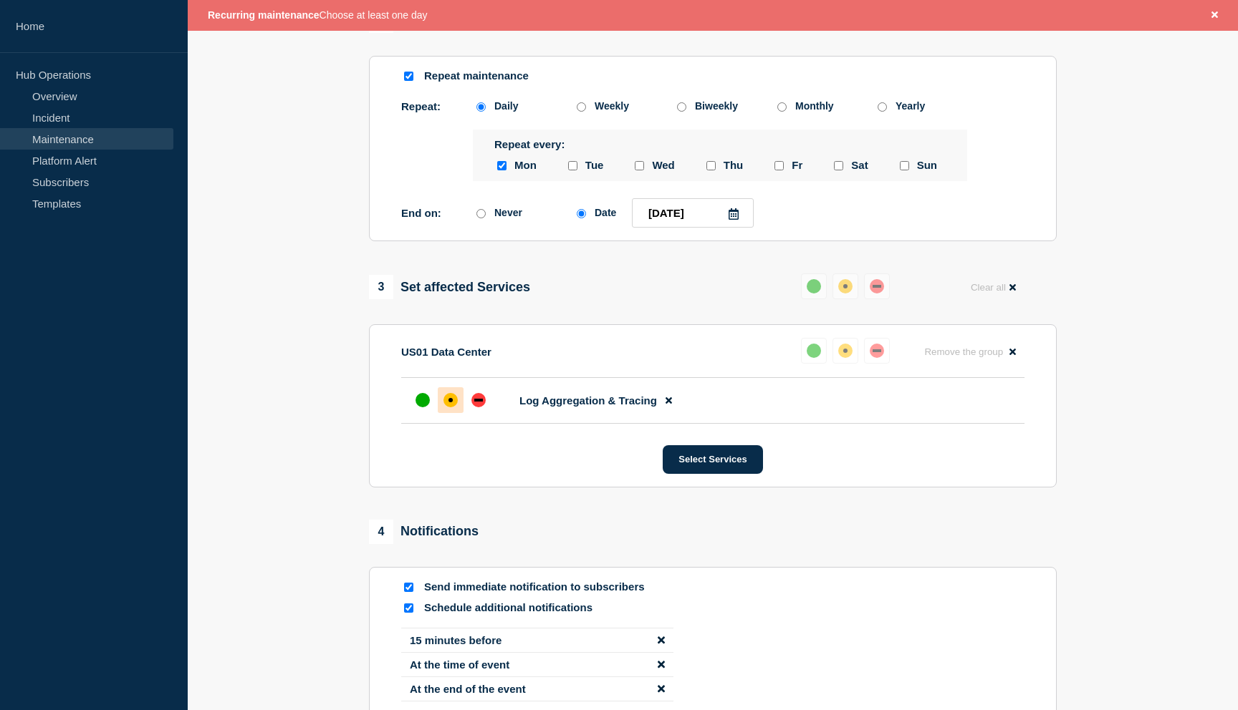
click at [574, 170] on input "tuesday checkbox" at bounding box center [572, 165] width 9 height 9
checkbox input "true"
click at [641, 170] on input "wednesday checkbox" at bounding box center [639, 165] width 9 height 9
checkbox input "true"
click at [711, 170] on input "thursday checkbox" at bounding box center [710, 165] width 9 height 9
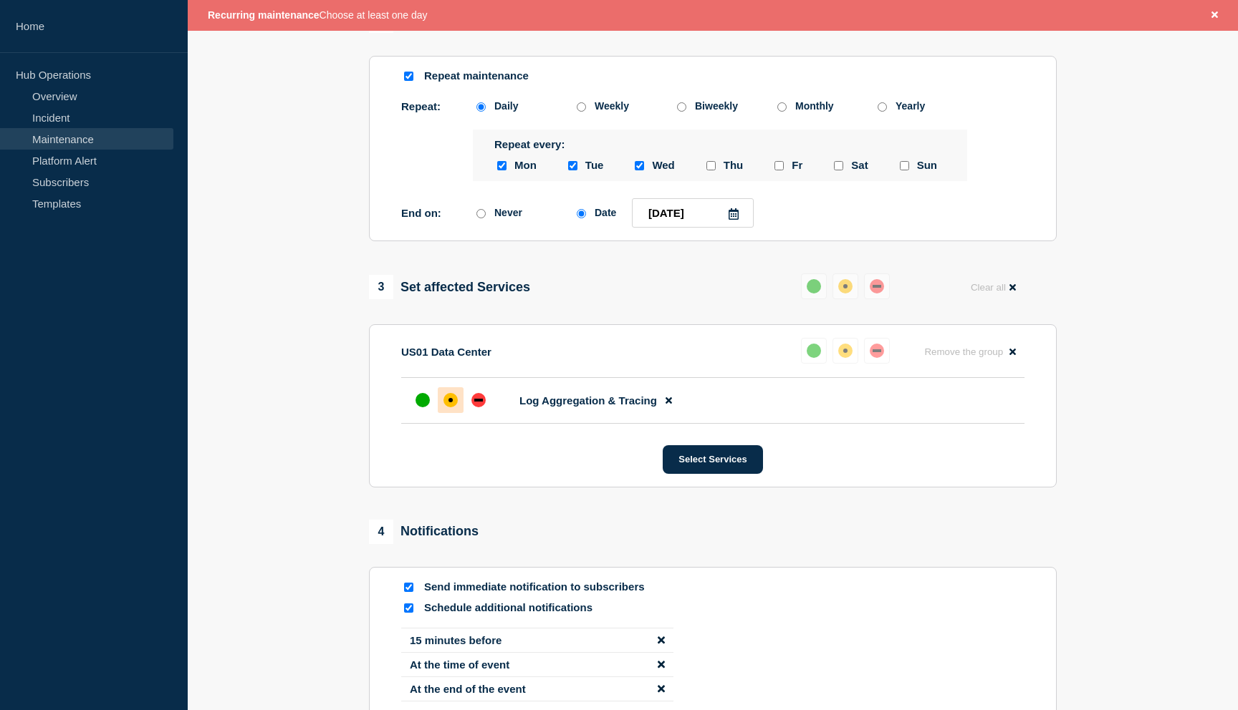
checkbox input "true"
click at [503, 170] on input "monday checkbox" at bounding box center [501, 165] width 9 height 9
checkbox input "false"
click at [781, 170] on input "friday checkbox" at bounding box center [778, 165] width 9 height 9
checkbox input "true"
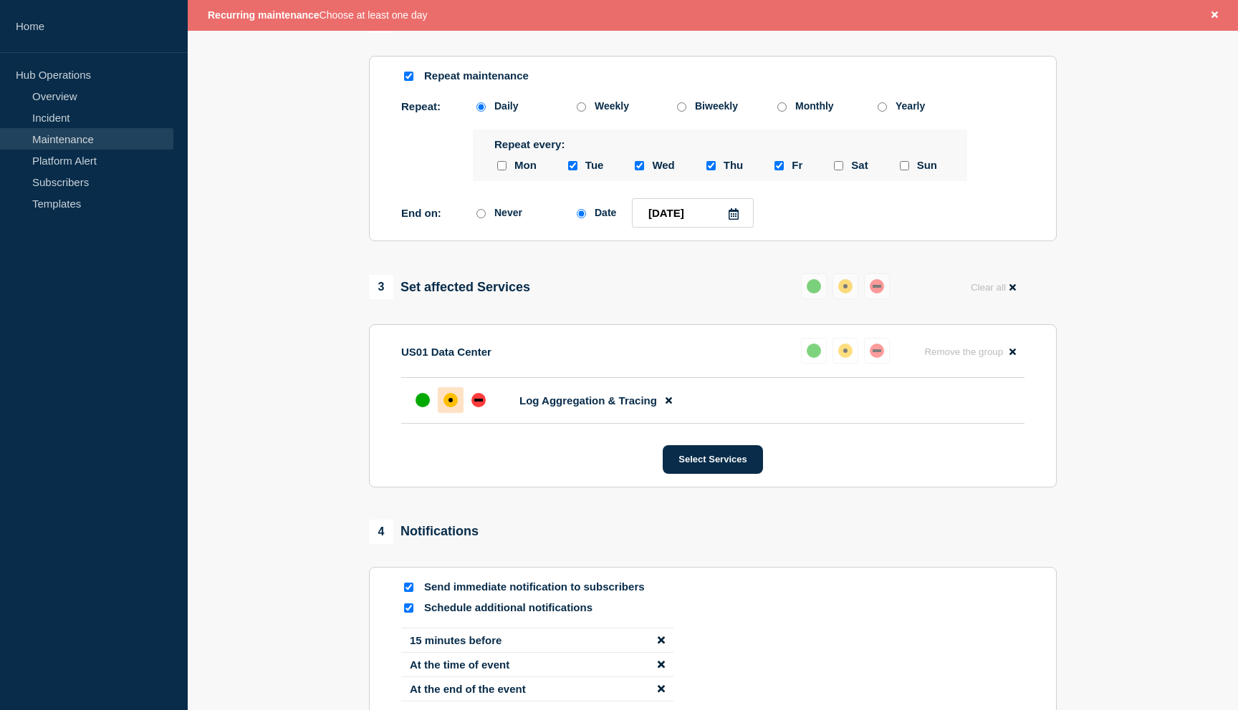
click at [502, 170] on input "monday checkbox" at bounding box center [501, 165] width 9 height 9
checkbox input "true"
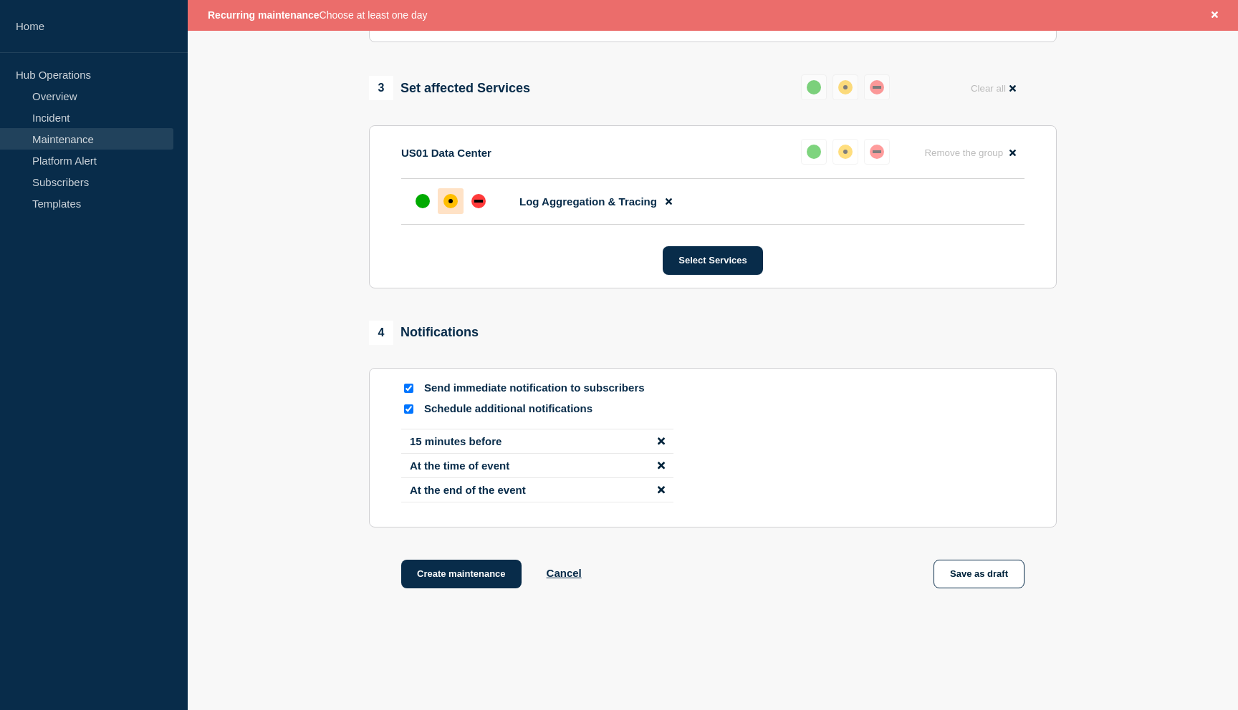
scroll to position [884, 0]
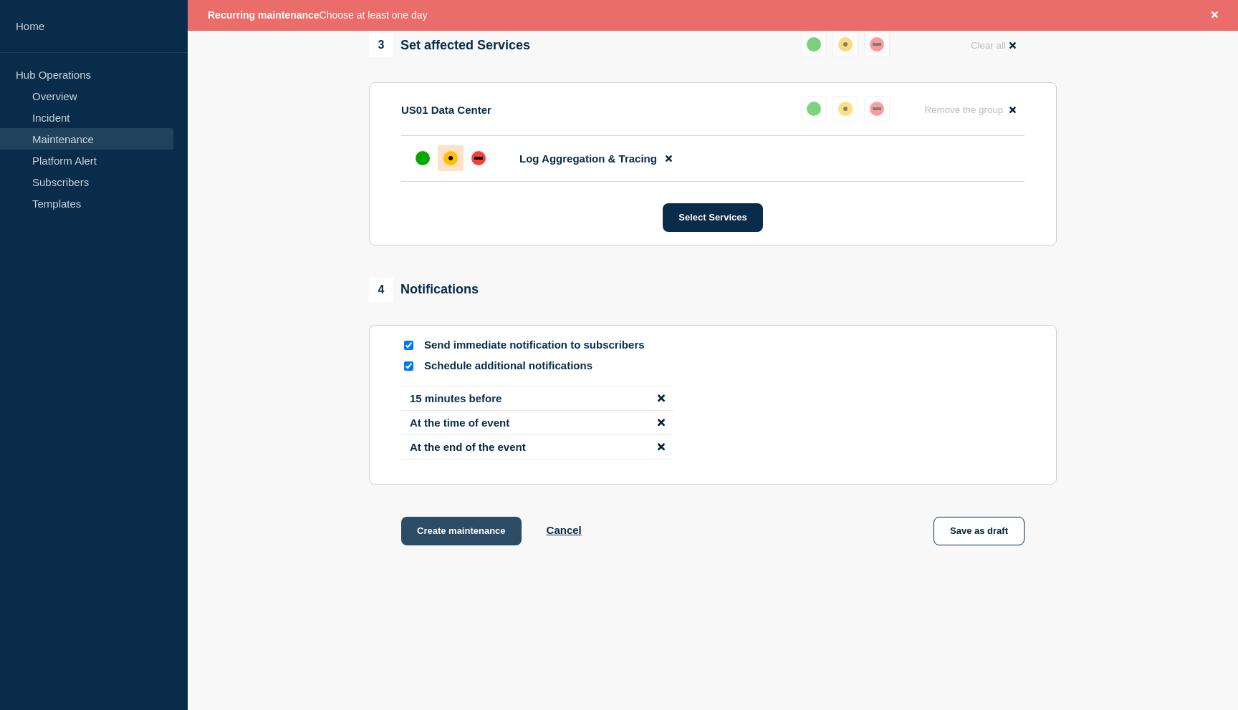
click at [470, 546] on button "Create maintenance" at bounding box center [461, 531] width 120 height 29
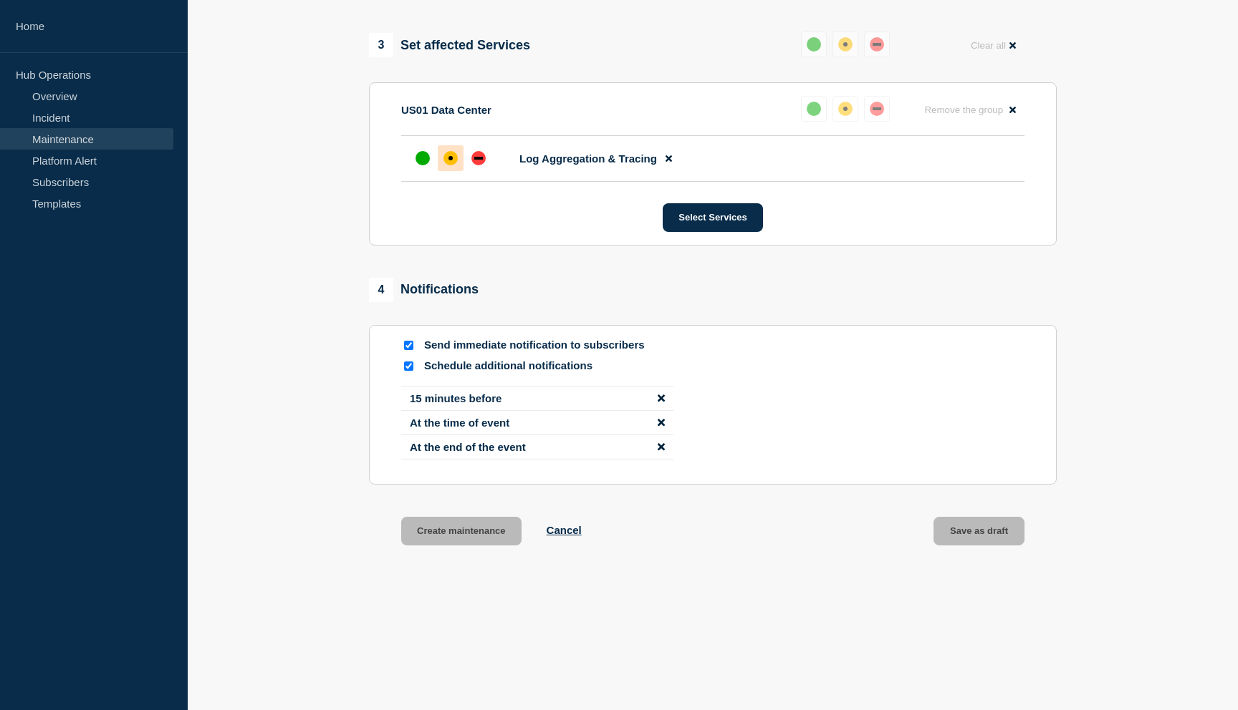
scroll to position [853, 0]
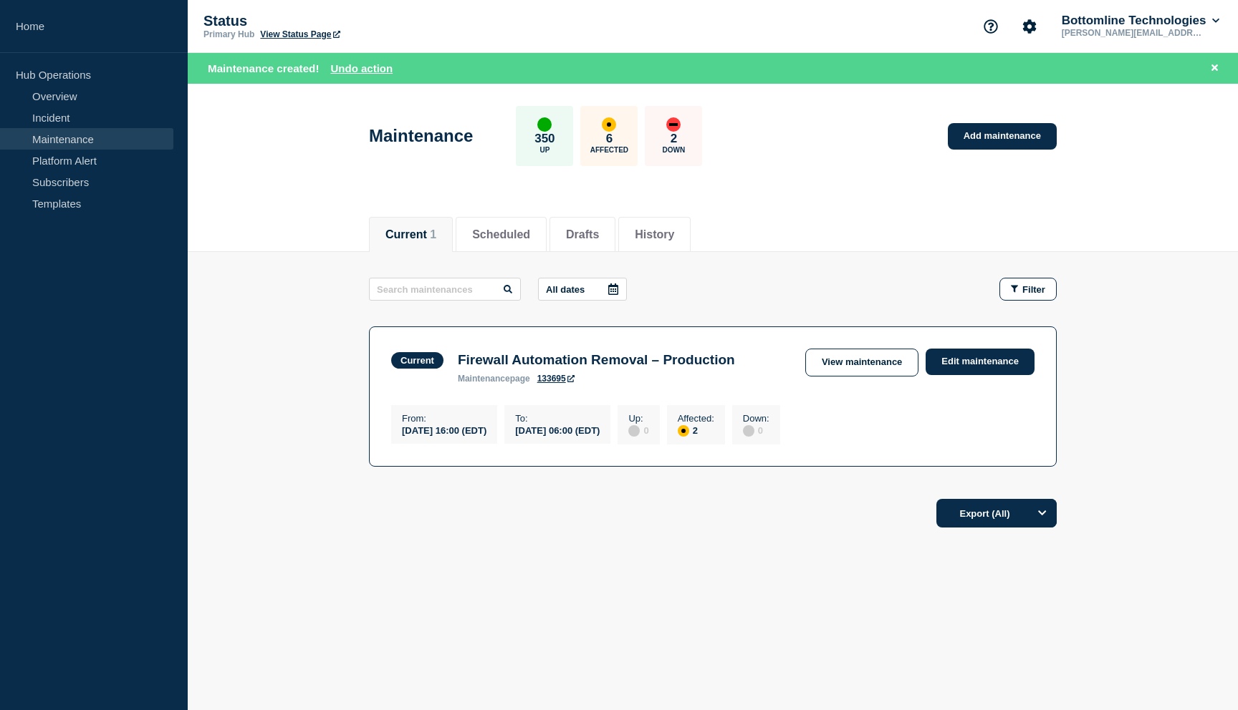
click at [685, 433] on div "affected" at bounding box center [683, 431] width 4 height 4
click at [556, 381] on link "133695" at bounding box center [555, 379] width 37 height 10
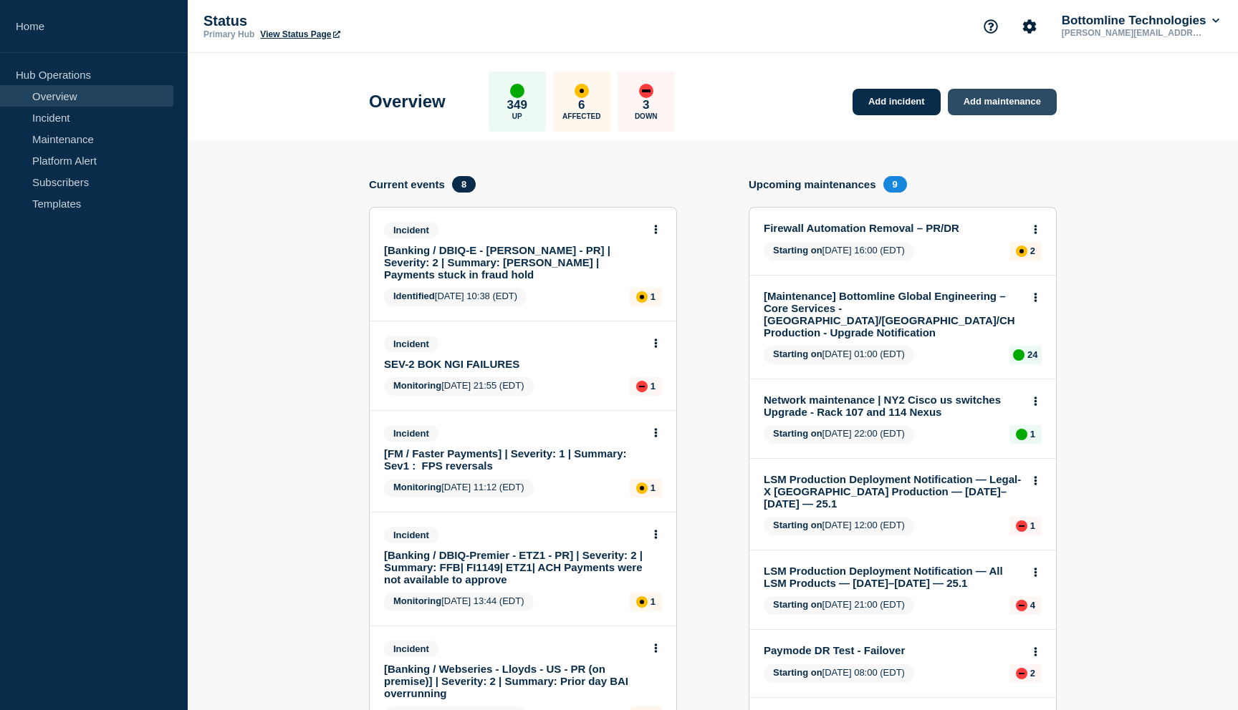
click at [1015, 105] on link "Add maintenance" at bounding box center [1001, 102] width 109 height 26
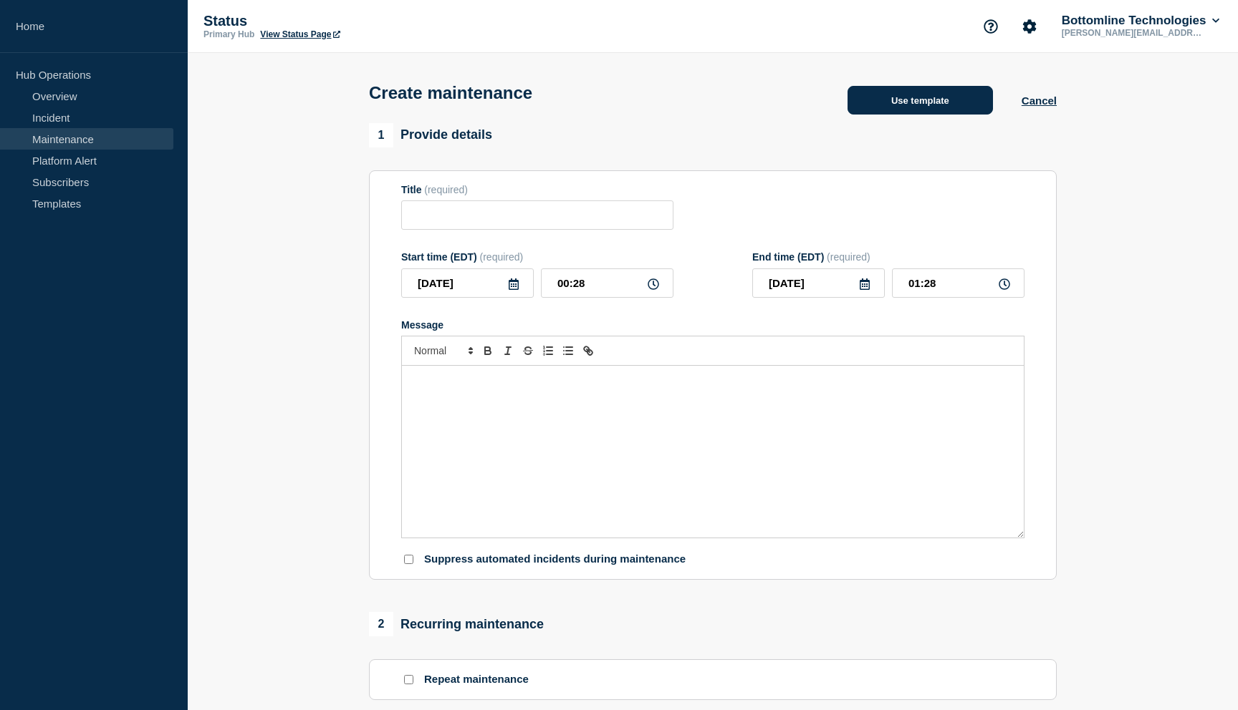
click at [896, 115] on button "Use template" at bounding box center [919, 100] width 145 height 29
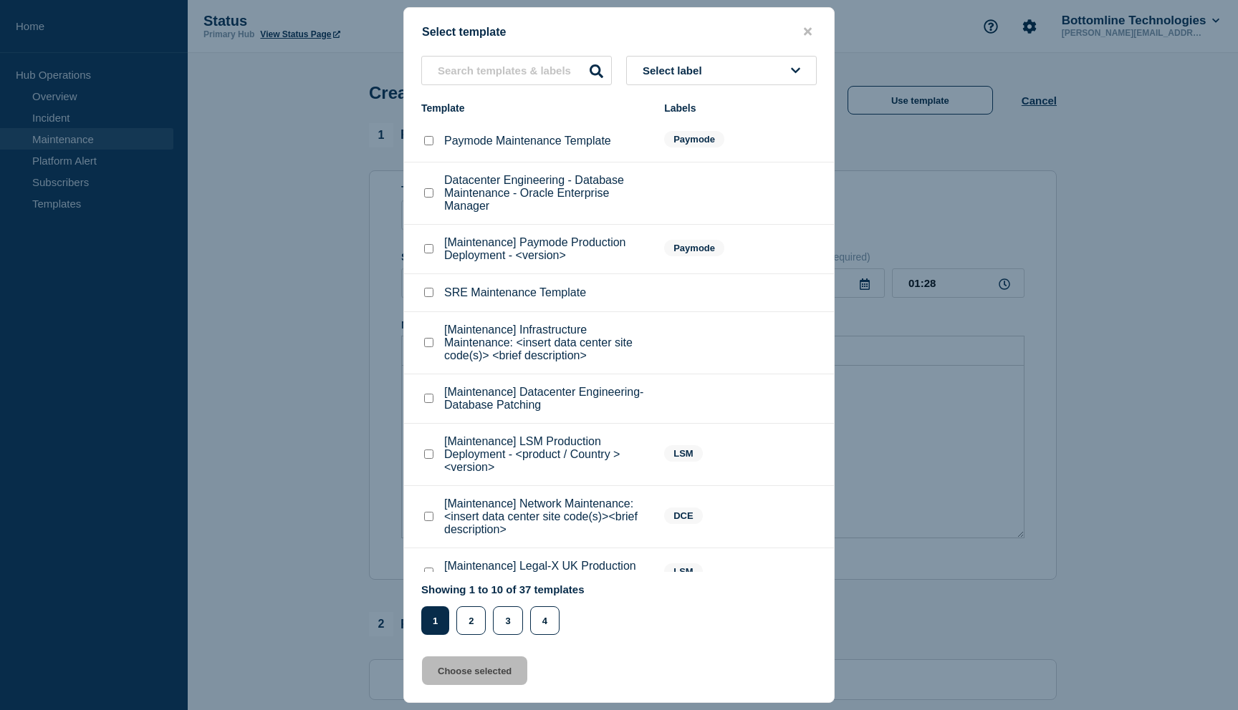
click at [508, 312] on li "SRE Maintenance Template" at bounding box center [619, 293] width 430 height 38
click at [508, 299] on p "SRE Maintenance Template" at bounding box center [515, 292] width 142 height 13
click at [427, 297] on input "SRE Maintenance Template checkbox" at bounding box center [428, 292] width 9 height 9
checkbox input "true"
click at [447, 681] on button "Choose selected" at bounding box center [474, 671] width 105 height 29
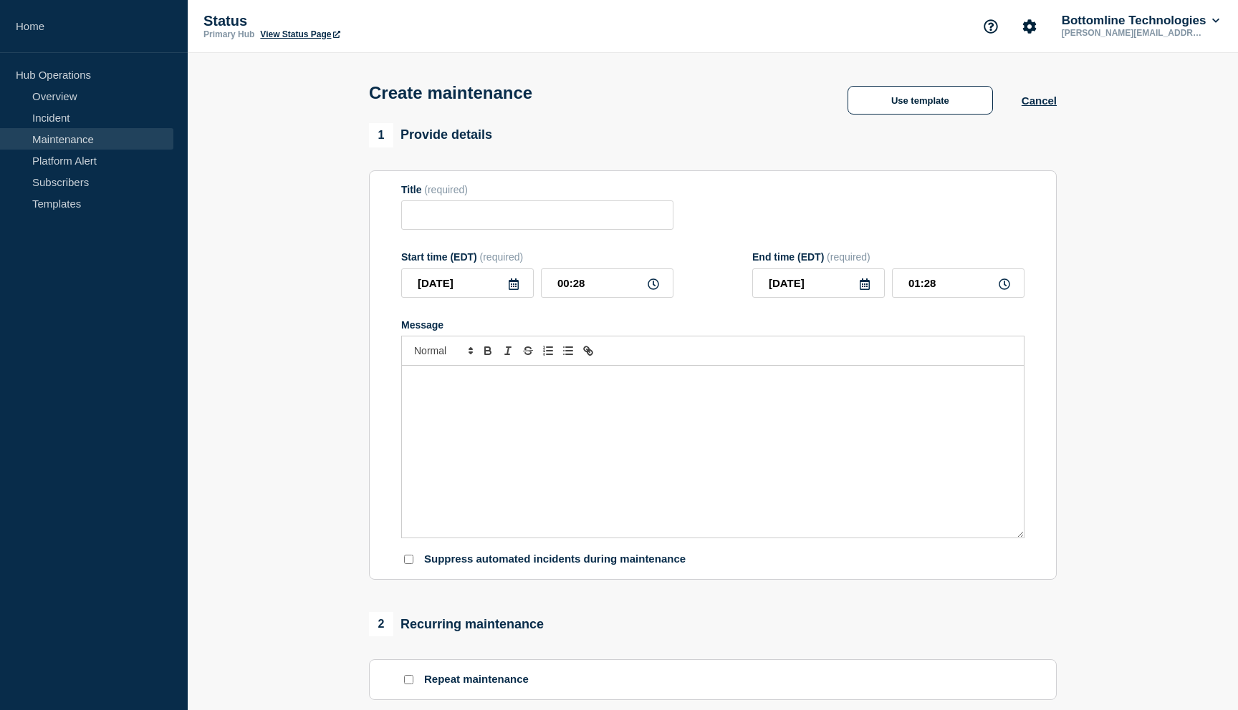
type input "SRE Maintenance Template"
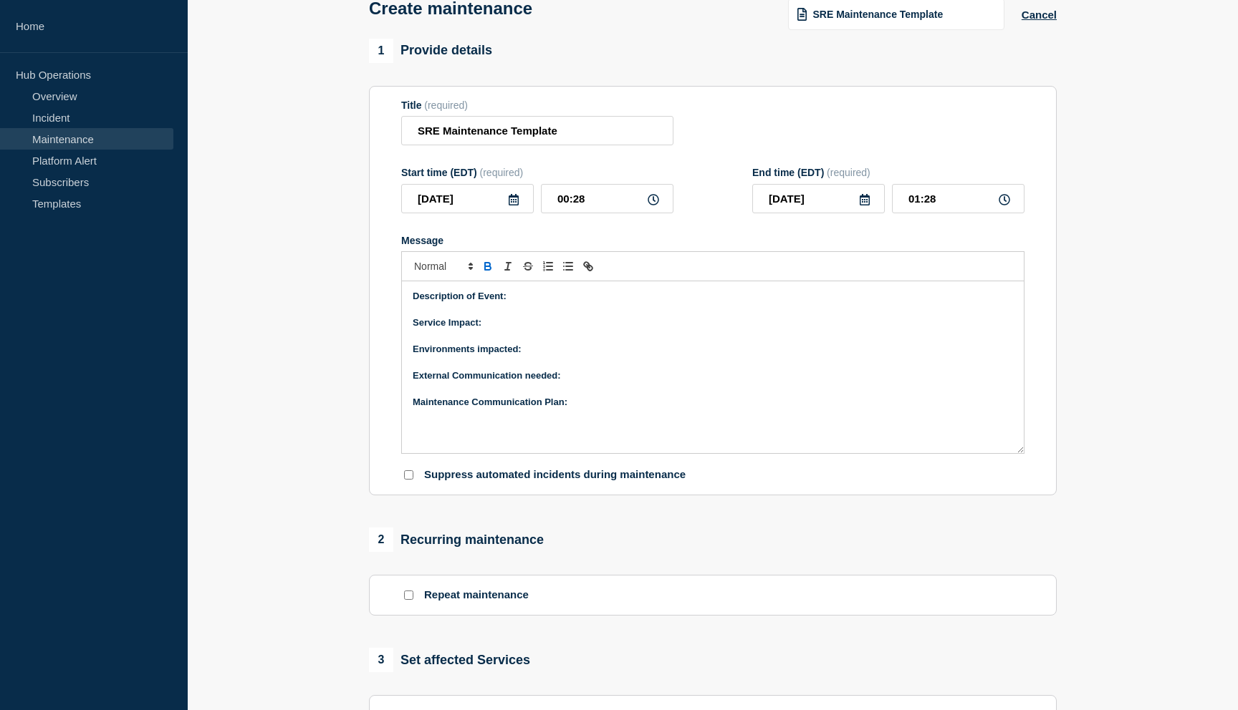
scroll to position [94, 0]
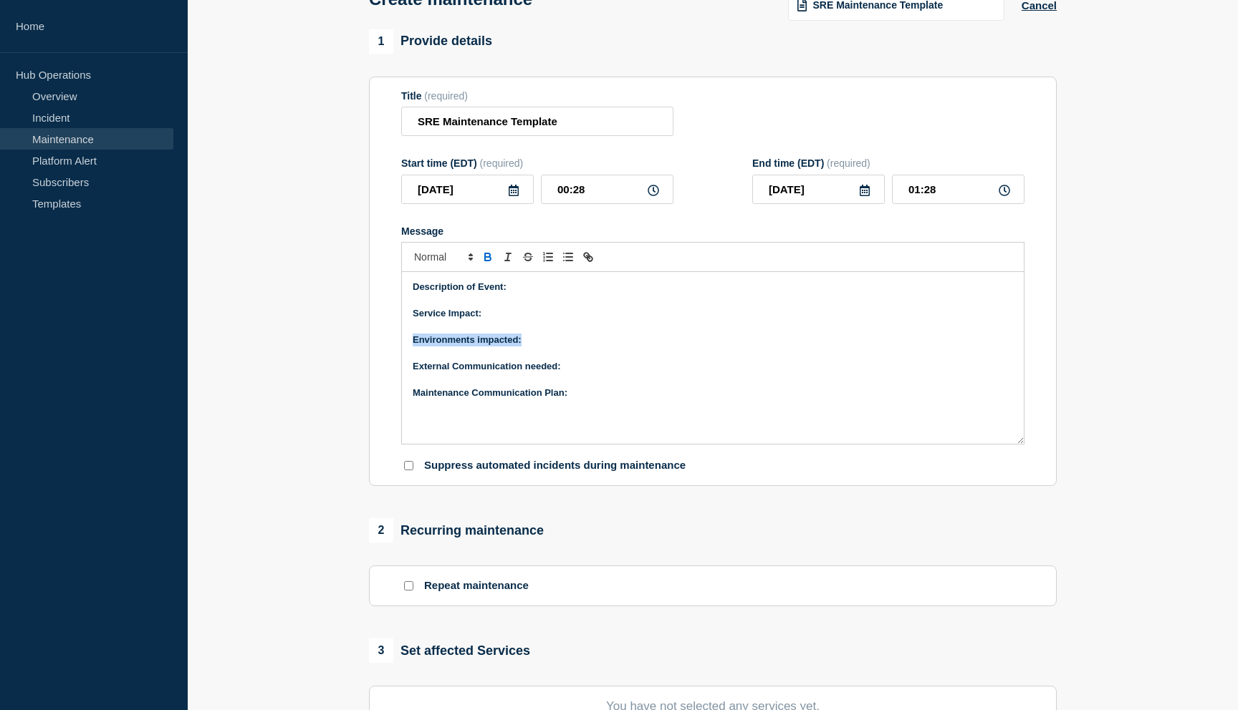
drag, startPoint x: 527, startPoint y: 355, endPoint x: 397, endPoint y: 353, distance: 130.4
click at [397, 353] on section "Title (required) SRE Maintenance Template Start time (EDT) (required) [DATE] 00…" at bounding box center [713, 282] width 688 height 410
copy strong "Environments impacted:"
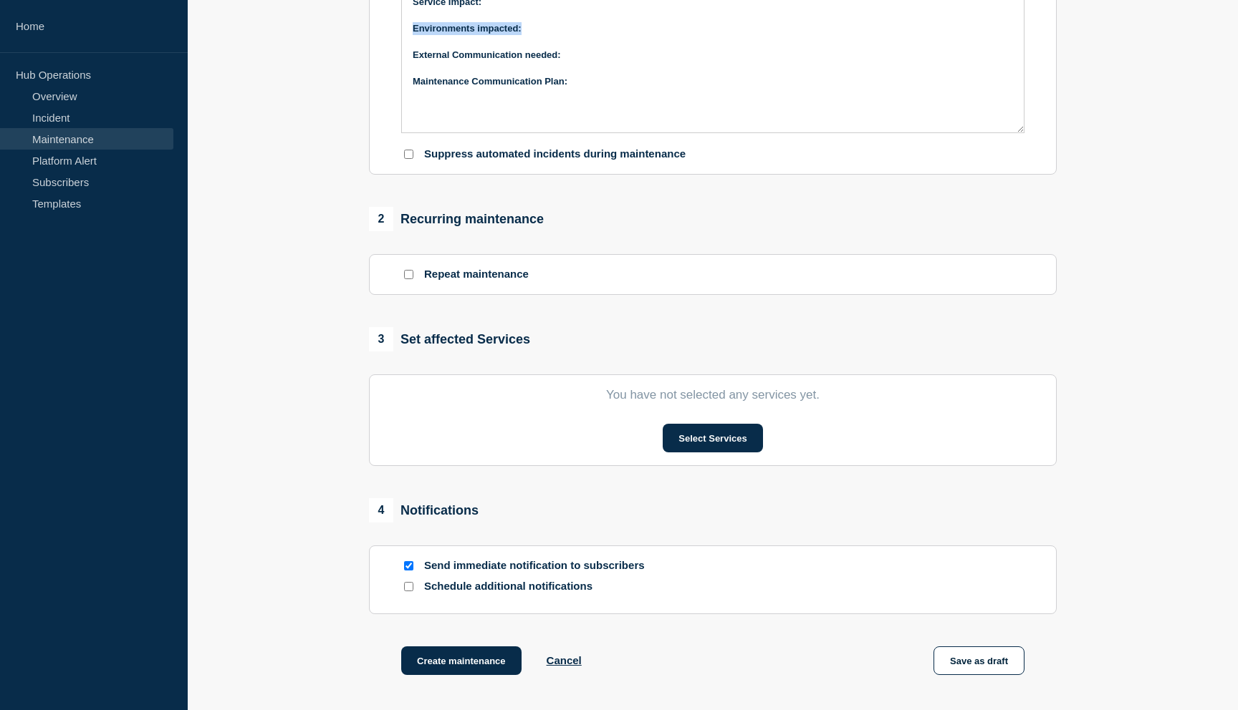
scroll to position [406, 0]
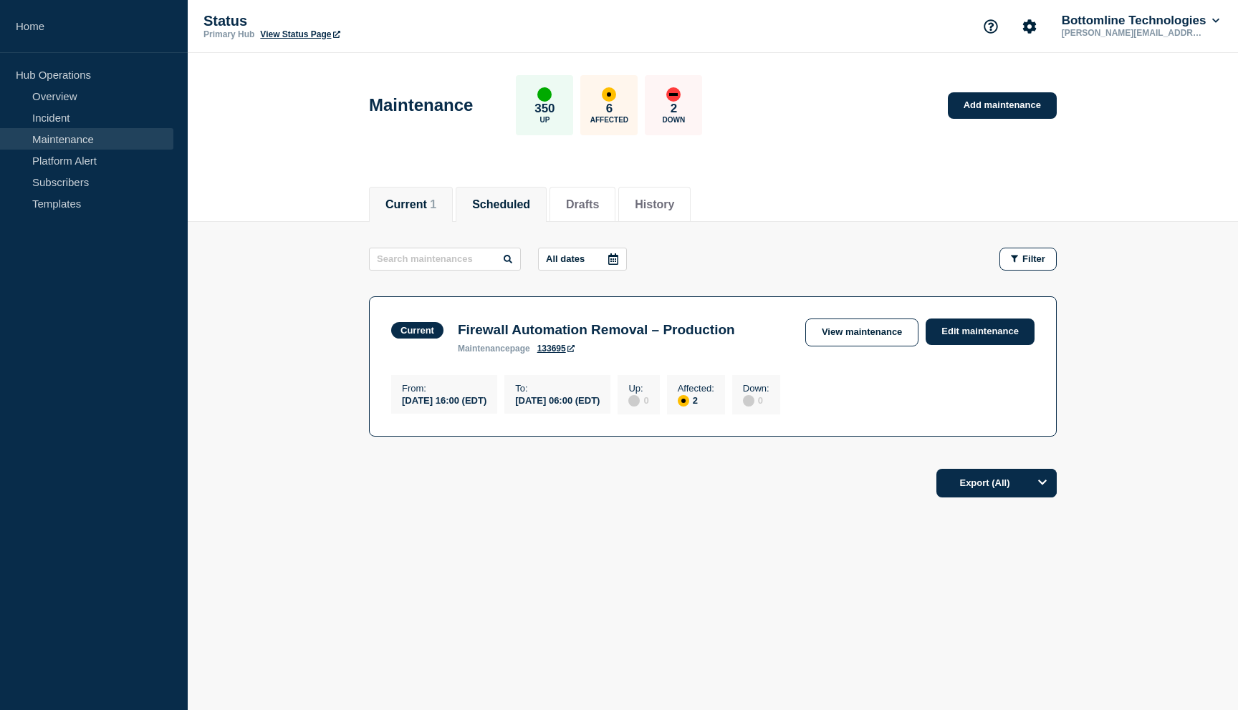
click at [513, 205] on button "Scheduled" at bounding box center [501, 204] width 58 height 13
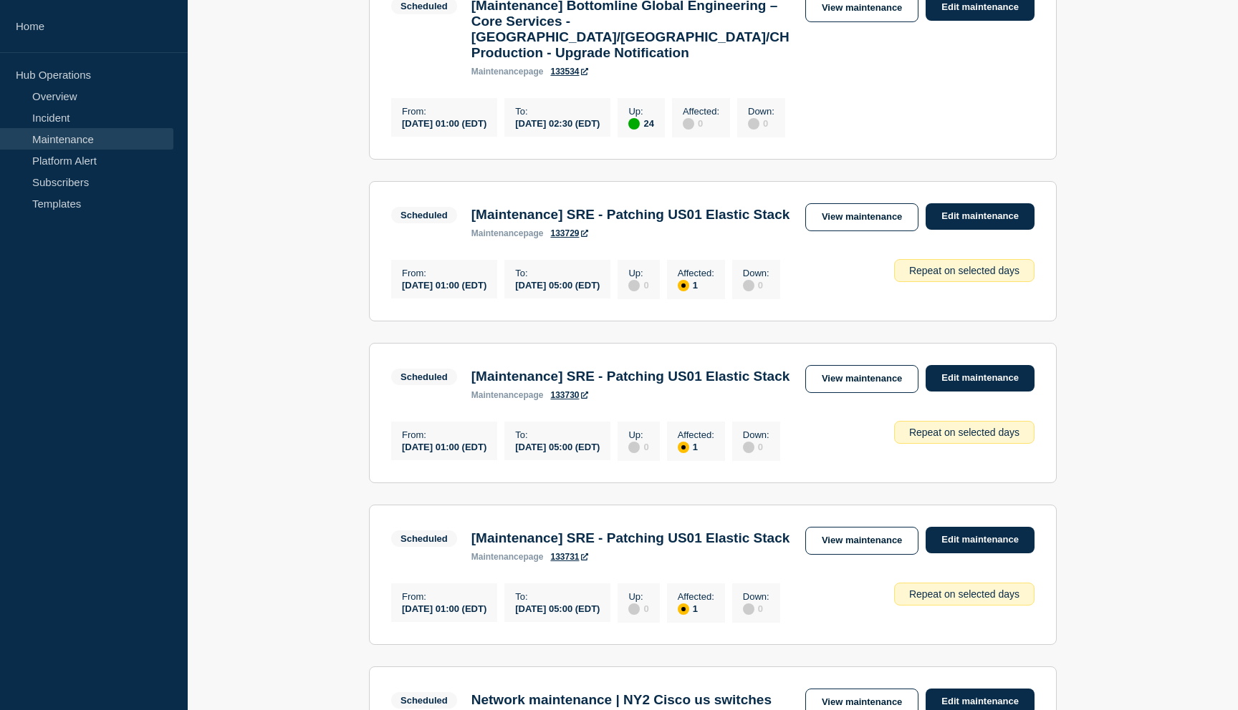
scroll to position [798, 0]
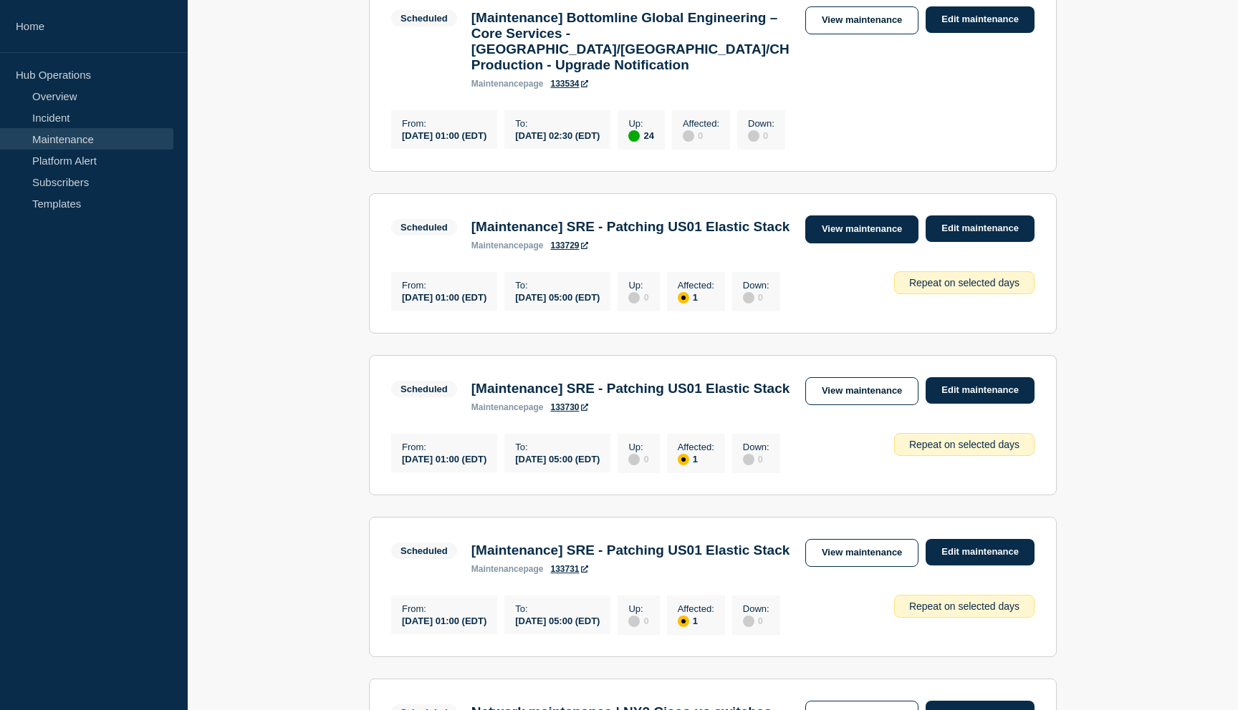
click at [881, 243] on link "View maintenance" at bounding box center [861, 230] width 113 height 28
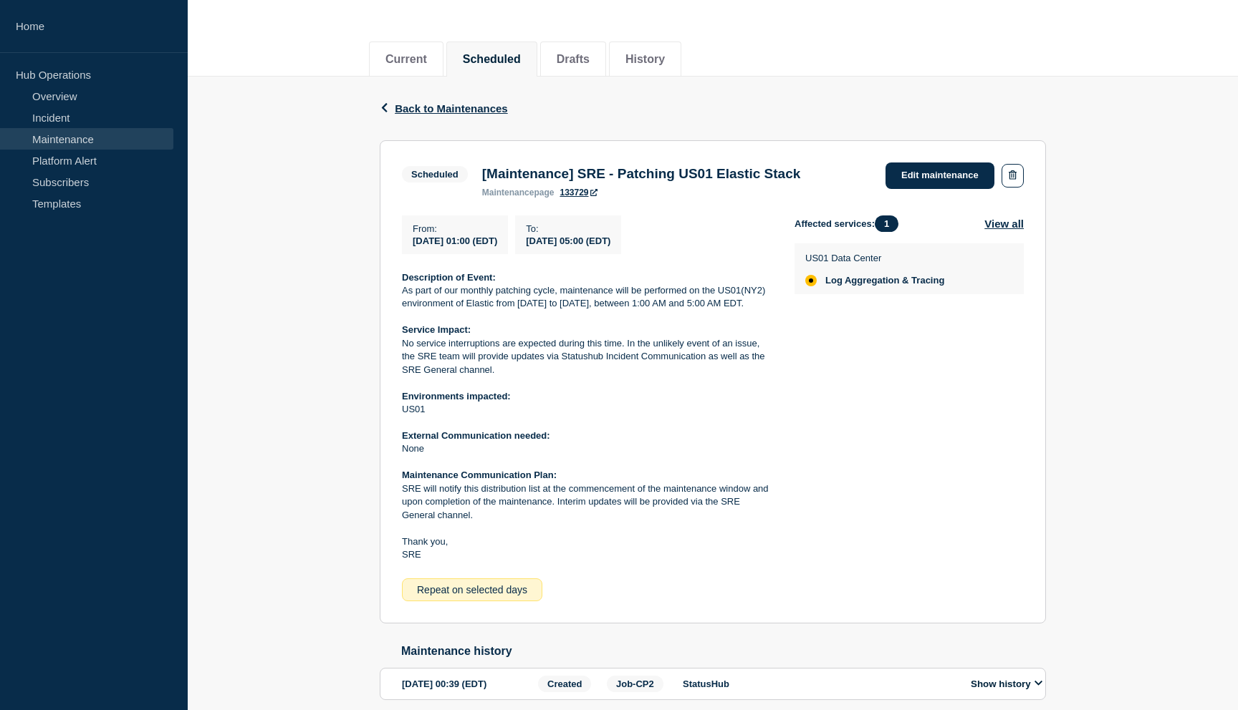
scroll to position [178, 0]
